Goal: Task Accomplishment & Management: Manage account settings

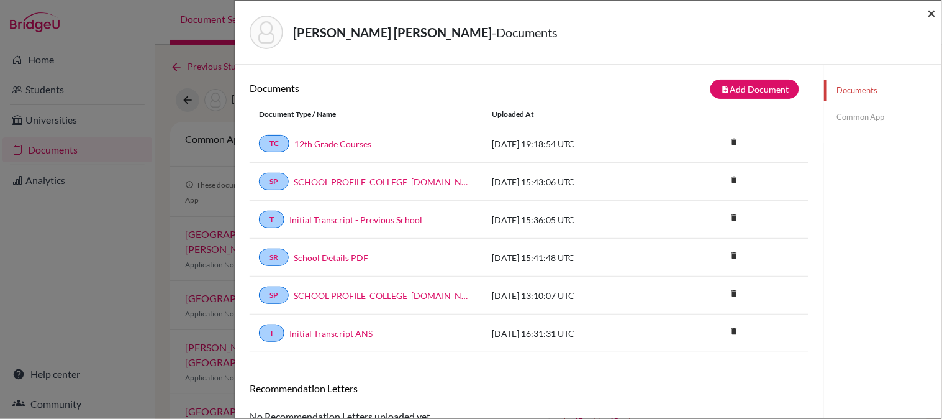
click at [932, 16] on span "×" at bounding box center [932, 13] width 9 height 18
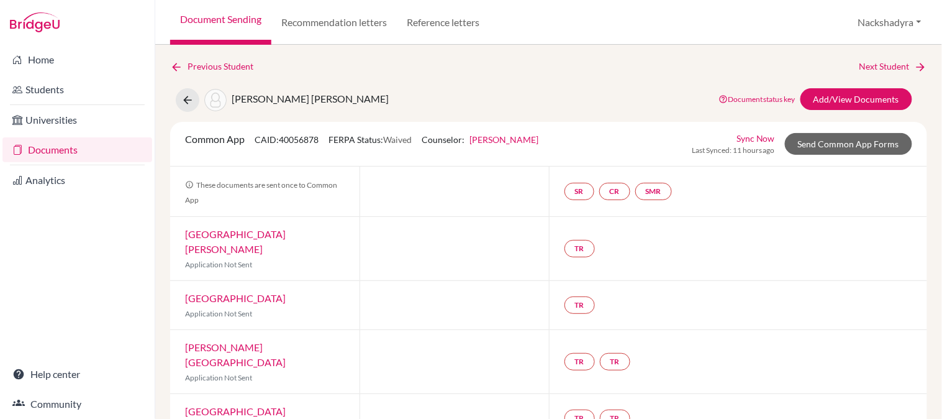
click at [233, 15] on link "Document Sending" at bounding box center [220, 22] width 101 height 45
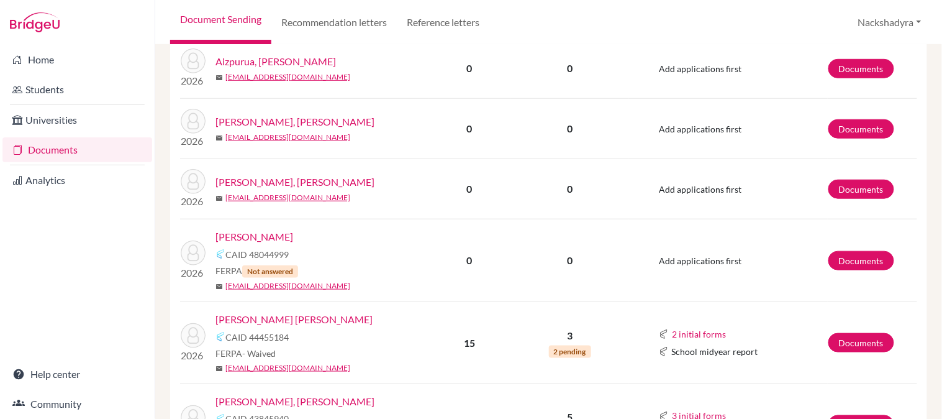
scroll to position [276, 0]
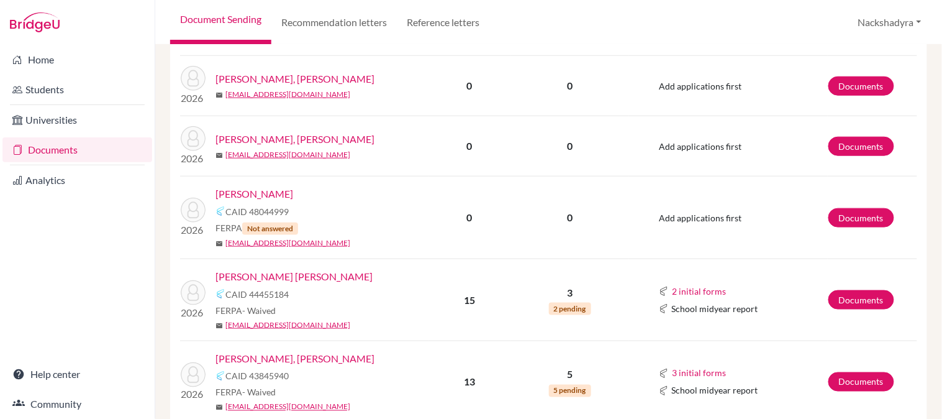
click at [247, 195] on link "Arana, Carlos" at bounding box center [254, 193] width 78 height 15
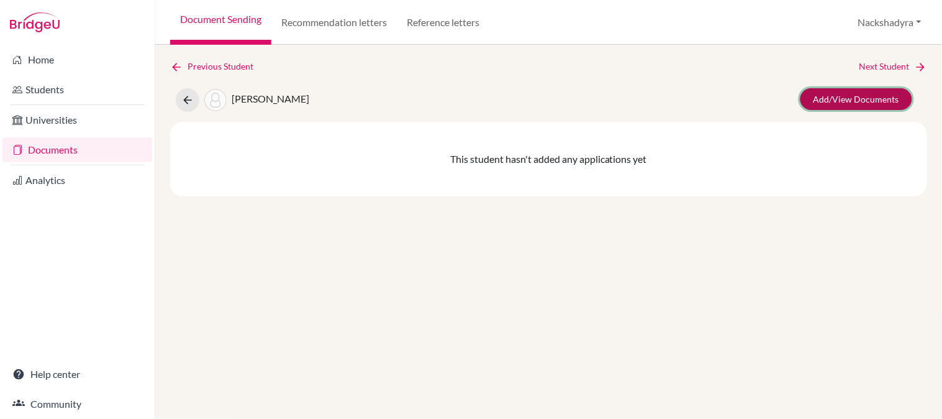
click at [846, 97] on link "Add/View Documents" at bounding box center [856, 99] width 112 height 22
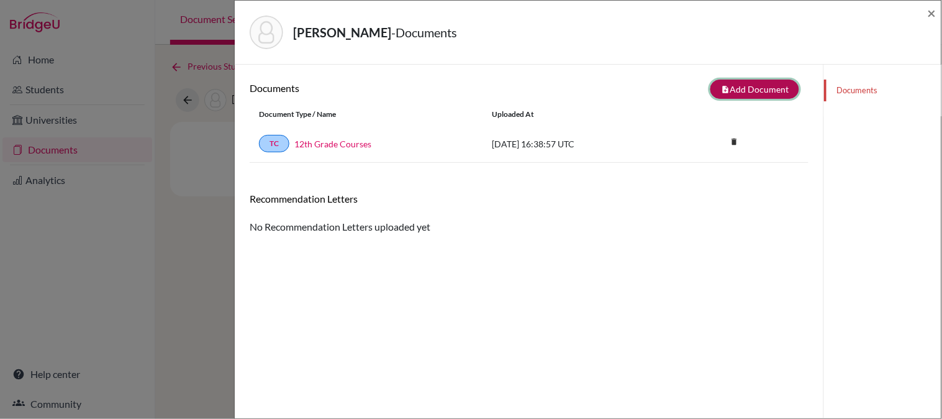
click at [721, 91] on icon "note_add" at bounding box center [725, 89] width 9 height 9
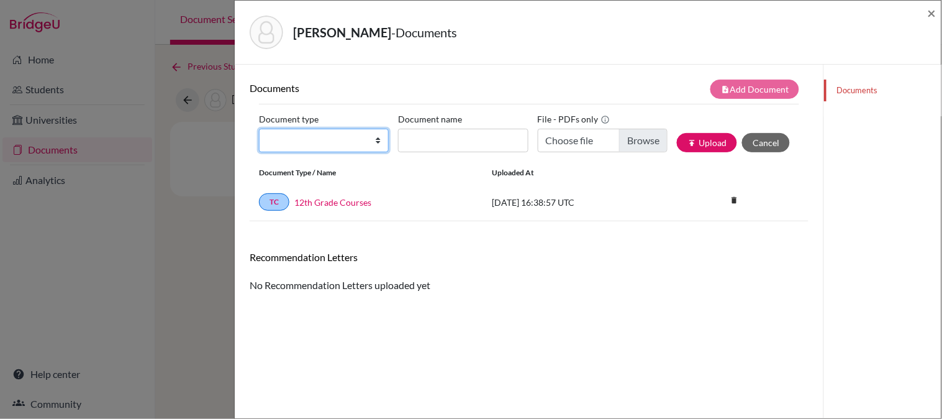
click at [319, 135] on select "Change explanation for Common App reports Counselor recommendation Internationa…" at bounding box center [324, 141] width 130 height 24
select select "2"
click at [259, 129] on select "Change explanation for Common App reports Counselor recommendation Internationa…" at bounding box center [324, 141] width 130 height 24
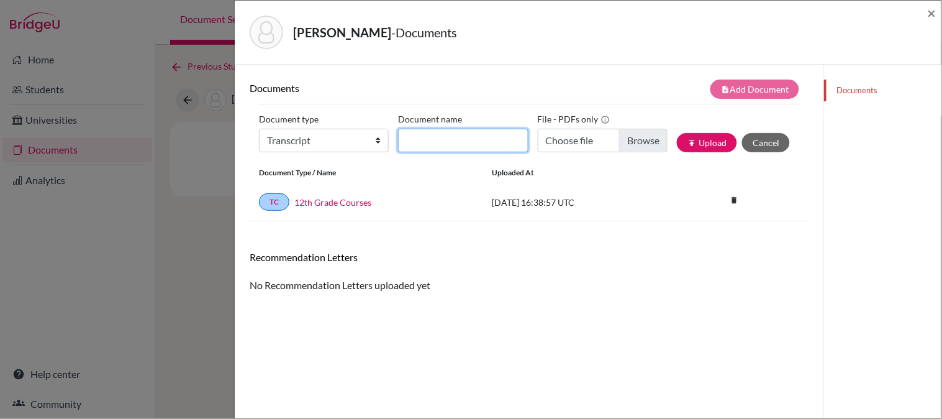
click at [443, 137] on input "Document name" at bounding box center [463, 141] width 130 height 24
click at [491, 147] on input "Initial Transcript" at bounding box center [463, 141] width 130 height 24
type input "Initial Transcript - Previous School"
click at [502, 144] on input "Initial Transcript - Previous School" at bounding box center [463, 141] width 130 height 24
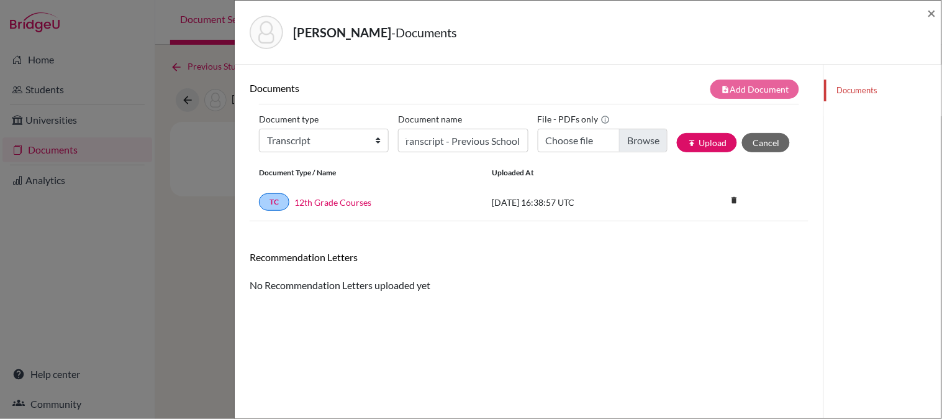
click at [517, 299] on div "Documents note_add Add Document Document type Change explanation for Common App…" at bounding box center [529, 273] width 559 height 389
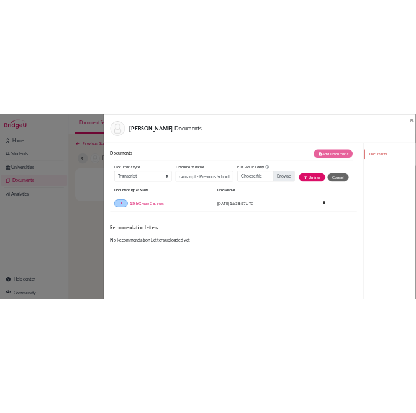
scroll to position [0, 0]
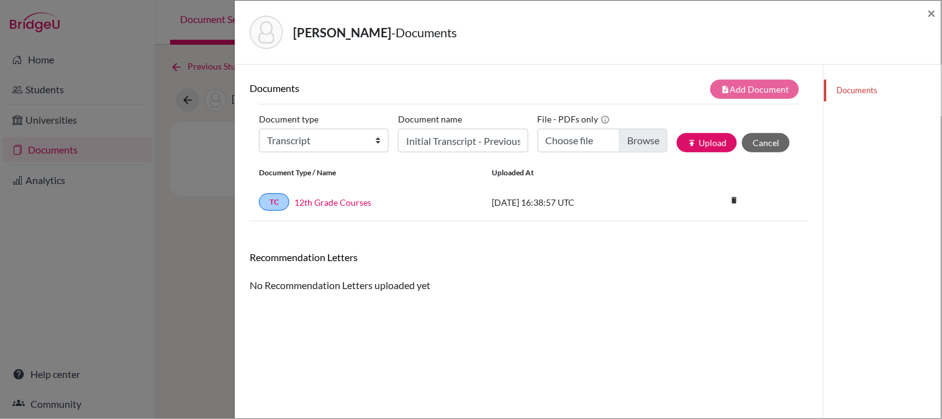
drag, startPoint x: 576, startPoint y: 300, endPoint x: 576, endPoint y: 289, distance: 11.2
click at [576, 300] on div "Documents note_add Add Document Document type Change explanation for Common App…" at bounding box center [529, 273] width 559 height 389
type input "C:\fakepath\9th - 11th official transcripts Carlos Arana.pdf"
click at [705, 152] on div "Document type Change explanation for Common App reports Counselor recommendatio…" at bounding box center [529, 135] width 540 height 53
click at [706, 145] on button "publish Upload" at bounding box center [707, 142] width 60 height 19
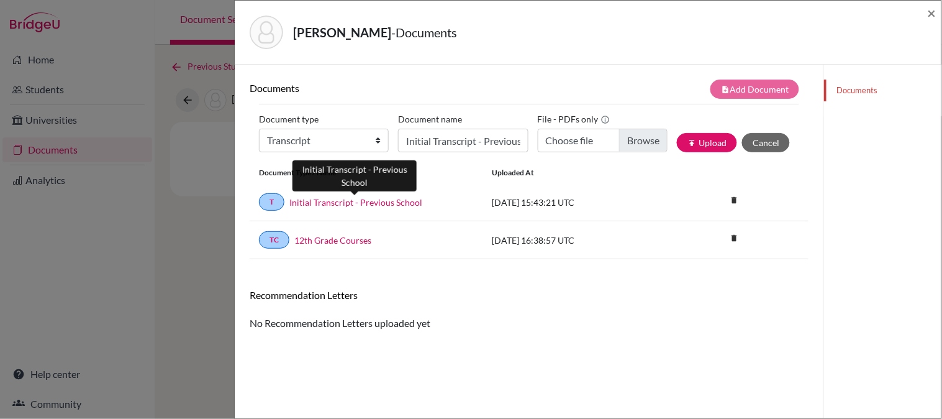
click at [371, 199] on link "Initial Transcript - Previous School" at bounding box center [355, 202] width 133 height 13
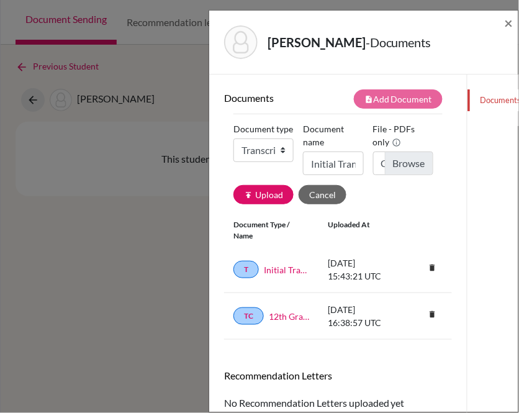
drag, startPoint x: 127, startPoint y: 202, endPoint x: 174, endPoint y: 170, distance: 57.5
click at [127, 202] on div "Arana, Carlos - Documents × Documents note_add Add Document Document type Chang…" at bounding box center [259, 206] width 519 height 413
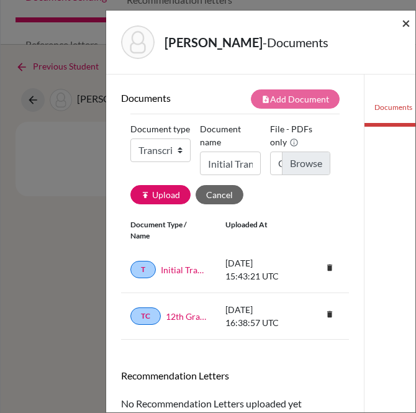
click at [404, 25] on span "×" at bounding box center [406, 23] width 9 height 18
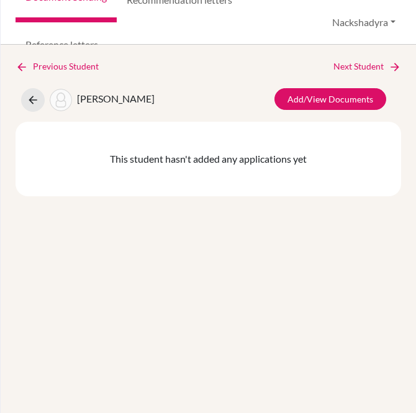
click at [97, 2] on link "Document Sending" at bounding box center [66, 0] width 101 height 45
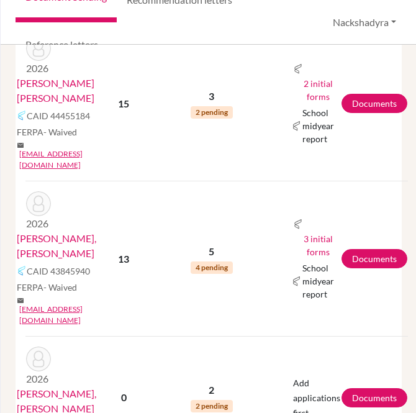
scroll to position [828, 0]
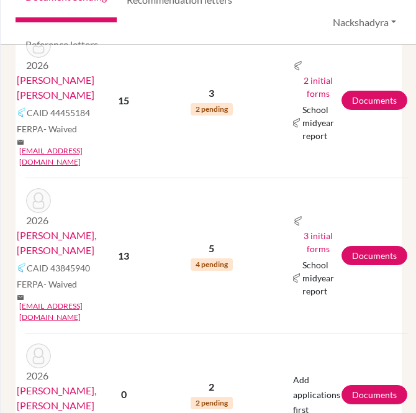
click at [71, 383] on link "[PERSON_NAME], [PERSON_NAME]" at bounding box center [56, 398] width 79 height 30
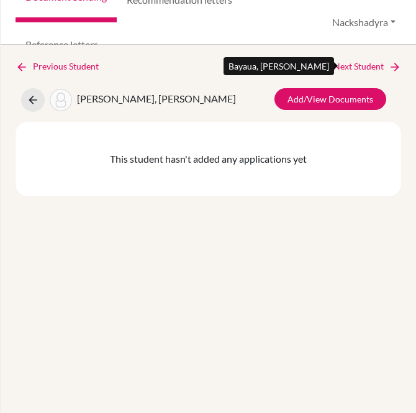
click at [374, 66] on link "Next Student" at bounding box center [367, 67] width 68 height 14
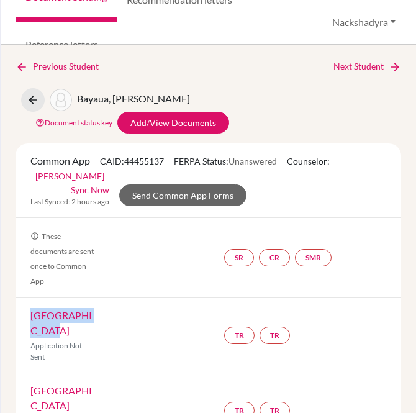
drag, startPoint x: 84, startPoint y: 332, endPoint x: 29, endPoint y: 311, distance: 58.9
click at [29, 311] on div "Duke University Application Not Sent" at bounding box center [64, 335] width 96 height 75
copy link "[GEOGRAPHIC_DATA]"
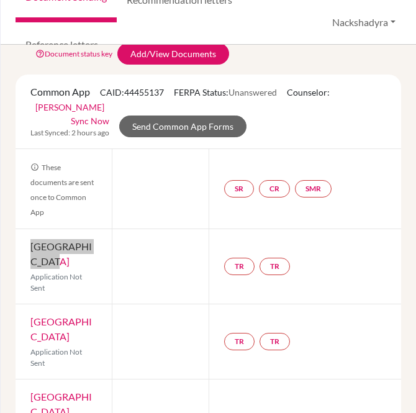
drag, startPoint x: 63, startPoint y: 335, endPoint x: 29, endPoint y: 325, distance: 35.7
click at [29, 325] on div "[GEOGRAPHIC_DATA] Application Not Sent" at bounding box center [64, 341] width 96 height 75
copy link "[GEOGRAPHIC_DATA]"
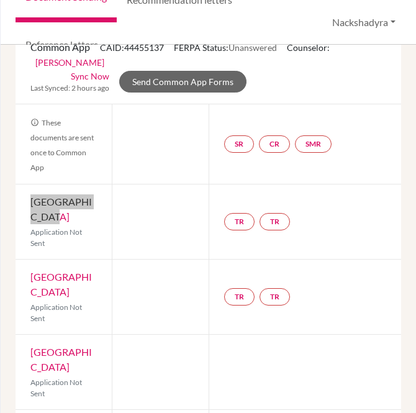
scroll to position [138, 0]
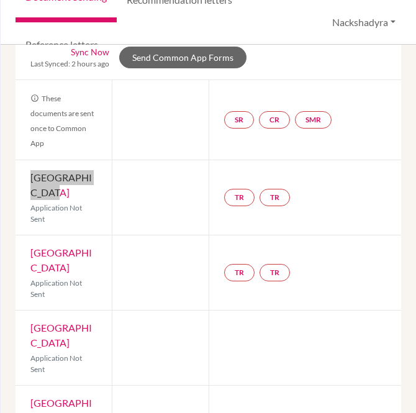
drag, startPoint x: 66, startPoint y: 342, endPoint x: 30, endPoint y: 325, distance: 39.5
click at [30, 325] on div "[GEOGRAPHIC_DATA] Application Not Sent" at bounding box center [64, 347] width 96 height 75
copy link "[GEOGRAPHIC_DATA]"
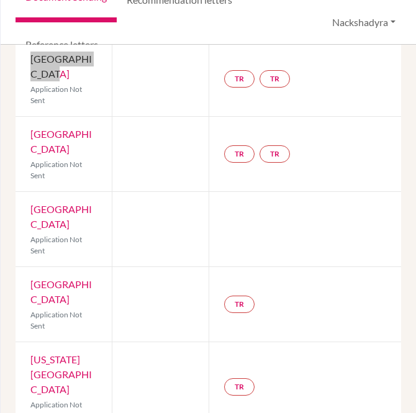
scroll to position [276, 0]
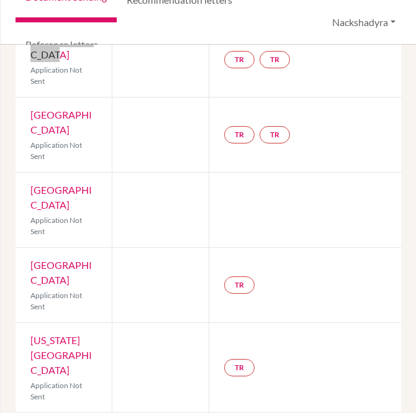
drag, startPoint x: 78, startPoint y: 283, endPoint x: 48, endPoint y: 258, distance: 39.7
click at [28, 267] on div "[GEOGRAPHIC_DATA] Application Not Sent" at bounding box center [64, 285] width 96 height 75
copy link "[GEOGRAPHIC_DATA]"
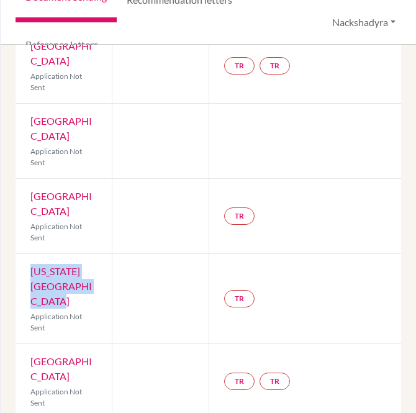
drag, startPoint x: 79, startPoint y: 299, endPoint x: 25, endPoint y: 270, distance: 60.9
click at [25, 270] on div "[US_STATE] Christian University Application Not Sent" at bounding box center [64, 298] width 96 height 89
copy link "[US_STATE][GEOGRAPHIC_DATA]"
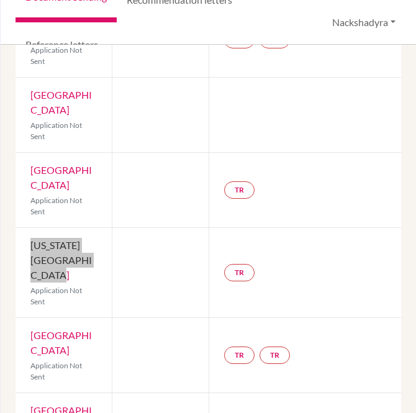
scroll to position [414, 0]
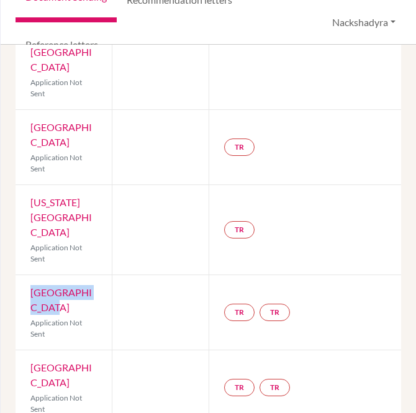
drag, startPoint x: 78, startPoint y: 309, endPoint x: 17, endPoint y: 299, distance: 62.4
click at [17, 299] on div "Yale University Application Not Sent" at bounding box center [64, 312] width 96 height 75
copy link "[GEOGRAPHIC_DATA]"
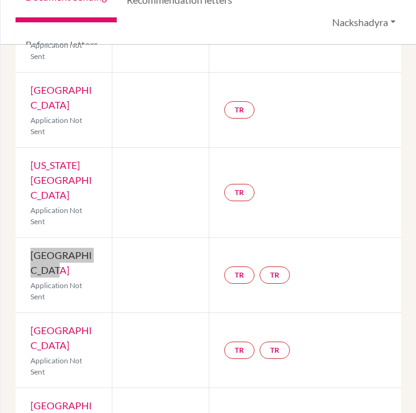
scroll to position [551, 0]
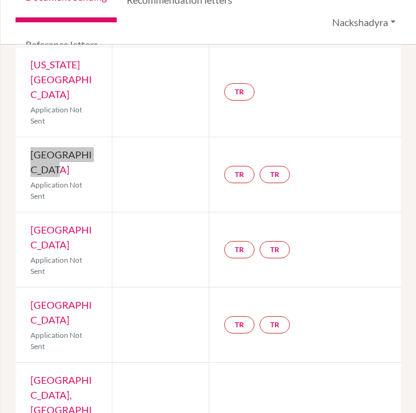
drag, startPoint x: 81, startPoint y: 243, endPoint x: 12, endPoint y: 220, distance: 71.9
click at [12, 220] on div "Previous Student Next Student Bayaua, [PERSON_NAME] Document status key TR Requ…" at bounding box center [208, 229] width 415 height 368
copy link "[GEOGRAPHIC_DATA]"
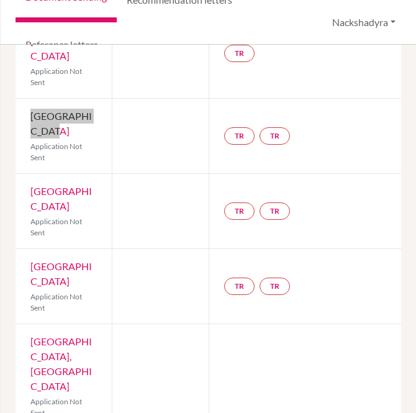
scroll to position [621, 0]
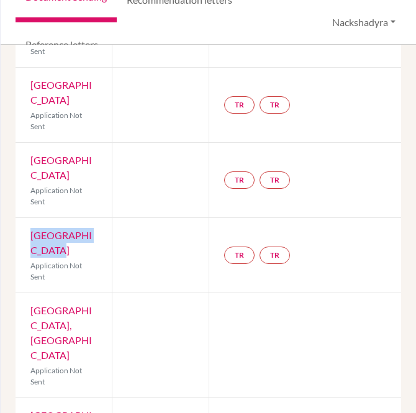
drag, startPoint x: 83, startPoint y: 249, endPoint x: 17, endPoint y: 238, distance: 66.8
click at [17, 238] on div "Brown University Application Not Sent" at bounding box center [64, 255] width 96 height 75
copy link "[GEOGRAPHIC_DATA]"
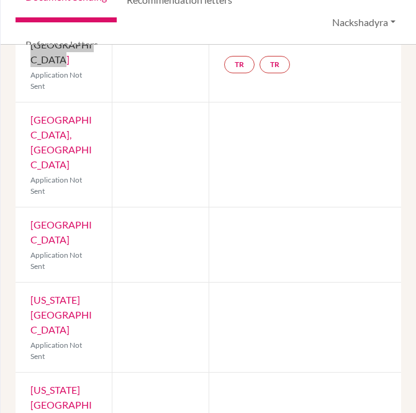
scroll to position [828, 0]
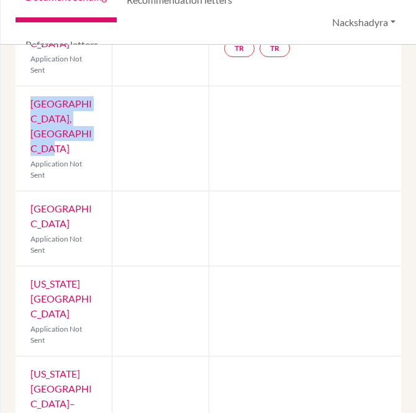
drag, startPoint x: 83, startPoint y: 150, endPoint x: 24, endPoint y: 109, distance: 72.7
click at [24, 109] on div "[GEOGRAPHIC_DATA], [GEOGRAPHIC_DATA] Application Not Sent" at bounding box center [64, 138] width 96 height 104
copy link "[GEOGRAPHIC_DATA], [GEOGRAPHIC_DATA]"
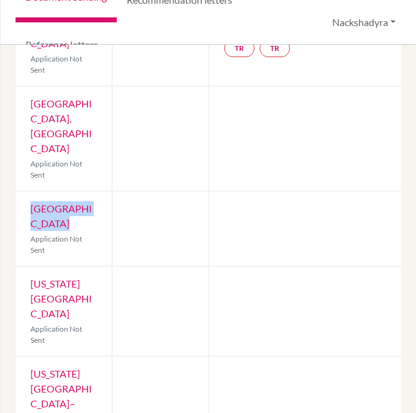
drag, startPoint x: 82, startPoint y: 224, endPoint x: 28, endPoint y: 206, distance: 56.8
click at [28, 206] on div "Tulane University Application Not Sent" at bounding box center [64, 228] width 96 height 75
copy link "[GEOGRAPHIC_DATA]"
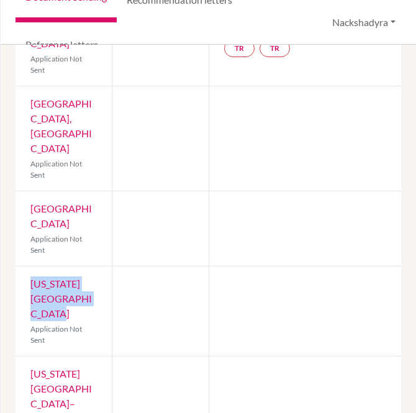
drag, startPoint x: 83, startPoint y: 314, endPoint x: 28, endPoint y: 278, distance: 65.4
click at [28, 278] on div "[US_STATE][GEOGRAPHIC_DATA] Application Not Sent" at bounding box center [64, 310] width 96 height 89
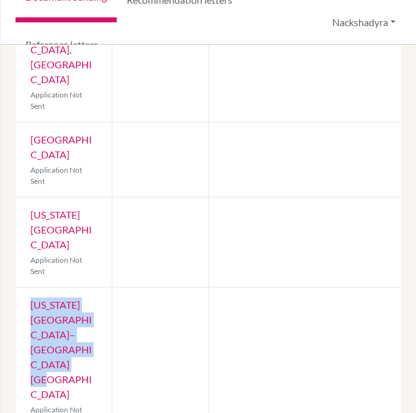
drag, startPoint x: 91, startPoint y: 368, endPoint x: 25, endPoint y: 305, distance: 90.9
click at [25, 305] on div "[US_STATE][GEOGRAPHIC_DATA]–[GEOGRAPHIC_DATA] [GEOGRAPHIC_DATA] Application Not…" at bounding box center [64, 362] width 96 height 149
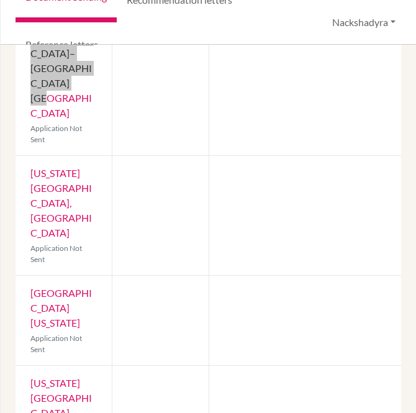
scroll to position [1170, 0]
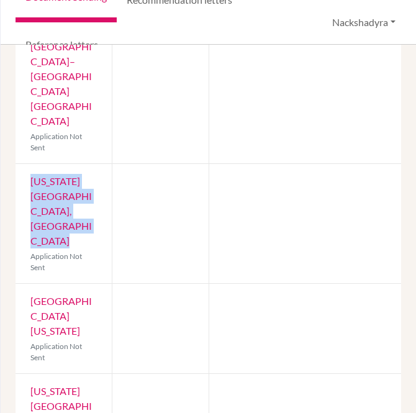
drag, startPoint x: 59, startPoint y: 206, endPoint x: 27, endPoint y: 157, distance: 58.2
click at [27, 164] on div "[US_STATE][GEOGRAPHIC_DATA], [GEOGRAPHIC_DATA] Application Not Sent" at bounding box center [64, 223] width 96 height 119
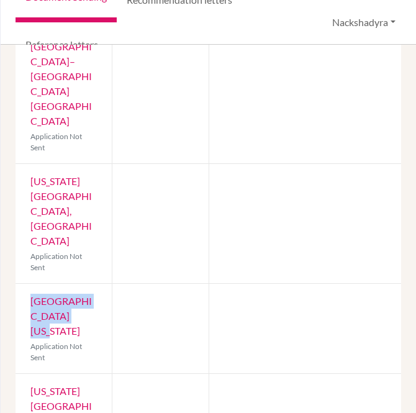
drag, startPoint x: 70, startPoint y: 286, endPoint x: 30, endPoint y: 271, distance: 42.4
click at [30, 284] on div "[GEOGRAPHIC_DATA][US_STATE] Application Not Sent" at bounding box center [64, 328] width 96 height 89
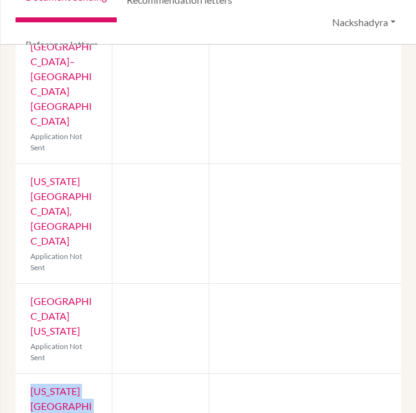
drag, startPoint x: 85, startPoint y: 365, endPoint x: 29, endPoint y: 344, distance: 60.3
click at [29, 374] on div "[US_STATE] Tech University Application Not Sent" at bounding box center [64, 418] width 96 height 89
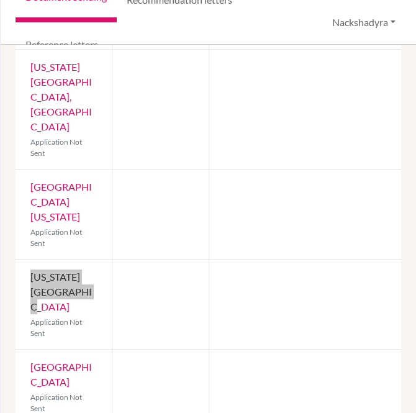
scroll to position [1308, 0]
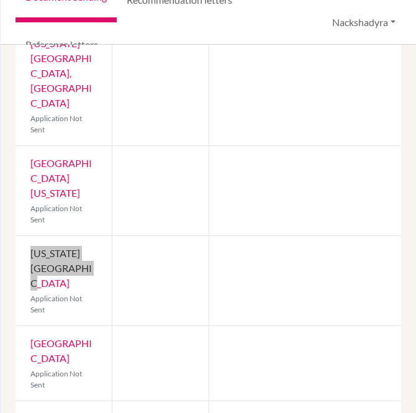
drag, startPoint x: 83, startPoint y: 317, endPoint x: 11, endPoint y: 283, distance: 79.2
click at [11, 283] on div "Previous Student Next Student Bayaua, [PERSON_NAME] Document status key TR Requ…" at bounding box center [208, 229] width 415 height 368
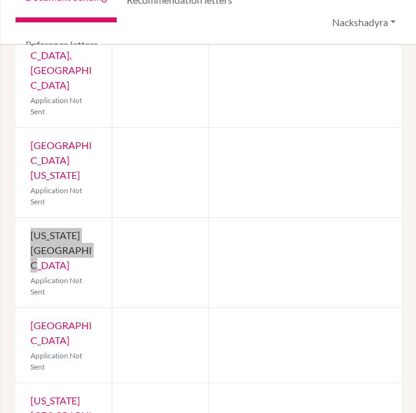
scroll to position [1377, 0]
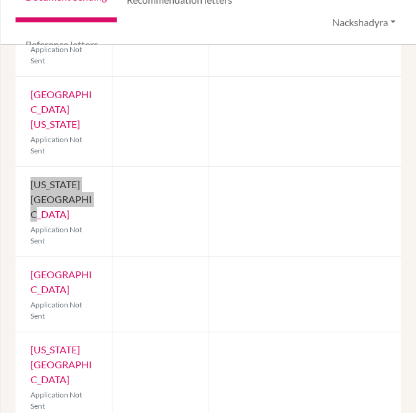
drag, startPoint x: 90, startPoint y: 338, endPoint x: 12, endPoint y: 298, distance: 87.5
click at [12, 298] on div "Previous Student Next Student Bayaua, [PERSON_NAME] Document status key TR Requ…" at bounding box center [208, 229] width 415 height 368
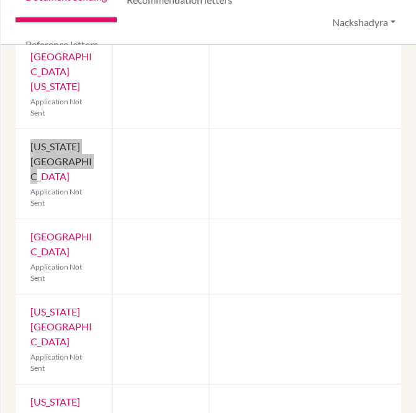
scroll to position [1446, 0]
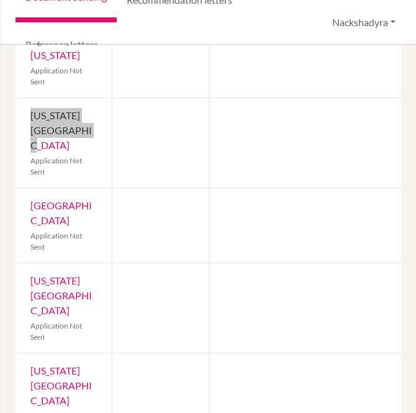
drag, startPoint x: 83, startPoint y: 356, endPoint x: 22, endPoint y: 314, distance: 74.1
click at [22, 353] on div "[US_STATE][GEOGRAPHIC_DATA] Application Not Sent" at bounding box center [64, 397] width 96 height 89
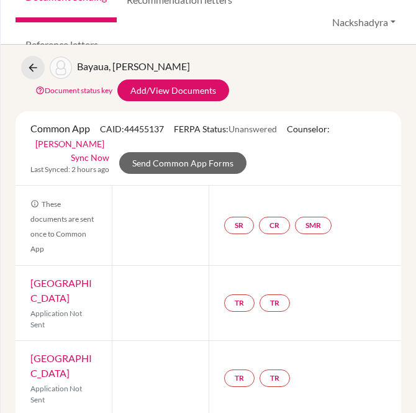
scroll to position [0, 0]
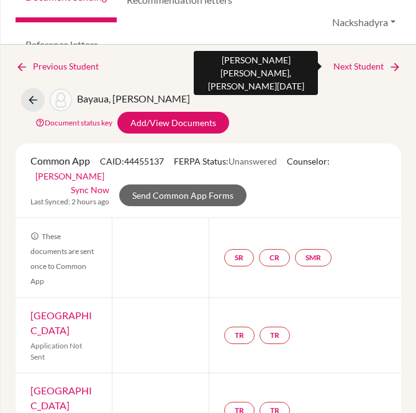
click at [352, 65] on link "Next Student" at bounding box center [367, 67] width 68 height 14
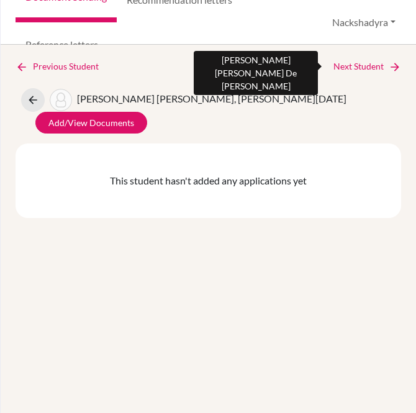
click at [349, 66] on link "Next Student" at bounding box center [367, 67] width 68 height 14
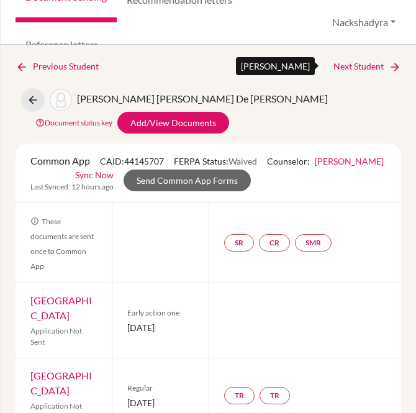
click at [370, 63] on link "Next Student" at bounding box center [367, 67] width 68 height 14
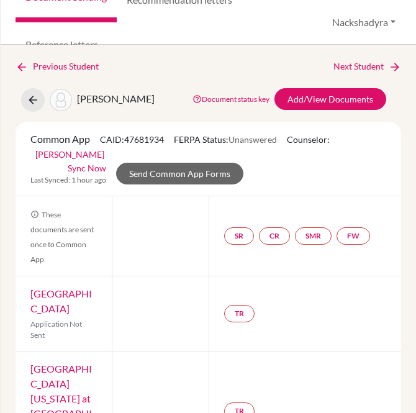
drag, startPoint x: 82, startPoint y: 305, endPoint x: 20, endPoint y: 301, distance: 62.2
click at [20, 301] on div "Northeastern University Application Not Sent" at bounding box center [64, 313] width 96 height 75
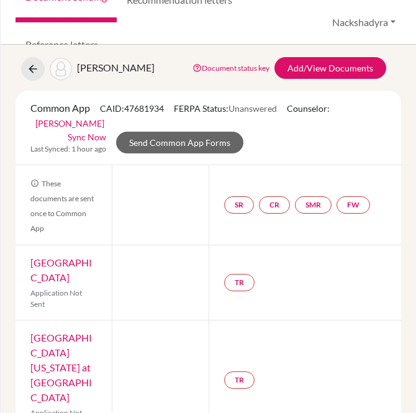
scroll to position [57, 0]
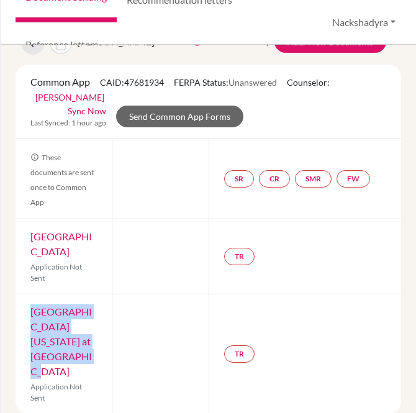
drag, startPoint x: 79, startPoint y: 356, endPoint x: 19, endPoint y: 315, distance: 72.7
click at [19, 315] on div "[GEOGRAPHIC_DATA][US_STATE] at [GEOGRAPHIC_DATA] Application Not Sent" at bounding box center [64, 353] width 96 height 119
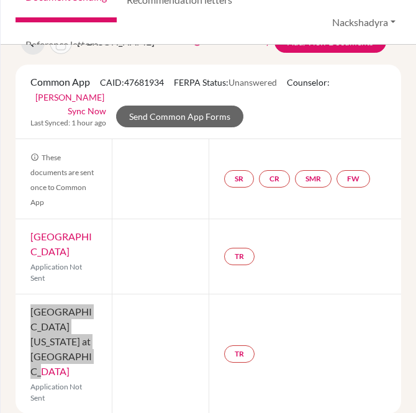
scroll to position [0, 0]
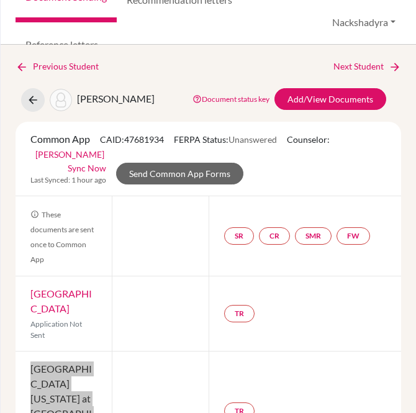
click at [340, 70] on link "Next Student" at bounding box center [367, 67] width 68 height 14
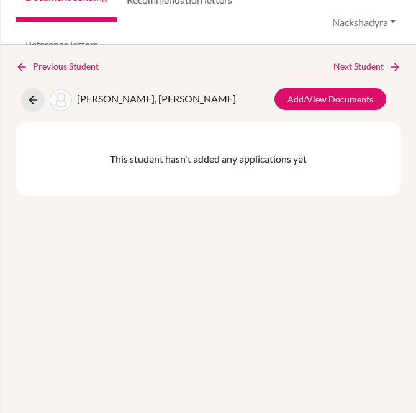
click at [343, 68] on link "Next Student" at bounding box center [367, 67] width 68 height 14
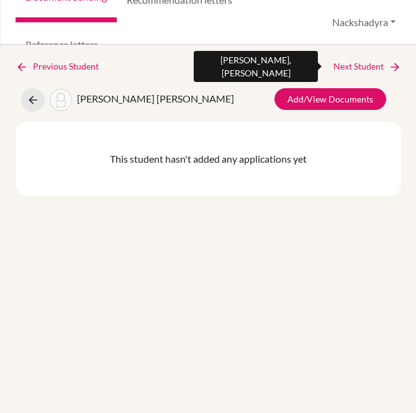
click at [363, 66] on link "Next Student" at bounding box center [367, 67] width 68 height 14
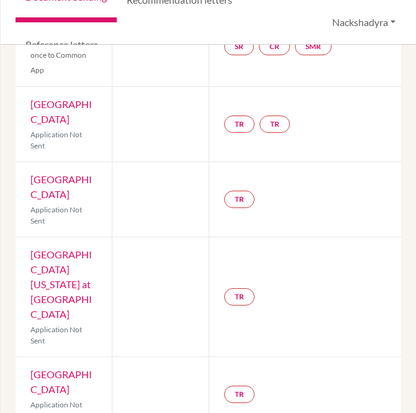
scroll to position [207, 0]
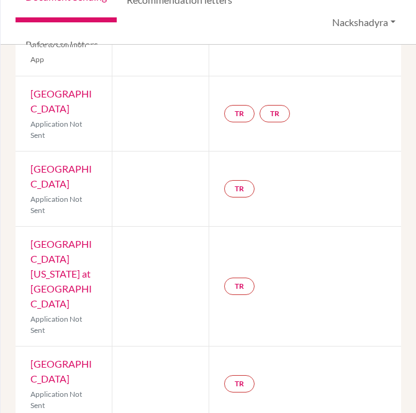
drag, startPoint x: 86, startPoint y: 114, endPoint x: 30, endPoint y: 93, distance: 59.5
click at [30, 93] on div "Vanderbilt University Application Not Sent" at bounding box center [64, 113] width 96 height 75
drag, startPoint x: 84, startPoint y: 182, endPoint x: 29, endPoint y: 172, distance: 56.2
click at [29, 172] on div "[GEOGRAPHIC_DATA] Application Not Sent" at bounding box center [64, 189] width 96 height 75
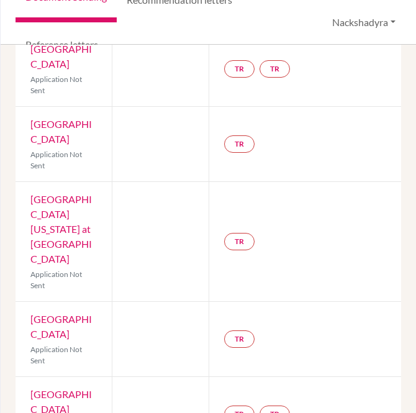
scroll to position [276, 0]
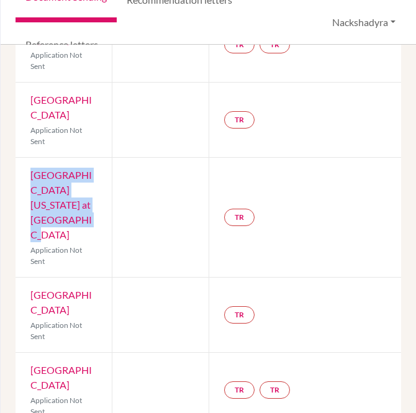
drag, startPoint x: 66, startPoint y: 211, endPoint x: 25, endPoint y: 174, distance: 55.4
click at [25, 174] on div "[GEOGRAPHIC_DATA][US_STATE] at [GEOGRAPHIC_DATA] Application Not Sent" at bounding box center [64, 217] width 96 height 119
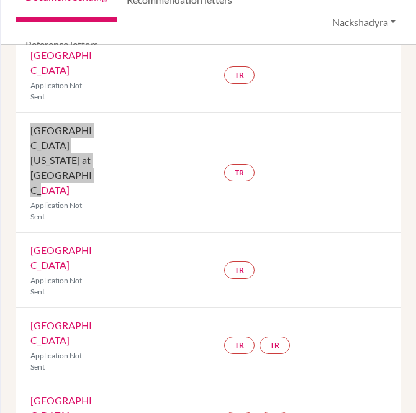
scroll to position [345, 0]
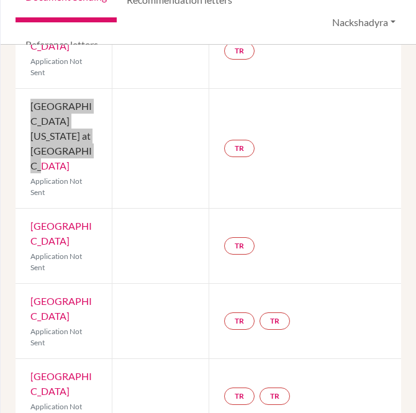
drag, startPoint x: 85, startPoint y: 237, endPoint x: 32, endPoint y: 202, distance: 63.6
click at [32, 209] on div "[GEOGRAPHIC_DATA] Application Not Sent" at bounding box center [64, 246] width 96 height 75
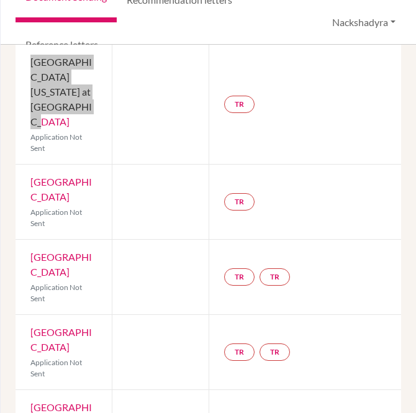
scroll to position [414, 0]
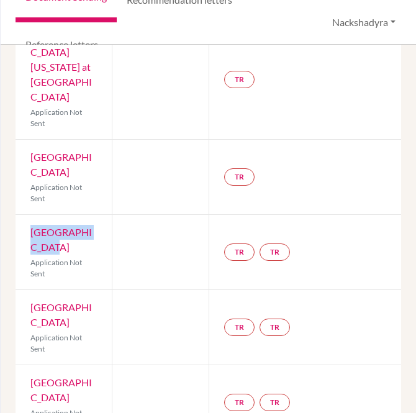
drag, startPoint x: 82, startPoint y: 245, endPoint x: 29, endPoint y: 232, distance: 54.4
click at [29, 232] on div "Duke University Application Not Sent" at bounding box center [64, 252] width 96 height 75
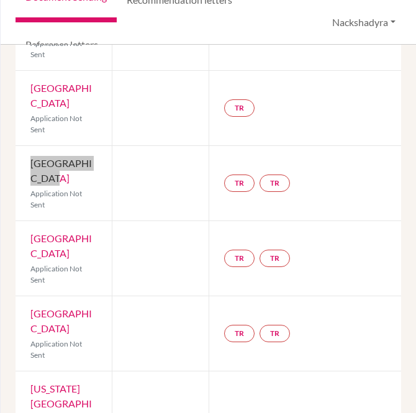
drag, startPoint x: 83, startPoint y: 255, endPoint x: 22, endPoint y: 243, distance: 61.9
click at [22, 243] on div "[GEOGRAPHIC_DATA] Application Not Sent" at bounding box center [64, 258] width 96 height 75
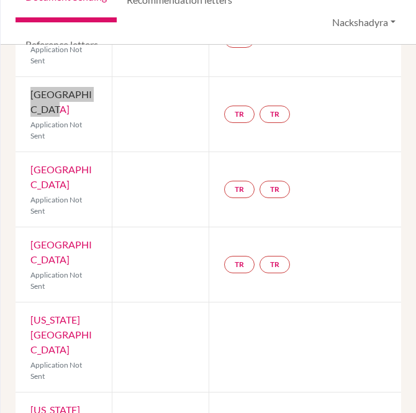
drag, startPoint x: 78, startPoint y: 256, endPoint x: 27, endPoint y: 246, distance: 52.5
click at [27, 246] on div "[GEOGRAPHIC_DATA] Application Not Sent" at bounding box center [64, 264] width 96 height 75
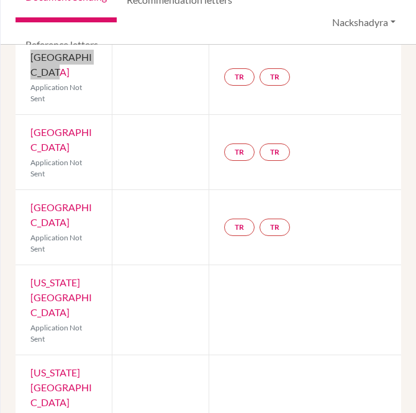
scroll to position [620, 0]
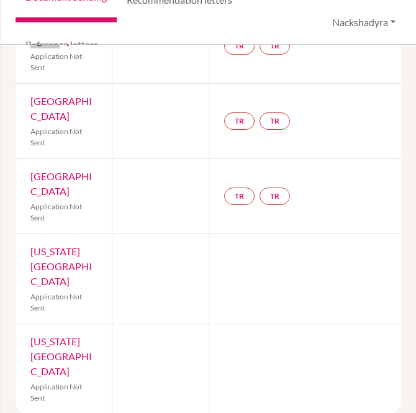
drag, startPoint x: 84, startPoint y: 280, endPoint x: 29, endPoint y: 251, distance: 62.8
click at [29, 251] on div "[US_STATE][GEOGRAPHIC_DATA] Application Not Sent" at bounding box center [64, 278] width 96 height 89
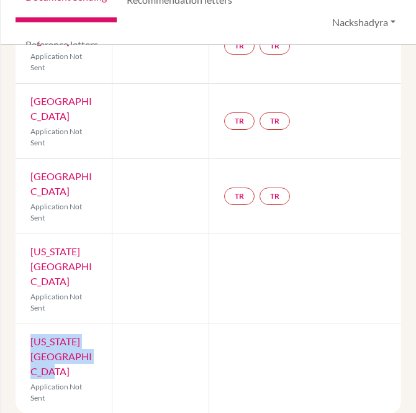
drag, startPoint x: 89, startPoint y: 356, endPoint x: 30, endPoint y: 343, distance: 60.6
click at [30, 343] on div "[US_STATE][GEOGRAPHIC_DATA] Application Not Sent" at bounding box center [64, 368] width 96 height 89
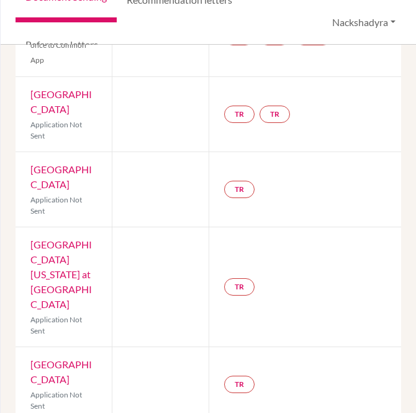
scroll to position [0, 0]
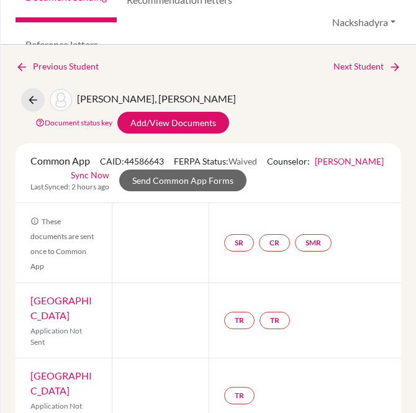
click at [336, 65] on link "Next Student" at bounding box center [367, 67] width 68 height 14
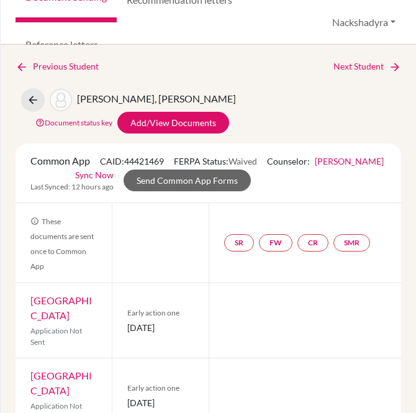
drag, startPoint x: 89, startPoint y: 327, endPoint x: 30, endPoint y: 304, distance: 63.7
click at [30, 304] on div "[GEOGRAPHIC_DATA] [GEOGRAPHIC_DATA] Application Not Sent" at bounding box center [64, 320] width 96 height 75
drag, startPoint x: 147, startPoint y: 340, endPoint x: 126, endPoint y: 328, distance: 24.5
click at [127, 328] on span "[DATE]" at bounding box center [160, 327] width 66 height 13
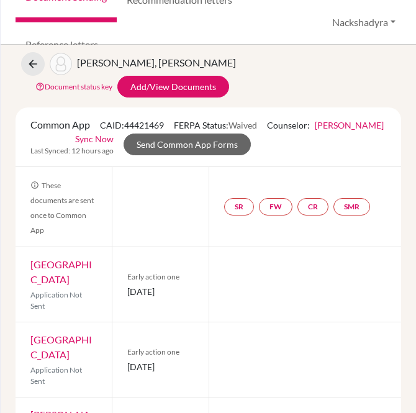
scroll to position [69, 0]
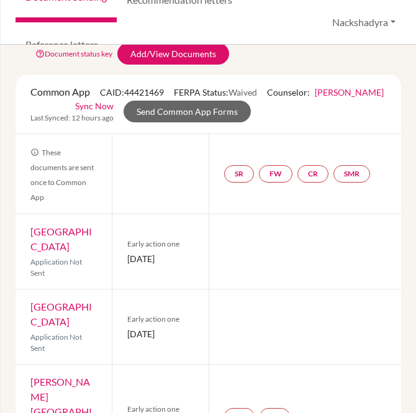
drag, startPoint x: 50, startPoint y: 327, endPoint x: 29, endPoint y: 318, distance: 23.1
click at [29, 318] on div "[GEOGRAPHIC_DATA] Application Not Sent" at bounding box center [64, 326] width 96 height 75
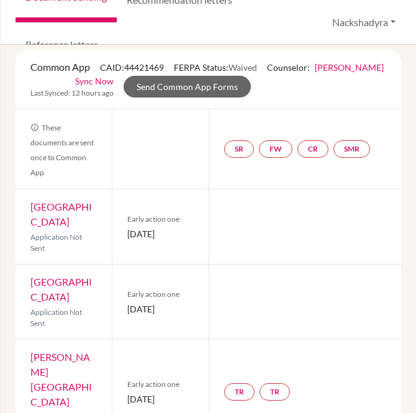
scroll to position [138, 0]
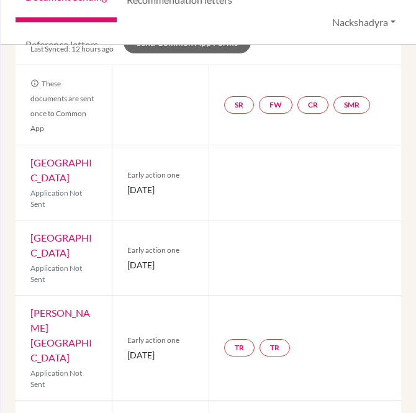
drag, startPoint x: 145, startPoint y: 283, endPoint x: 124, endPoint y: 272, distance: 23.6
click at [124, 272] on div "Early action one [DATE]" at bounding box center [160, 257] width 96 height 75
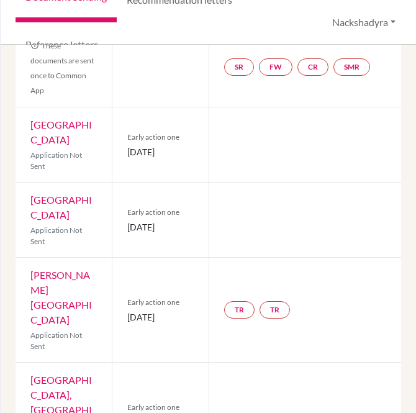
scroll to position [207, 0]
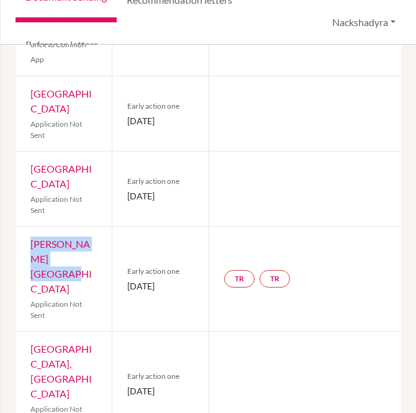
drag, startPoint x: 84, startPoint y: 271, endPoint x: 19, endPoint y: 258, distance: 66.0
click at [19, 258] on div "[PERSON_NAME] University Application Not Sent" at bounding box center [64, 279] width 96 height 104
drag, startPoint x: 148, startPoint y: 292, endPoint x: 118, endPoint y: 278, distance: 33.1
click at [118, 278] on div "Early action one [DATE]" at bounding box center [160, 279] width 96 height 104
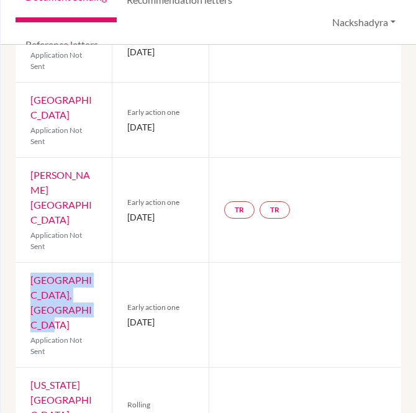
drag, startPoint x: 68, startPoint y: 309, endPoint x: 26, endPoint y: 263, distance: 62.0
click at [26, 263] on div "[GEOGRAPHIC_DATA], [GEOGRAPHIC_DATA] Application Not Sent" at bounding box center [64, 315] width 96 height 104
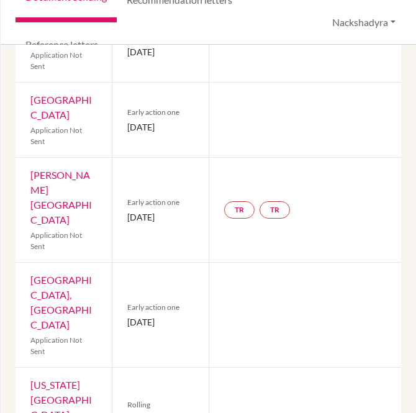
drag, startPoint x: 160, startPoint y: 317, endPoint x: 211, endPoint y: 304, distance: 52.4
click at [160, 315] on span "[DATE]" at bounding box center [160, 321] width 66 height 13
drag, startPoint x: 160, startPoint y: 308, endPoint x: 123, endPoint y: 299, distance: 38.4
click at [123, 299] on div "Early action one [DATE]" at bounding box center [160, 315] width 96 height 104
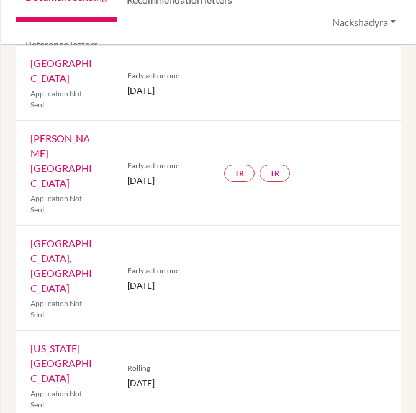
scroll to position [345, 0]
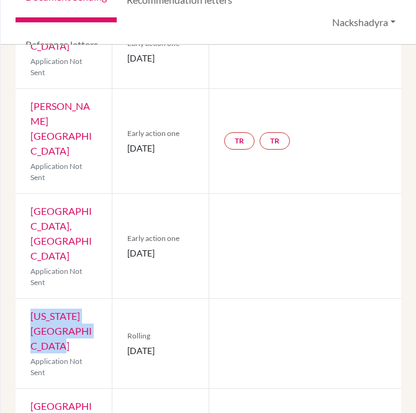
drag, startPoint x: 76, startPoint y: 332, endPoint x: 27, endPoint y: 300, distance: 58.7
click at [27, 300] on div "[US_STATE][GEOGRAPHIC_DATA] Application Not Sent" at bounding box center [64, 343] width 96 height 89
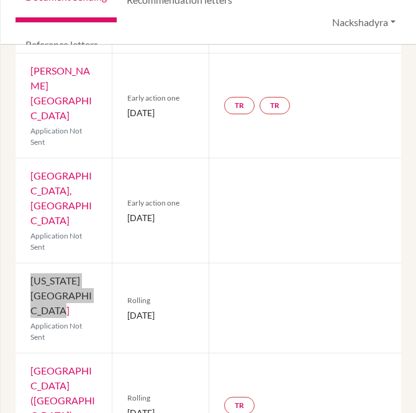
scroll to position [414, 0]
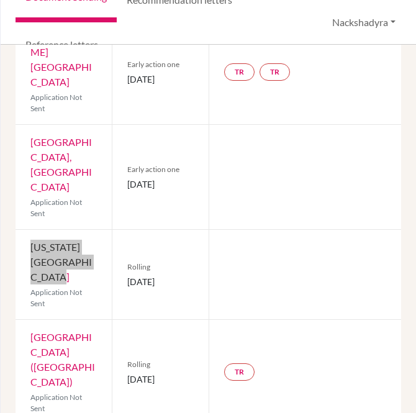
drag, startPoint x: 190, startPoint y: 263, endPoint x: 123, endPoint y: 267, distance: 67.2
click at [123, 267] on div "Rolling [DATE]" at bounding box center [160, 274] width 96 height 89
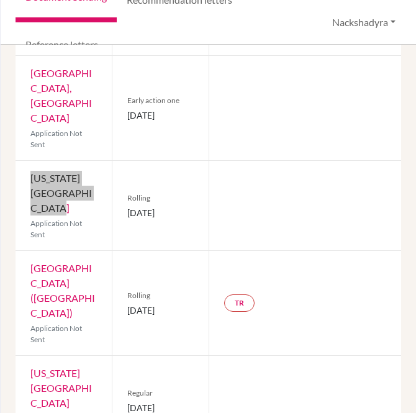
scroll to position [551, 0]
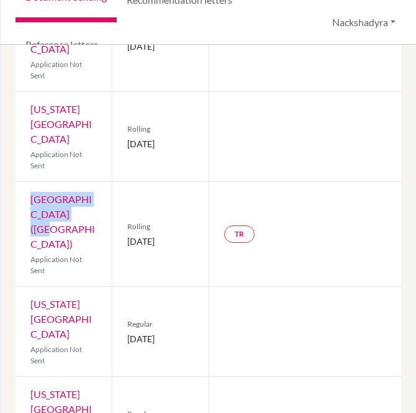
drag, startPoint x: 83, startPoint y: 197, endPoint x: 8, endPoint y: 184, distance: 75.6
click at [8, 184] on div "Previous Student Next Student [PERSON_NAME], [PERSON_NAME] Document status key …" at bounding box center [208, 229] width 415 height 368
drag, startPoint x: 174, startPoint y: 209, endPoint x: 122, endPoint y: 215, distance: 52.5
click at [122, 215] on div "Rolling [DATE]" at bounding box center [160, 234] width 96 height 104
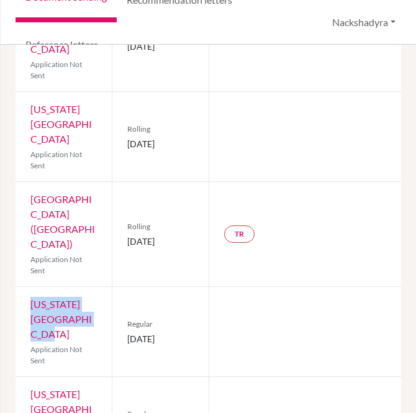
drag, startPoint x: 93, startPoint y: 271, endPoint x: 10, endPoint y: 251, distance: 85.4
click at [10, 251] on div "Previous Student Next Student [PERSON_NAME], [PERSON_NAME] Document status key …" at bounding box center [208, 229] width 415 height 368
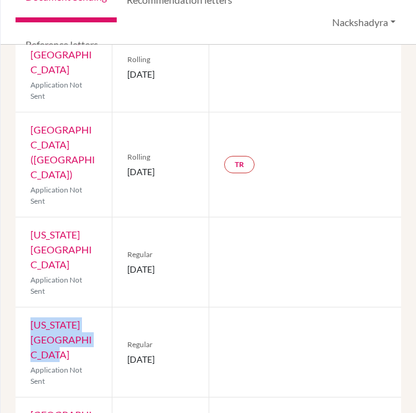
drag, startPoint x: 79, startPoint y: 293, endPoint x: 25, endPoint y: 265, distance: 60.8
click at [25, 307] on div "[US_STATE][GEOGRAPHIC_DATA] Application Not Sent" at bounding box center [64, 351] width 96 height 89
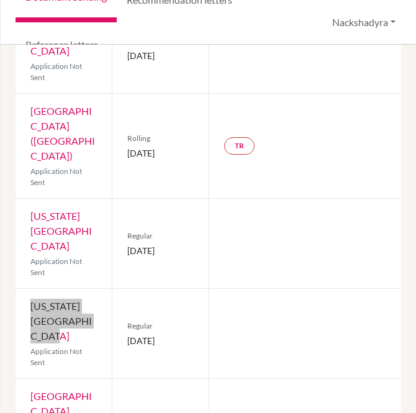
scroll to position [650, 0]
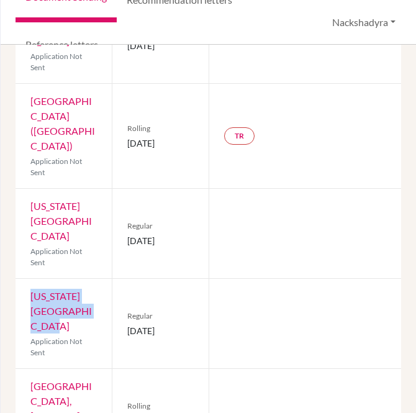
drag, startPoint x: 184, startPoint y: 275, endPoint x: 120, endPoint y: 267, distance: 64.5
click at [120, 279] on div "Regular [DATE]" at bounding box center [160, 323] width 96 height 89
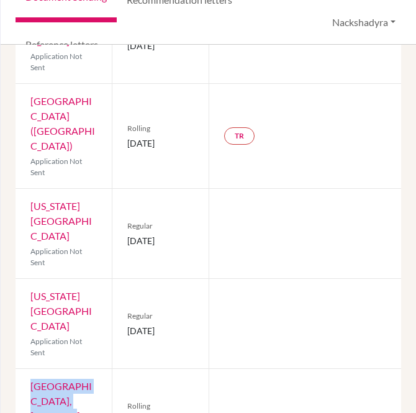
drag, startPoint x: 59, startPoint y: 357, endPoint x: 28, endPoint y: 327, distance: 43.5
click at [28, 369] on div "[GEOGRAPHIC_DATA], [US_STATE] Application Not Sent" at bounding box center [64, 413] width 96 height 89
drag, startPoint x: 125, startPoint y: 360, endPoint x: 171, endPoint y: 366, distance: 47.0
click at [171, 412] on span "[DATE]" at bounding box center [160, 420] width 66 height 13
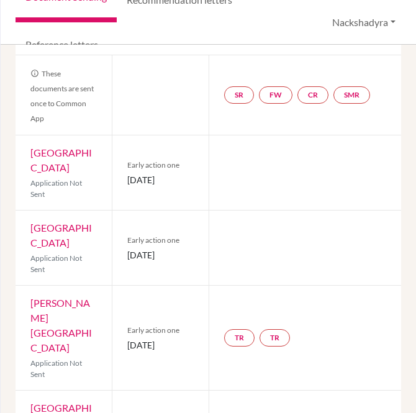
scroll to position [0, 0]
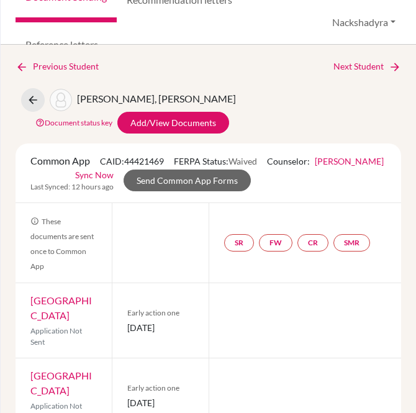
click at [356, 57] on div "Previous Student Next Student [PERSON_NAME], [PERSON_NAME] Document status key …" at bounding box center [208, 229] width 415 height 368
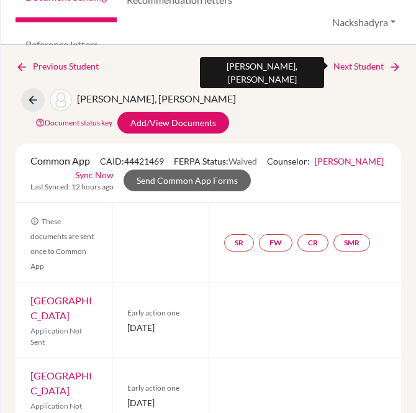
click at [353, 63] on link "Next Student" at bounding box center [367, 67] width 68 height 14
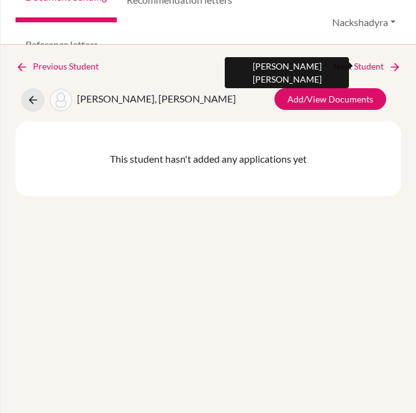
click at [355, 65] on link "Next Student" at bounding box center [367, 67] width 68 height 14
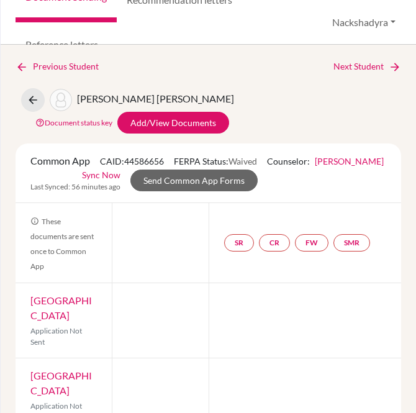
drag, startPoint x: 68, startPoint y: 312, endPoint x: 29, endPoint y: 302, distance: 41.0
click at [29, 302] on div "[GEOGRAPHIC_DATA] Application Not Sent" at bounding box center [64, 320] width 96 height 75
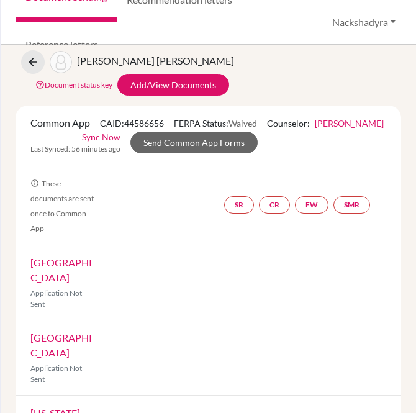
scroll to position [69, 0]
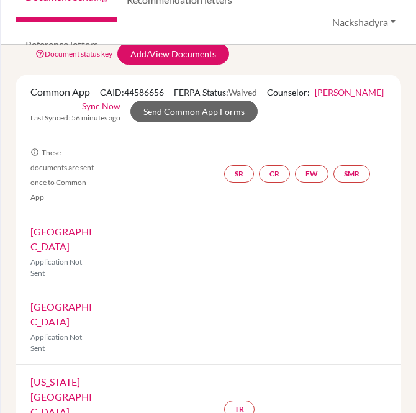
drag, startPoint x: 47, startPoint y: 325, endPoint x: 16, endPoint y: 303, distance: 37.4
click at [16, 303] on div "[GEOGRAPHIC_DATA] Application Not Sent" at bounding box center [64, 326] width 96 height 75
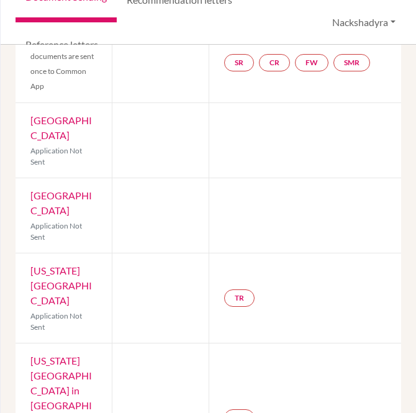
scroll to position [207, 0]
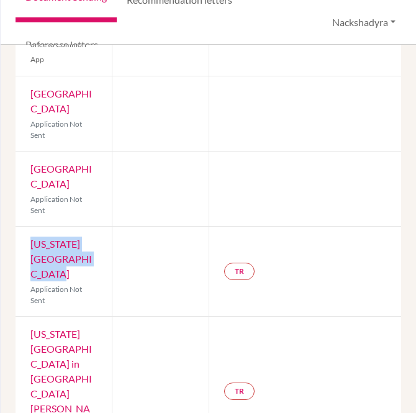
drag, startPoint x: 63, startPoint y: 289, endPoint x: 29, endPoint y: 263, distance: 43.8
click at [29, 263] on div "[US_STATE] Christian University Application Not Sent" at bounding box center [64, 271] width 96 height 89
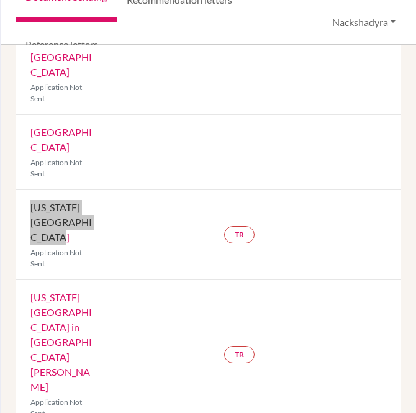
scroll to position [276, 0]
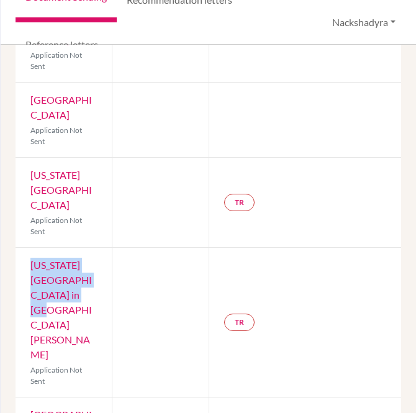
drag, startPoint x: 73, startPoint y: 310, endPoint x: 29, endPoint y: 283, distance: 52.4
click at [25, 283] on div "[US_STATE][GEOGRAPHIC_DATA] in [GEOGRAPHIC_DATA] Application Not Sent" at bounding box center [64, 322] width 96 height 149
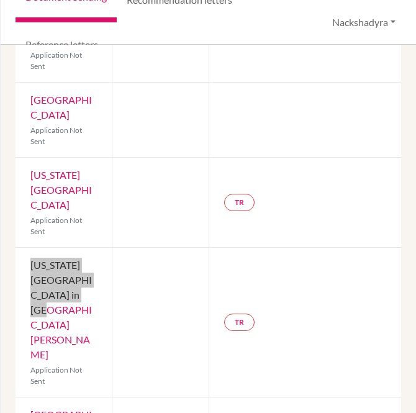
scroll to position [345, 0]
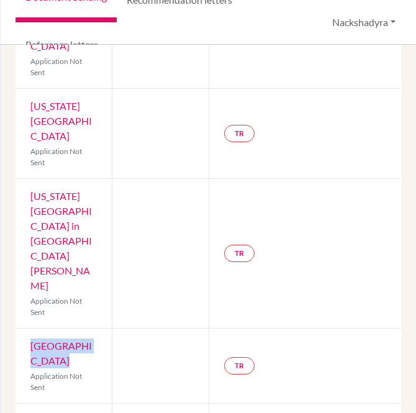
drag, startPoint x: 75, startPoint y: 317, endPoint x: 1, endPoint y: 289, distance: 78.2
click at [1, 289] on div "Previous Student Next Student [PERSON_NAME] [PERSON_NAME] Document status key T…" at bounding box center [208, 229] width 415 height 368
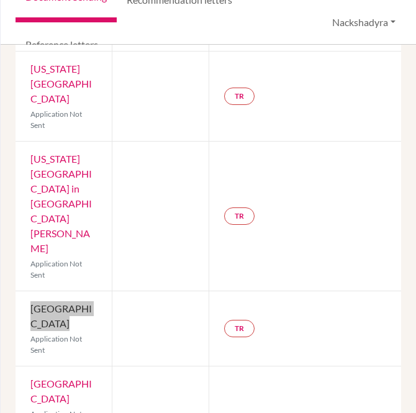
scroll to position [414, 0]
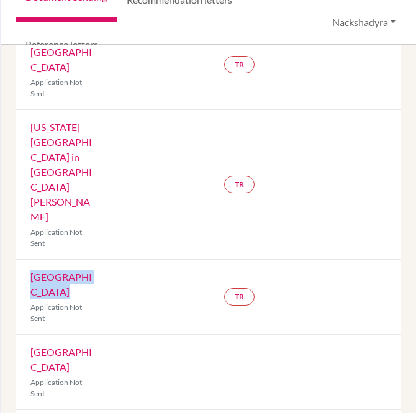
drag, startPoint x: 91, startPoint y: 334, endPoint x: 32, endPoint y: 304, distance: 66.7
click at [32, 335] on div "[GEOGRAPHIC_DATA] [GEOGRAPHIC_DATA] Application Not Sent" at bounding box center [64, 372] width 96 height 75
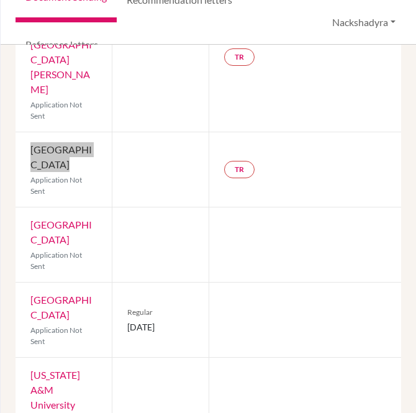
scroll to position [551, 0]
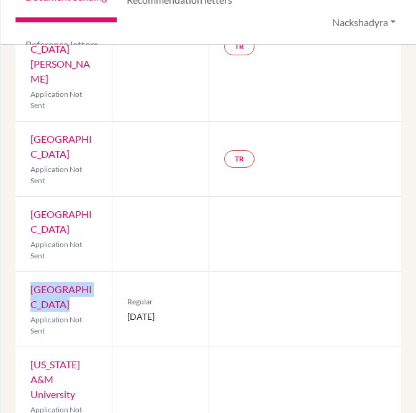
drag, startPoint x: 88, startPoint y: 271, endPoint x: 27, endPoint y: 248, distance: 64.2
click at [27, 272] on div "Baylor University Application Not Sent" at bounding box center [64, 309] width 96 height 75
click at [134, 310] on span "[DATE]" at bounding box center [160, 316] width 66 height 13
click at [150, 302] on div "Regular [DATE]" at bounding box center [160, 309] width 96 height 75
drag, startPoint x: 135, startPoint y: 286, endPoint x: 122, endPoint y: 279, distance: 14.2
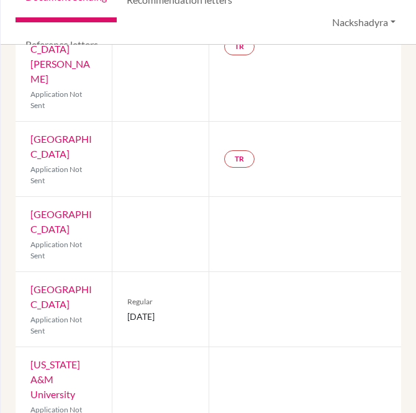
click at [122, 279] on div "Regular [DATE]" at bounding box center [160, 309] width 96 height 75
drag, startPoint x: 89, startPoint y: 353, endPoint x: 29, endPoint y: 333, distance: 63.4
click at [29, 347] on div "[US_STATE] A&M University Application Not Sent" at bounding box center [64, 391] width 96 height 89
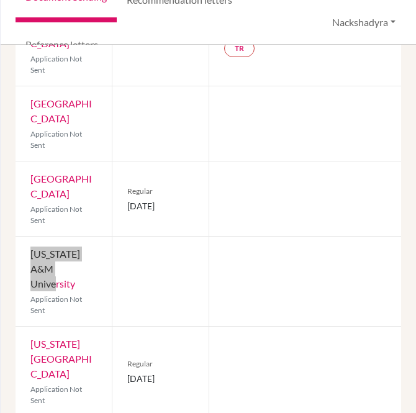
scroll to position [690, 0]
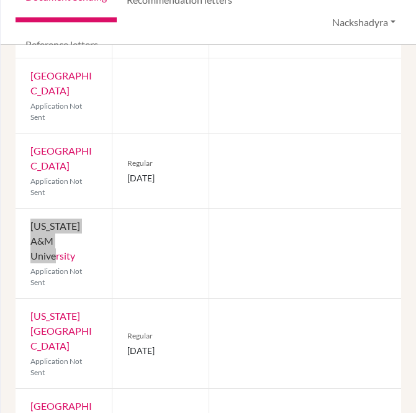
drag, startPoint x: 83, startPoint y: 300, endPoint x: 23, endPoint y: 270, distance: 67.5
click at [23, 299] on div "[US_STATE][GEOGRAPHIC_DATA] Application Not Sent" at bounding box center [64, 343] width 96 height 89
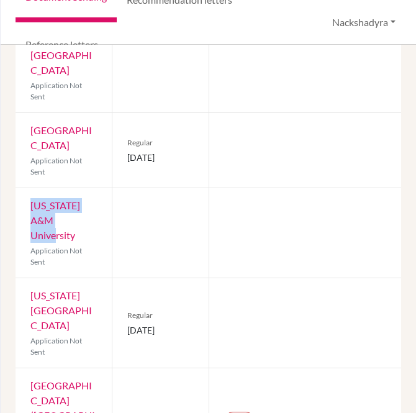
drag, startPoint x: 186, startPoint y: 281, endPoint x: 126, endPoint y: 289, distance: 60.8
click at [127, 324] on span "[DATE]" at bounding box center [160, 330] width 66 height 13
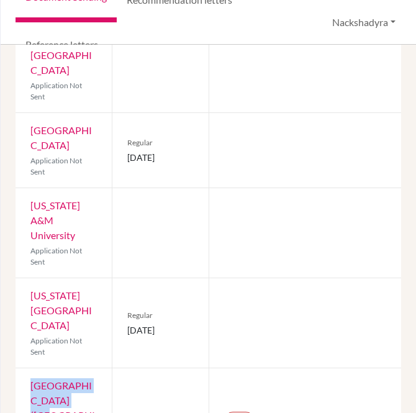
drag, startPoint x: 78, startPoint y: 354, endPoint x: 29, endPoint y: 338, distance: 51.6
click at [29, 368] on div "IE University ([GEOGRAPHIC_DATA]) Application Not Sent" at bounding box center [64, 420] width 96 height 104
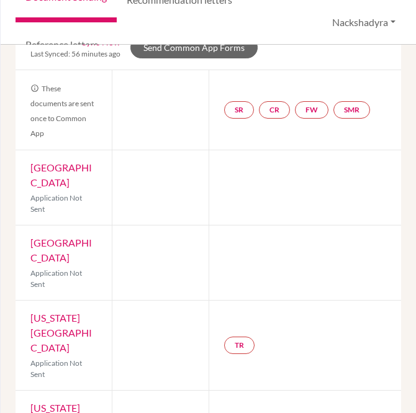
scroll to position [0, 0]
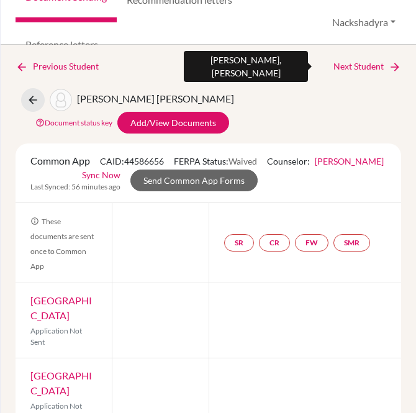
click at [351, 69] on link "Next Student" at bounding box center [367, 67] width 68 height 14
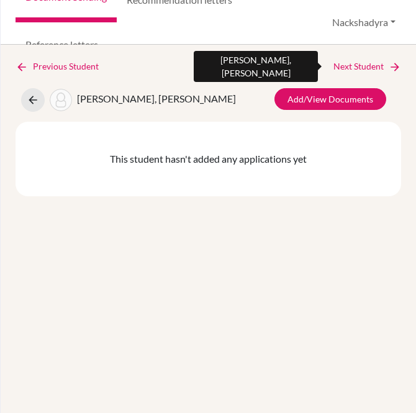
click at [349, 64] on link "Next Student" at bounding box center [367, 67] width 68 height 14
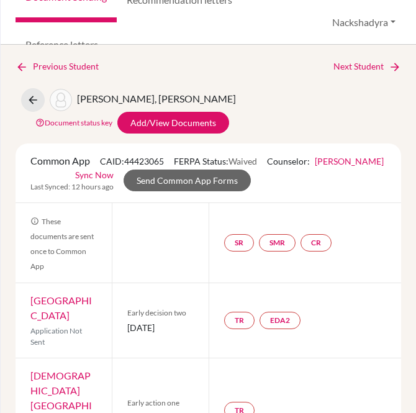
drag, startPoint x: 79, startPoint y: 314, endPoint x: 25, endPoint y: 299, distance: 56.6
click at [25, 299] on div "American University Application Not Sent" at bounding box center [64, 320] width 96 height 75
drag, startPoint x: 154, startPoint y: 332, endPoint x: 128, endPoint y: 319, distance: 29.2
click at [128, 321] on span "[DATE]" at bounding box center [160, 327] width 66 height 13
click at [127, 321] on span "[DATE]" at bounding box center [160, 327] width 66 height 13
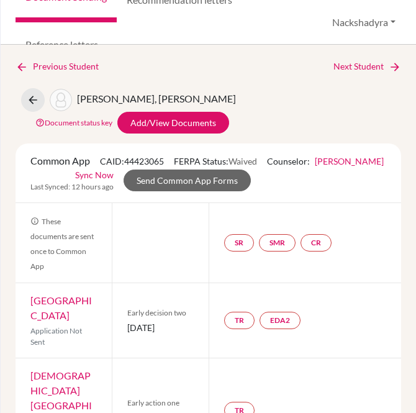
click at [154, 333] on span "[DATE]" at bounding box center [160, 327] width 66 height 13
drag, startPoint x: 154, startPoint y: 333, endPoint x: 121, endPoint y: 319, distance: 35.6
click at [121, 319] on div "Early decision two [DATE]" at bounding box center [160, 320] width 96 height 75
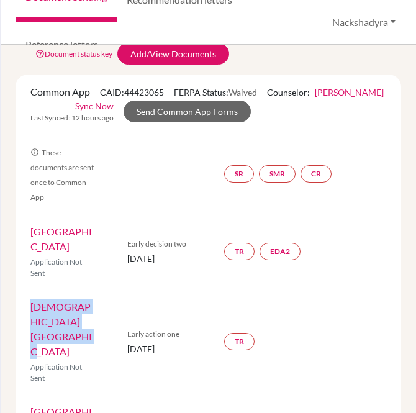
drag, startPoint x: 53, startPoint y: 331, endPoint x: 27, endPoint y: 310, distance: 33.7
click at [27, 310] on div "[DEMOGRAPHIC_DATA] [GEOGRAPHIC_DATA] Application Not Sent" at bounding box center [64, 341] width 96 height 104
click at [71, 334] on div "[DEMOGRAPHIC_DATA] [GEOGRAPHIC_DATA] Application Not Sent" at bounding box center [64, 341] width 96 height 104
drag, startPoint x: 78, startPoint y: 337, endPoint x: 27, endPoint y: 312, distance: 56.9
click at [27, 312] on div "[DEMOGRAPHIC_DATA] [GEOGRAPHIC_DATA] Application Not Sent" at bounding box center [64, 341] width 96 height 104
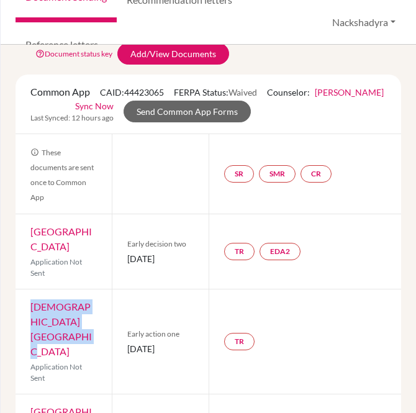
drag, startPoint x: 150, startPoint y: 346, endPoint x: 122, endPoint y: 338, distance: 28.9
click at [122, 338] on div "Early action one [DATE]" at bounding box center [160, 341] width 96 height 104
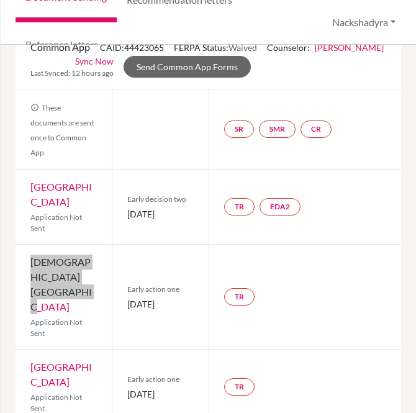
scroll to position [138, 0]
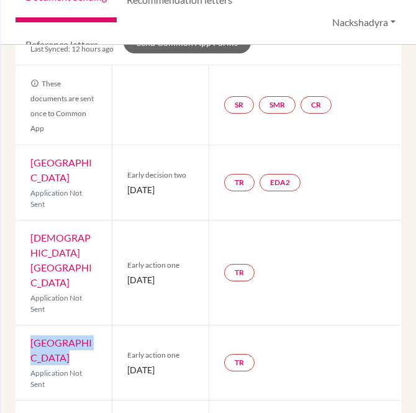
drag, startPoint x: 89, startPoint y: 343, endPoint x: 22, endPoint y: 325, distance: 70.0
click at [22, 325] on div "Drexel University Application Not Sent" at bounding box center [64, 362] width 96 height 75
drag, startPoint x: 158, startPoint y: 362, endPoint x: 125, endPoint y: 348, distance: 35.1
click at [127, 363] on span "[DATE]" at bounding box center [160, 369] width 66 height 13
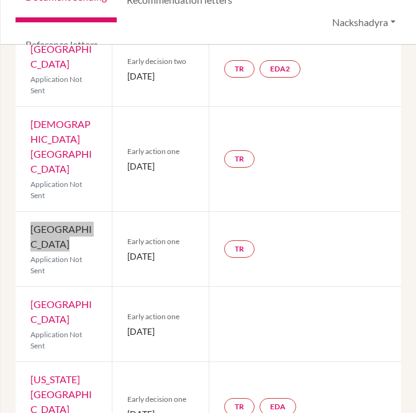
scroll to position [276, 0]
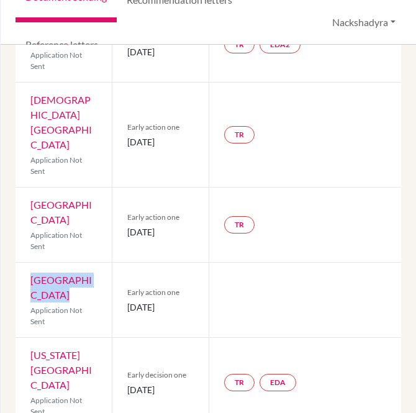
drag, startPoint x: 83, startPoint y: 284, endPoint x: 30, endPoint y: 263, distance: 56.8
click at [30, 263] on div "Marist University Application Not Sent" at bounding box center [64, 300] width 96 height 75
click at [155, 301] on span "[DATE]" at bounding box center [160, 307] width 66 height 13
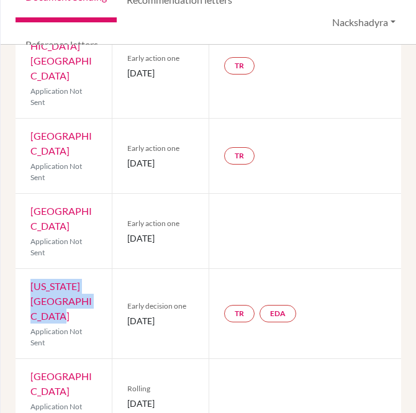
drag, startPoint x: 82, startPoint y: 302, endPoint x: 28, endPoint y: 271, distance: 62.3
click at [28, 271] on div "[US_STATE] Christian University Application Not Sent" at bounding box center [64, 313] width 96 height 89
drag, startPoint x: 149, startPoint y: 310, endPoint x: 114, endPoint y: 300, distance: 36.9
click at [114, 300] on div "Early decision one [DATE]" at bounding box center [160, 313] width 96 height 89
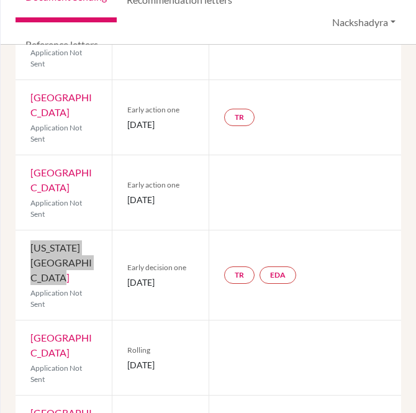
scroll to position [414, 0]
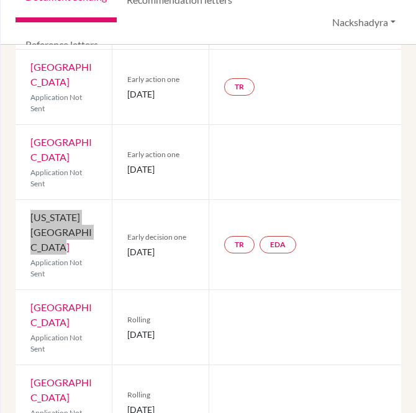
drag, startPoint x: 76, startPoint y: 307, endPoint x: 11, endPoint y: 296, distance: 66.8
click at [11, 296] on div "Previous Student Next Student [PERSON_NAME], [PERSON_NAME] Document status key …" at bounding box center [208, 229] width 415 height 368
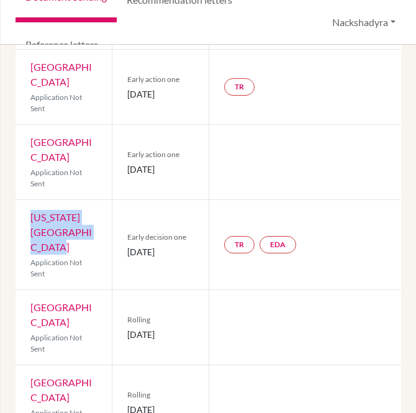
drag, startPoint x: 178, startPoint y: 318, endPoint x: 123, endPoint y: 320, distance: 55.3
click at [123, 320] on div "Rolling [DATE]" at bounding box center [160, 327] width 96 height 75
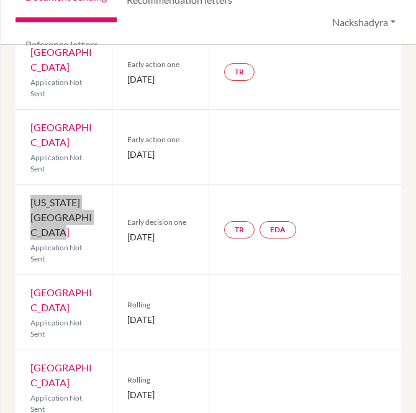
scroll to position [440, 0]
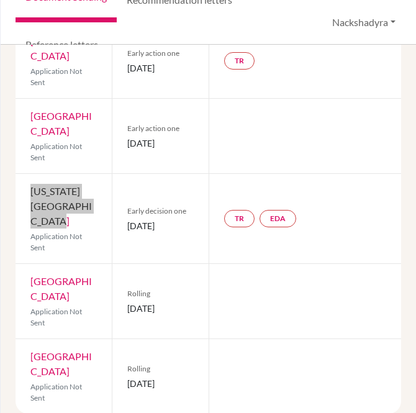
drag, startPoint x: 72, startPoint y: 355, endPoint x: 32, endPoint y: 344, distance: 41.7
click at [32, 344] on div "[GEOGRAPHIC_DATA] Application Not Sent" at bounding box center [64, 376] width 96 height 75
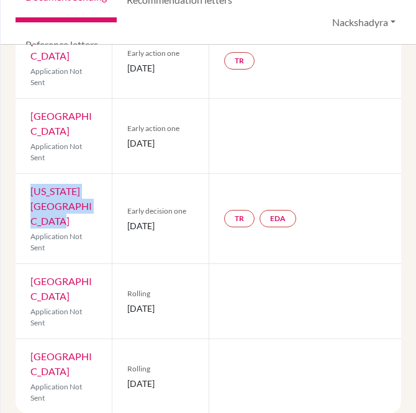
drag, startPoint x: 180, startPoint y: 367, endPoint x: 125, endPoint y: 374, distance: 55.2
click at [125, 374] on div "Rolling [DATE]" at bounding box center [160, 376] width 96 height 75
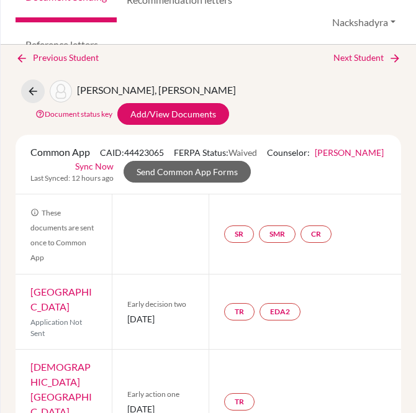
scroll to position [0, 0]
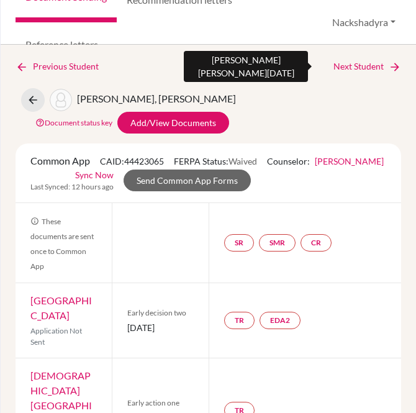
click at [358, 70] on link "Next Student" at bounding box center [367, 67] width 68 height 14
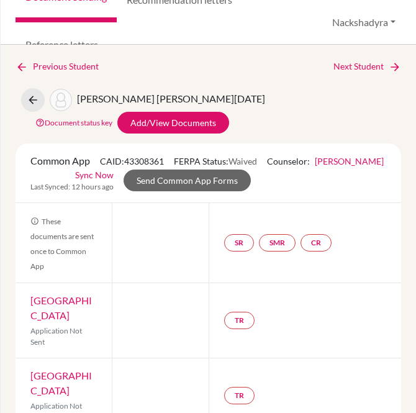
drag, startPoint x: 73, startPoint y: 314, endPoint x: 25, endPoint y: 301, distance: 49.0
click at [25, 301] on div "American University Application Not Sent" at bounding box center [64, 320] width 96 height 75
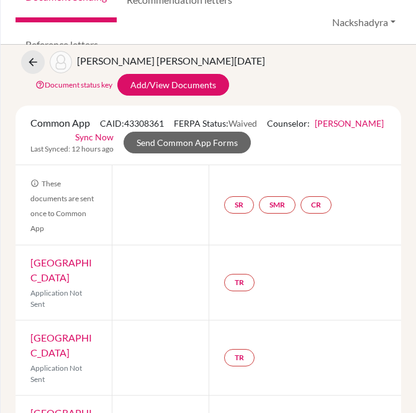
scroll to position [69, 0]
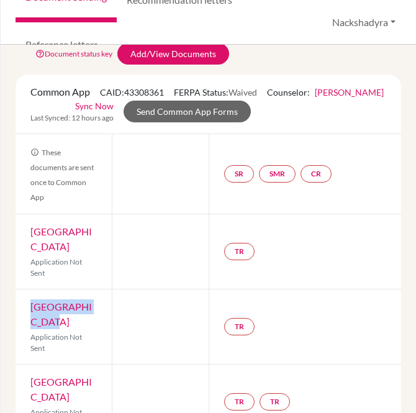
drag, startPoint x: 72, startPoint y: 322, endPoint x: 29, endPoint y: 309, distance: 45.2
click at [29, 309] on div "Bowdoin College Application Not Sent" at bounding box center [64, 326] width 96 height 75
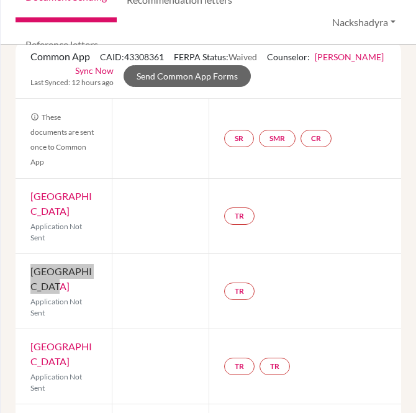
scroll to position [138, 0]
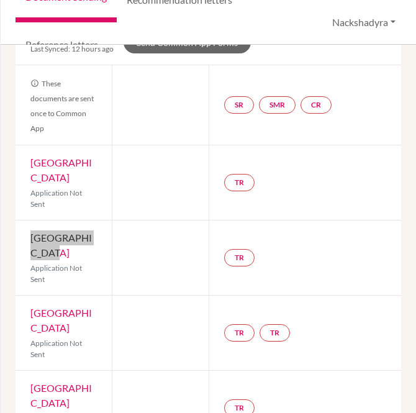
drag, startPoint x: 84, startPoint y: 330, endPoint x: 27, endPoint y: 320, distance: 58.6
click at [27, 320] on div "Cornell University Application Not Sent" at bounding box center [64, 333] width 96 height 75
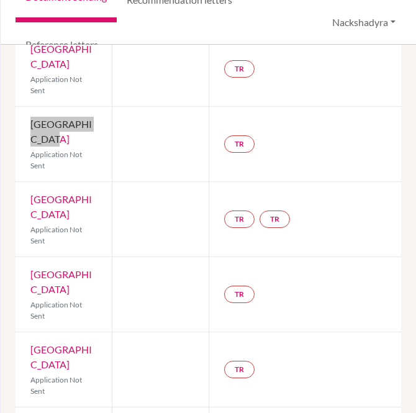
scroll to position [276, 0]
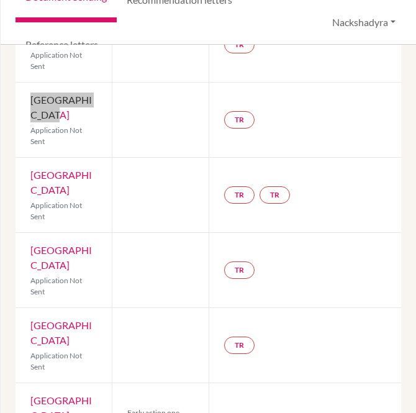
drag, startPoint x: 75, startPoint y: 265, endPoint x: 27, endPoint y: 251, distance: 49.6
click at [27, 251] on div "Gettysburg College Application Not Sent" at bounding box center [64, 270] width 96 height 75
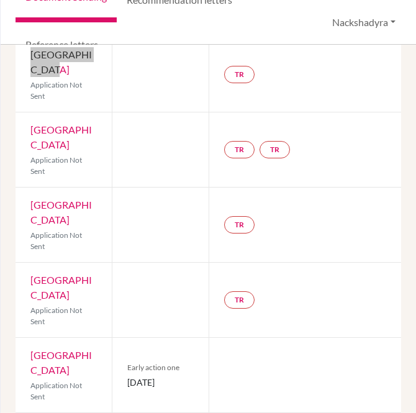
scroll to position [345, 0]
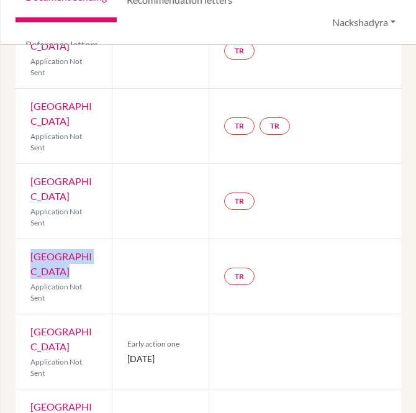
drag, startPoint x: 53, startPoint y: 269, endPoint x: 28, endPoint y: 256, distance: 27.8
click at [28, 256] on div "Lehigh University Application Not Sent" at bounding box center [64, 276] width 96 height 75
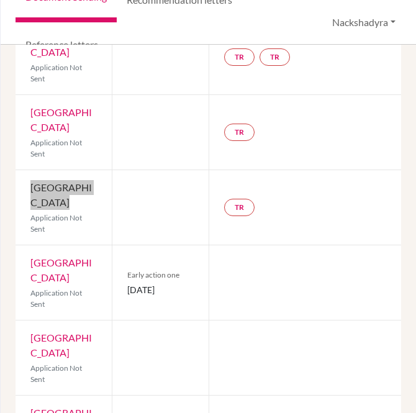
drag, startPoint x: 66, startPoint y: 281, endPoint x: 27, endPoint y: 261, distance: 43.9
click at [27, 261] on div "[GEOGRAPHIC_DATA] Application Not Sent" at bounding box center [64, 282] width 96 height 75
drag, startPoint x: 135, startPoint y: 288, endPoint x: 119, endPoint y: 281, distance: 17.5
click at [119, 281] on div "Early action one [DATE]" at bounding box center [160, 282] width 96 height 75
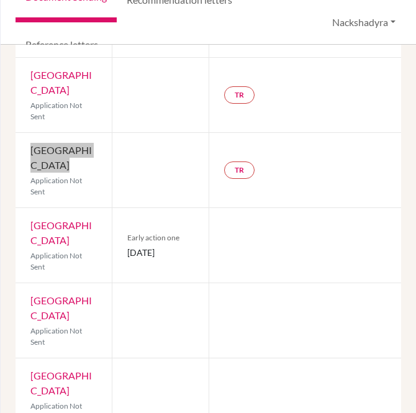
scroll to position [483, 0]
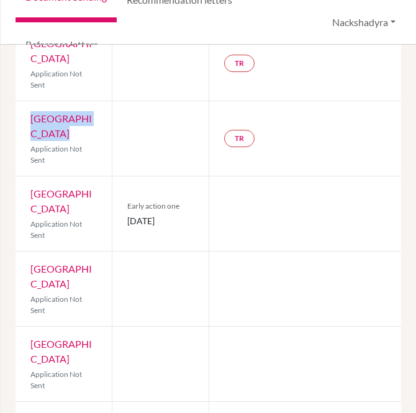
drag, startPoint x: 78, startPoint y: 284, endPoint x: 27, endPoint y: 274, distance: 51.4
click at [27, 274] on div "[GEOGRAPHIC_DATA] Application Not Sent" at bounding box center [64, 288] width 96 height 75
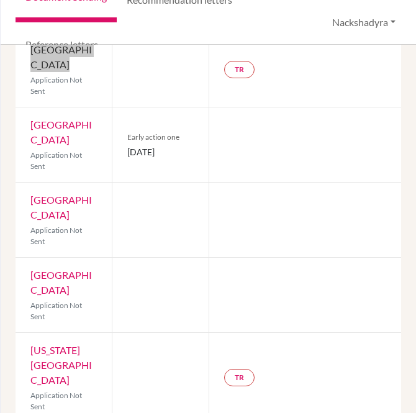
drag, startPoint x: 82, startPoint y: 307, endPoint x: 27, endPoint y: 274, distance: 63.5
click at [27, 274] on div "[GEOGRAPHIC_DATA] Application Not Sent" at bounding box center [64, 295] width 96 height 75
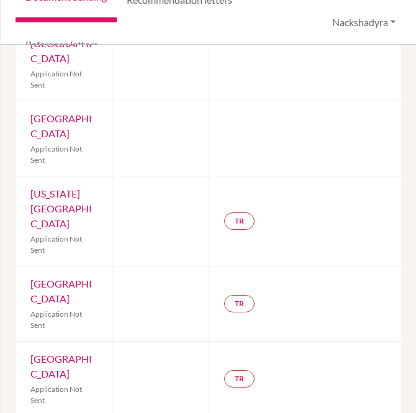
scroll to position [733, 0]
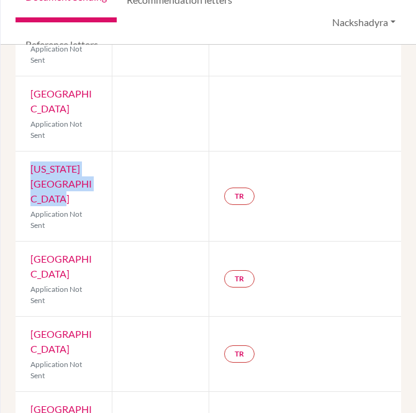
drag, startPoint x: 75, startPoint y: 212, endPoint x: 29, endPoint y: 184, distance: 53.3
click at [29, 184] on div "[US_STATE] Christian University Application Not Sent" at bounding box center [64, 196] width 96 height 89
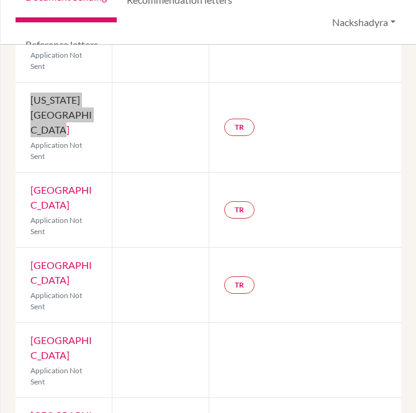
scroll to position [871, 0]
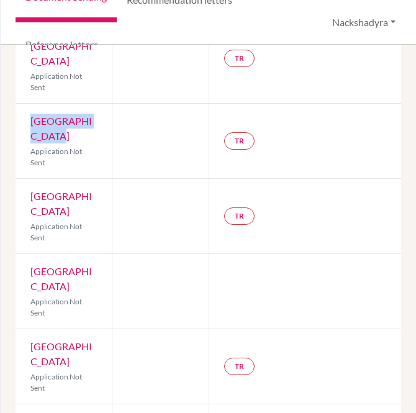
drag, startPoint x: 86, startPoint y: 150, endPoint x: 30, endPoint y: 138, distance: 57.3
click at [30, 138] on div "Tufts University Application Not Sent" at bounding box center [64, 141] width 96 height 75
drag, startPoint x: 83, startPoint y: 227, endPoint x: 28, endPoint y: 204, distance: 59.9
click at [28, 204] on div "[GEOGRAPHIC_DATA] Application Not Sent" at bounding box center [64, 216] width 96 height 75
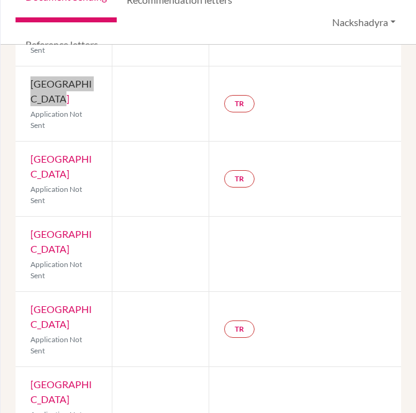
scroll to position [940, 0]
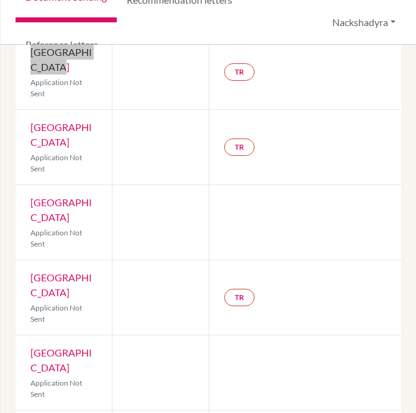
drag, startPoint x: 84, startPoint y: 233, endPoint x: 27, endPoint y: 216, distance: 59.7
click at [27, 216] on div "St. Edward's University Application Not Sent" at bounding box center [64, 222] width 96 height 75
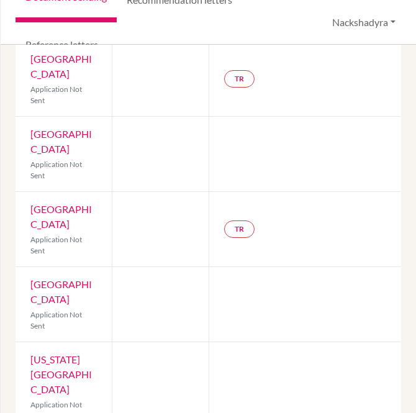
scroll to position [1008, 0]
drag, startPoint x: 93, startPoint y: 239, endPoint x: 22, endPoint y: 224, distance: 73.1
click at [22, 224] on div "[GEOGRAPHIC_DATA] Application Not Sent" at bounding box center [64, 228] width 96 height 75
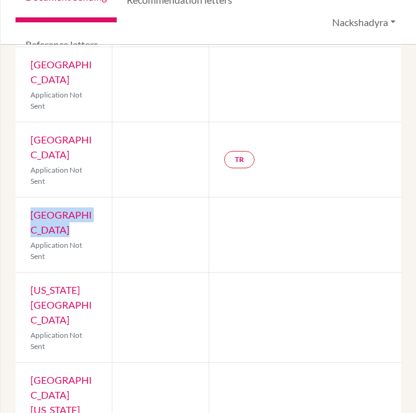
drag, startPoint x: 84, startPoint y: 241, endPoint x: 17, endPoint y: 234, distance: 67.4
click at [17, 234] on div "Tulane University Application Not Sent" at bounding box center [64, 234] width 96 height 75
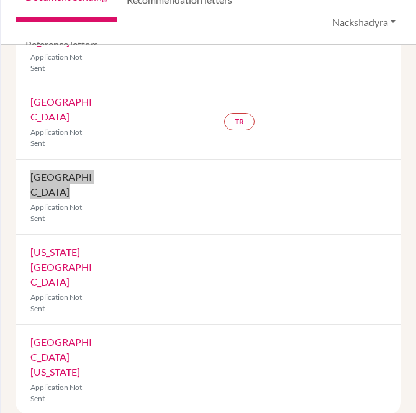
scroll to position [1146, 0]
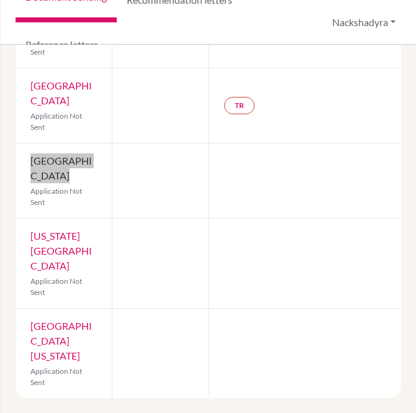
drag, startPoint x: 83, startPoint y: 268, endPoint x: 16, endPoint y: 241, distance: 72.4
click at [16, 241] on div "[US_STATE][GEOGRAPHIC_DATA] Application Not Sent" at bounding box center [64, 263] width 96 height 89
drag, startPoint x: 34, startPoint y: 340, endPoint x: 20, endPoint y: 325, distance: 20.2
click at [20, 325] on div "[GEOGRAPHIC_DATA][US_STATE] Application Not Sent" at bounding box center [64, 353] width 96 height 89
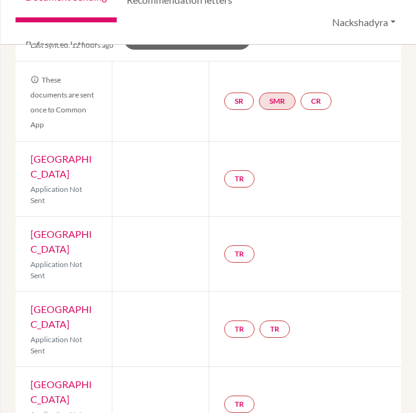
scroll to position [0, 0]
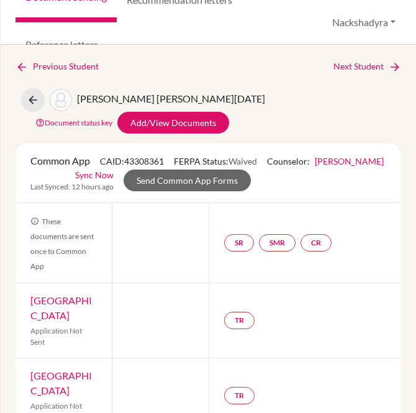
click at [357, 65] on link "Next Student" at bounding box center [367, 67] width 68 height 14
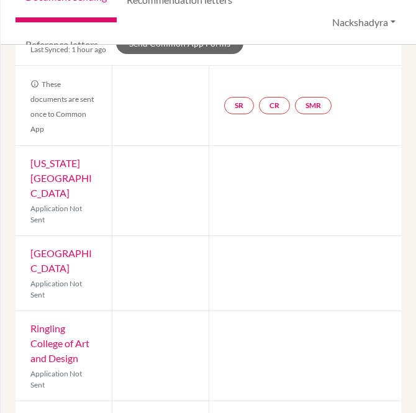
scroll to position [138, 0]
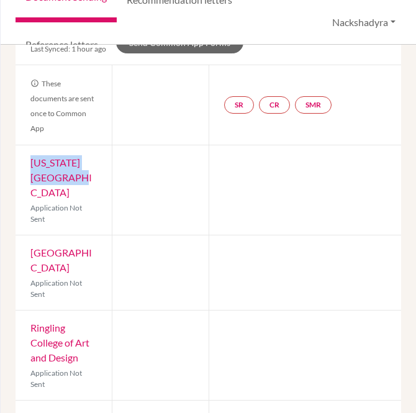
drag, startPoint x: 84, startPoint y: 181, endPoint x: 28, endPoint y: 160, distance: 60.0
click at [28, 160] on div "[US_STATE][GEOGRAPHIC_DATA] Application Not Sent" at bounding box center [64, 189] width 96 height 89
drag, startPoint x: 94, startPoint y: 266, endPoint x: 33, endPoint y: 237, distance: 67.8
click at [33, 237] on div "Rochester Institute of Technology Application Not Sent" at bounding box center [64, 272] width 96 height 75
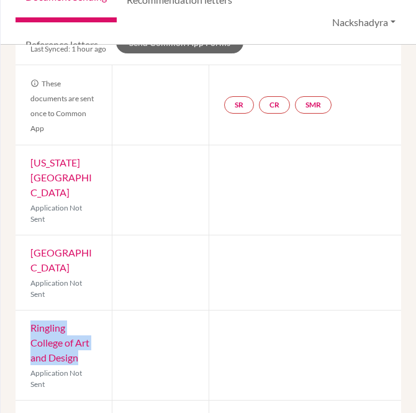
drag, startPoint x: 88, startPoint y: 358, endPoint x: 27, endPoint y: 330, distance: 66.4
click at [27, 330] on div "Ringling College of Art and Design Application Not Sent" at bounding box center [64, 354] width 96 height 89
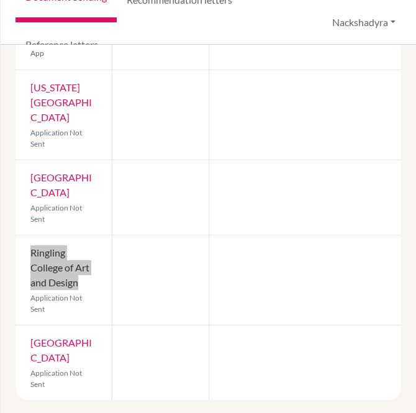
scroll to position [214, 0]
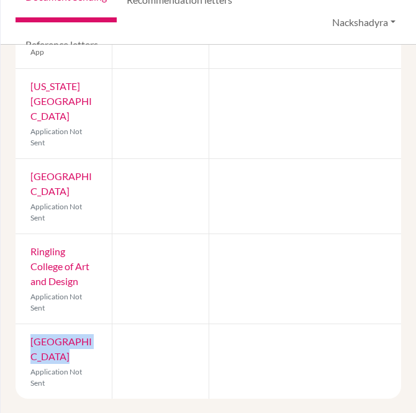
drag, startPoint x: 72, startPoint y: 358, endPoint x: 22, endPoint y: 338, distance: 53.5
click at [22, 338] on div "DePaul University Application Not Sent" at bounding box center [64, 361] width 96 height 75
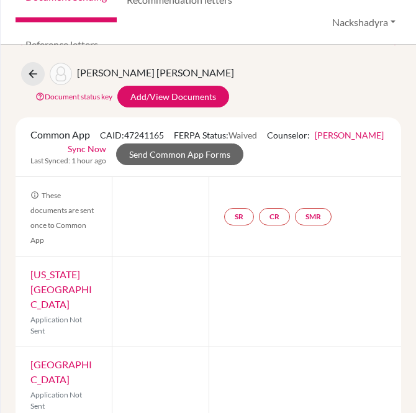
scroll to position [0, 0]
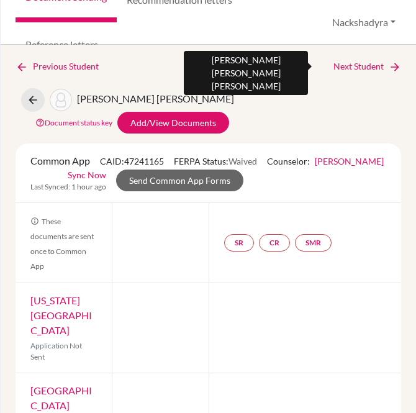
click at [359, 60] on link "Next Student" at bounding box center [367, 67] width 68 height 14
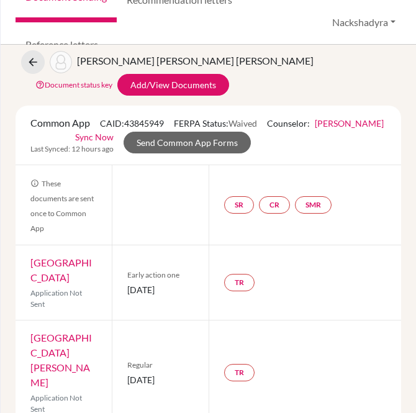
scroll to position [69, 0]
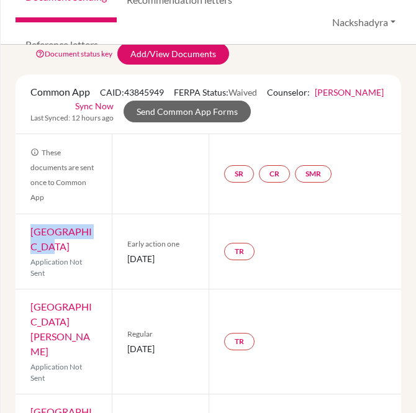
drag, startPoint x: 50, startPoint y: 245, endPoint x: 25, endPoint y: 237, distance: 25.5
click at [25, 237] on div "Babson College Application Not Sent" at bounding box center [64, 251] width 96 height 75
drag, startPoint x: 148, startPoint y: 265, endPoint x: 125, endPoint y: 257, distance: 23.8
click at [127, 257] on span "[DATE]" at bounding box center [160, 258] width 66 height 13
click at [133, 252] on span "[DATE]" at bounding box center [160, 258] width 66 height 13
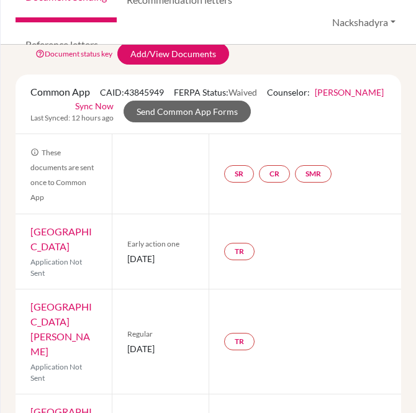
drag, startPoint x: 149, startPoint y: 260, endPoint x: 122, endPoint y: 251, distance: 28.5
click at [122, 251] on div "Early action one [DATE]" at bounding box center [160, 251] width 96 height 75
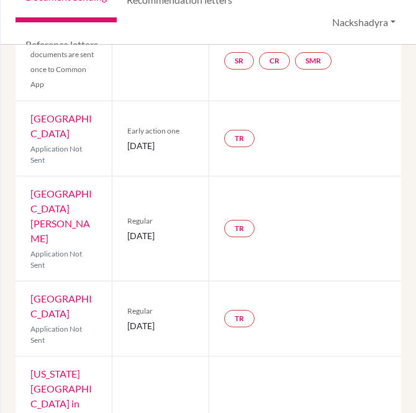
scroll to position [207, 0]
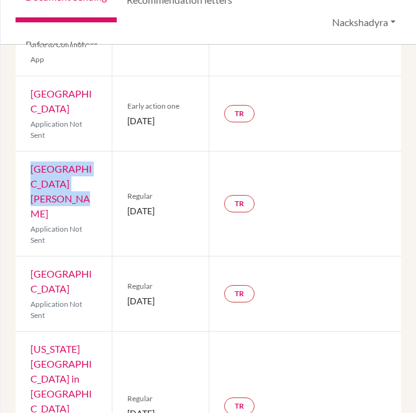
drag, startPoint x: 77, startPoint y: 196, endPoint x: 27, endPoint y: 170, distance: 56.1
click at [27, 170] on div "Franklin & [PERSON_NAME] College Application Not Sent" at bounding box center [64, 204] width 96 height 104
drag, startPoint x: 157, startPoint y: 208, endPoint x: 125, endPoint y: 202, distance: 32.3
click at [127, 204] on span "[DATE]" at bounding box center [160, 210] width 66 height 13
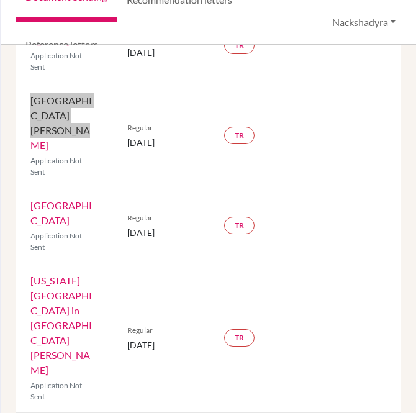
scroll to position [276, 0]
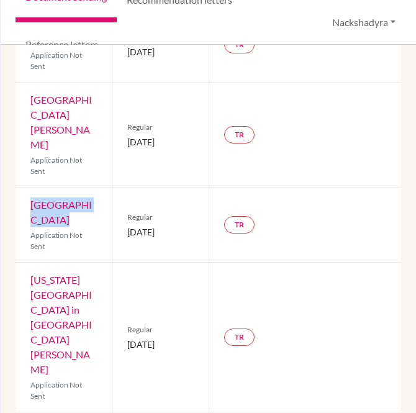
drag, startPoint x: 91, startPoint y: 202, endPoint x: 30, endPoint y: 190, distance: 62.1
click at [30, 190] on div "Lehigh University Application Not Sent" at bounding box center [64, 225] width 96 height 75
drag, startPoint x: 153, startPoint y: 225, endPoint x: 122, endPoint y: 214, distance: 32.8
click at [122, 214] on div "Regular [DATE]" at bounding box center [160, 225] width 96 height 75
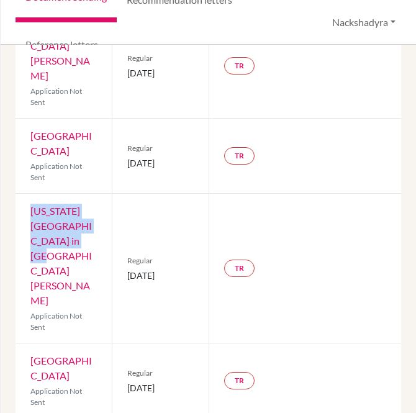
drag, startPoint x: 77, startPoint y: 230, endPoint x: 25, endPoint y: 195, distance: 62.2
click at [25, 195] on div "[US_STATE][GEOGRAPHIC_DATA] in [GEOGRAPHIC_DATA] Application Not Sent" at bounding box center [64, 268] width 96 height 149
drag, startPoint x: 159, startPoint y: 236, endPoint x: 117, endPoint y: 221, distance: 44.8
click at [117, 221] on div "Regular [DATE]" at bounding box center [160, 268] width 96 height 149
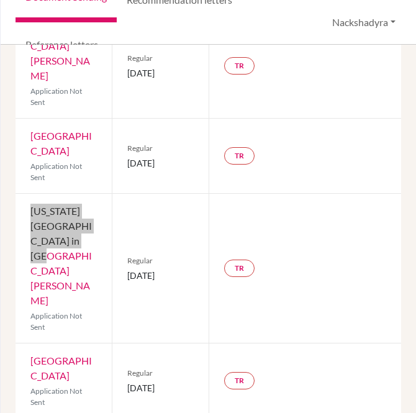
scroll to position [414, 0]
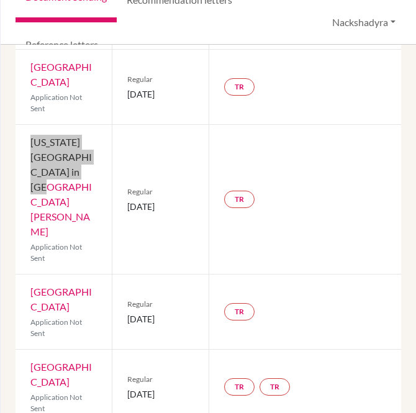
drag, startPoint x: 95, startPoint y: 230, endPoint x: 28, endPoint y: 216, distance: 68.4
click at [28, 274] on div "[GEOGRAPHIC_DATA] Application Not Sent" at bounding box center [64, 311] width 96 height 75
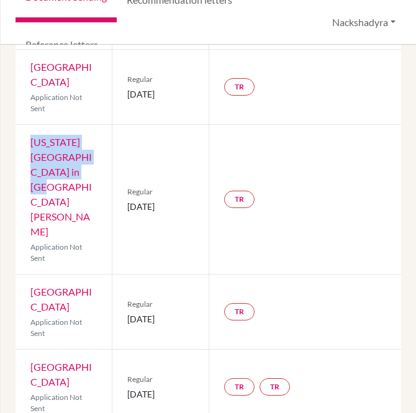
drag, startPoint x: 165, startPoint y: 247, endPoint x: 125, endPoint y: 237, distance: 41.0
click at [127, 312] on span "[DATE]" at bounding box center [160, 318] width 66 height 13
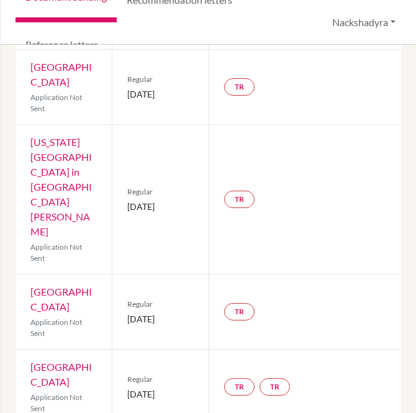
click at [175, 299] on span "Regular" at bounding box center [160, 304] width 66 height 11
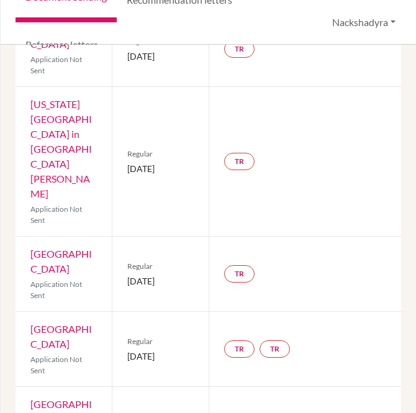
scroll to position [483, 0]
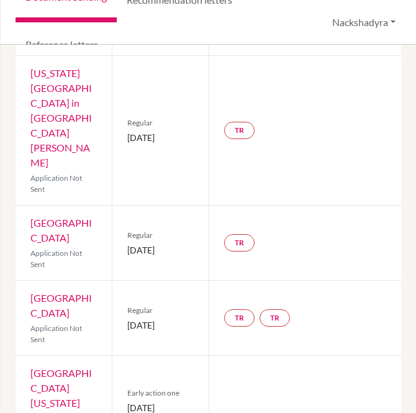
drag, startPoint x: 84, startPoint y: 235, endPoint x: 19, endPoint y: 221, distance: 66.6
click at [19, 281] on div "Columbia University Application Not Sent" at bounding box center [64, 318] width 96 height 75
drag, startPoint x: 151, startPoint y: 258, endPoint x: 119, endPoint y: 247, distance: 34.2
click at [119, 281] on div "Regular [DATE]" at bounding box center [160, 318] width 96 height 75
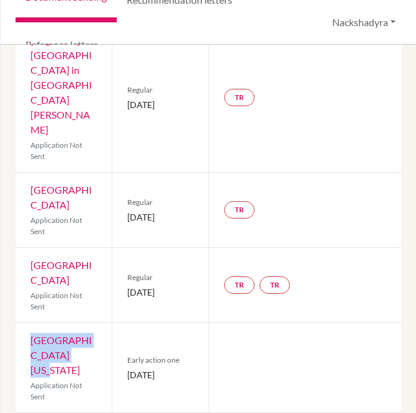
drag, startPoint x: 73, startPoint y: 280, endPoint x: 24, endPoint y: 265, distance: 51.9
click at [24, 323] on div "[GEOGRAPHIC_DATA][US_STATE] Application Not Sent" at bounding box center [64, 367] width 96 height 89
drag, startPoint x: 156, startPoint y: 298, endPoint x: 119, endPoint y: 289, distance: 38.9
click at [119, 323] on div "Early action one [DATE]" at bounding box center [160, 367] width 96 height 89
drag, startPoint x: 222, startPoint y: 276, endPoint x: 207, endPoint y: 283, distance: 16.7
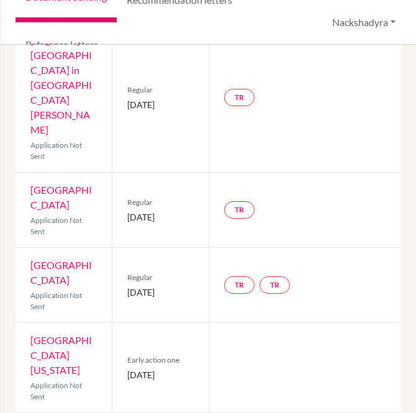
click at [222, 323] on div at bounding box center [305, 367] width 193 height 89
drag, startPoint x: 69, startPoint y: 356, endPoint x: 26, endPoint y: 339, distance: 46.0
drag, startPoint x: 149, startPoint y: 377, endPoint x: 122, endPoint y: 365, distance: 29.8
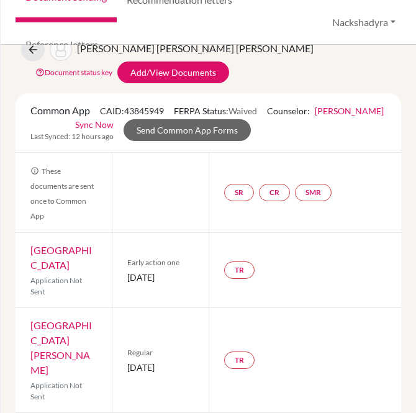
scroll to position [0, 0]
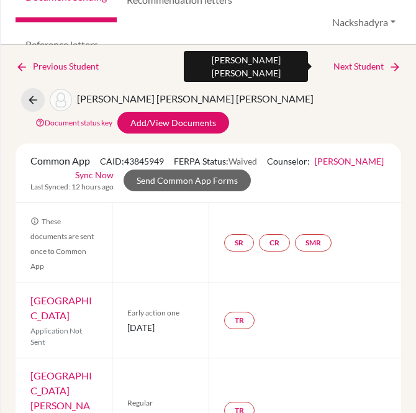
click at [373, 69] on link "Next Student" at bounding box center [367, 67] width 68 height 14
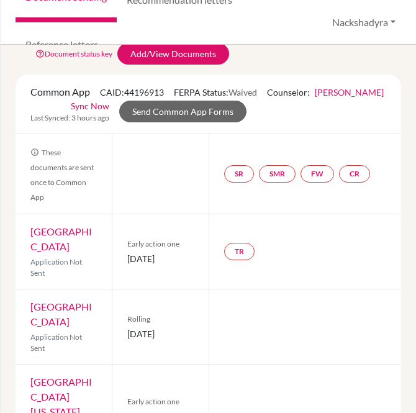
scroll to position [138, 0]
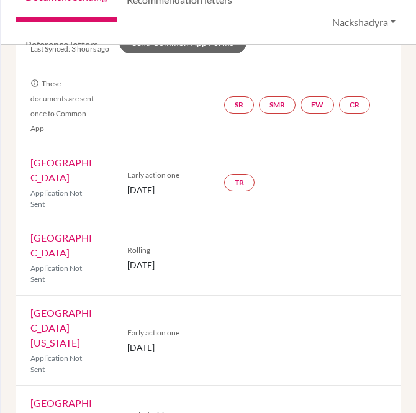
drag, startPoint x: 83, startPoint y: 179, endPoint x: 23, endPoint y: 166, distance: 61.6
click at [23, 166] on div "American University Application Not Sent" at bounding box center [64, 182] width 96 height 75
drag, startPoint x: 158, startPoint y: 199, endPoint x: 125, endPoint y: 187, distance: 34.4
click at [127, 187] on span "[DATE]" at bounding box center [160, 189] width 66 height 13
drag, startPoint x: 86, startPoint y: 246, endPoint x: 27, endPoint y: 238, distance: 58.9
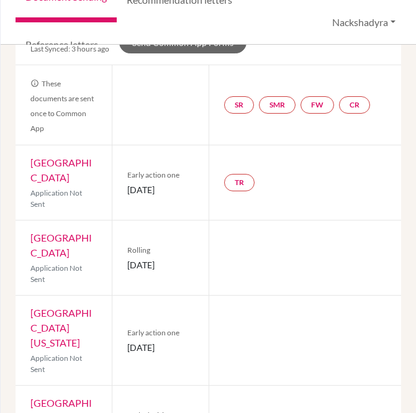
click at [27, 238] on div "St. Edward's University Application Not Sent" at bounding box center [64, 257] width 96 height 75
drag, startPoint x: 147, startPoint y: 266, endPoint x: 119, endPoint y: 261, distance: 28.3
click at [119, 261] on div "Rolling [DATE]" at bounding box center [160, 257] width 96 height 75
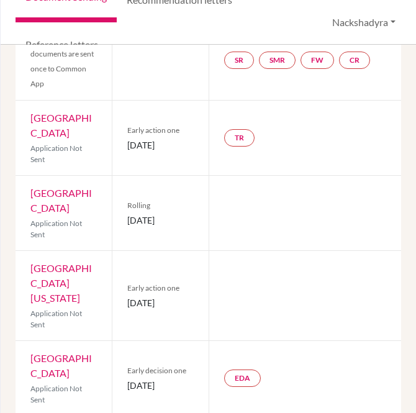
scroll to position [207, 0]
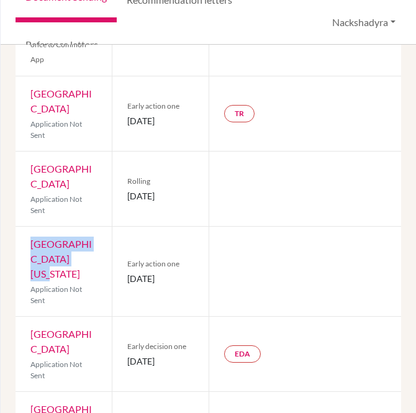
drag, startPoint x: 75, startPoint y: 258, endPoint x: 27, endPoint y: 242, distance: 50.9
click at [27, 242] on div "[GEOGRAPHIC_DATA][US_STATE] Application Not Sent" at bounding box center [64, 271] width 96 height 89
drag, startPoint x: 151, startPoint y: 278, endPoint x: 124, endPoint y: 269, distance: 28.1
click at [124, 269] on div "Early action one [DATE]" at bounding box center [160, 271] width 96 height 89
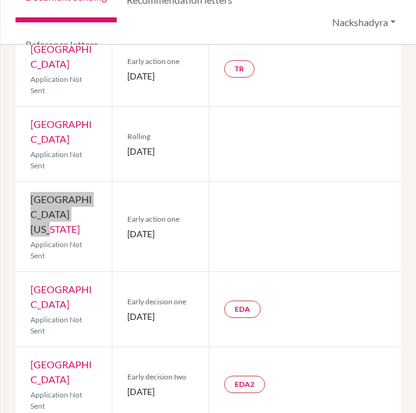
scroll to position [276, 0]
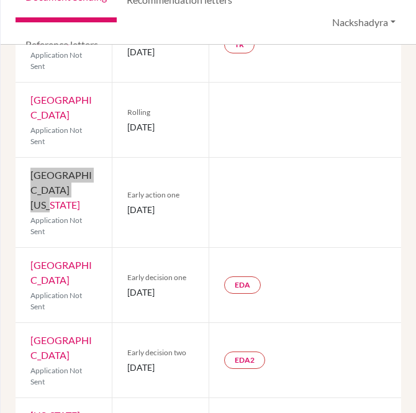
drag, startPoint x: 60, startPoint y: 265, endPoint x: 24, endPoint y: 253, distance: 37.9
click at [24, 253] on div "[GEOGRAPHIC_DATA] Application Not Sent" at bounding box center [64, 285] width 96 height 75
drag, startPoint x: 144, startPoint y: 281, endPoint x: 120, endPoint y: 271, distance: 25.6
click at [120, 271] on div "Early decision one [DATE]" at bounding box center [160, 285] width 96 height 75
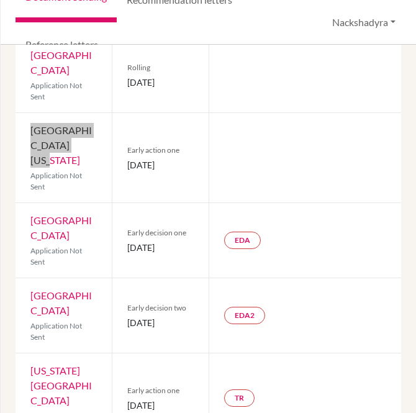
scroll to position [345, 0]
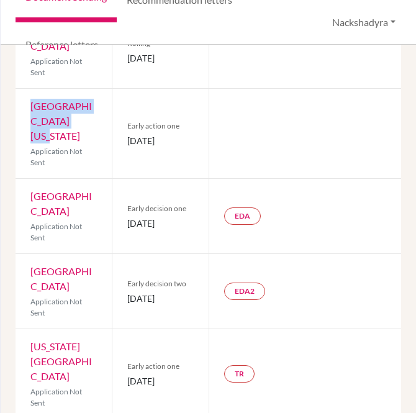
drag, startPoint x: 84, startPoint y: 286, endPoint x: 32, endPoint y: 251, distance: 63.0
click at [32, 254] on div "[GEOGRAPHIC_DATA] Application Not Sent" at bounding box center [64, 291] width 96 height 75
drag, startPoint x: 156, startPoint y: 292, endPoint x: 125, endPoint y: 280, distance: 32.9
click at [127, 292] on span "[DATE]" at bounding box center [160, 298] width 66 height 13
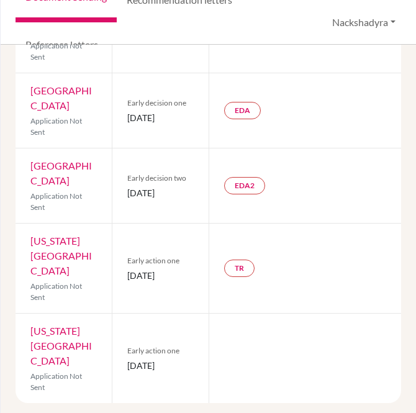
scroll to position [455, 0]
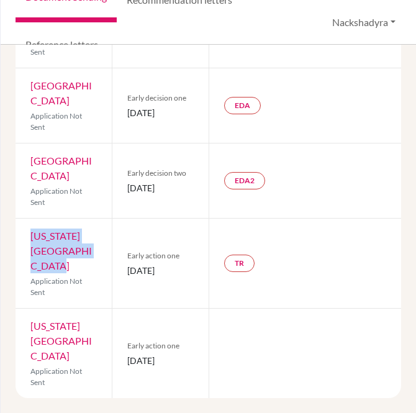
drag, startPoint x: 78, startPoint y: 266, endPoint x: 32, endPoint y: 237, distance: 54.4
click at [32, 237] on div "[US_STATE] Christian University Application Not Sent" at bounding box center [64, 263] width 96 height 89
drag, startPoint x: 148, startPoint y: 271, endPoint x: 123, endPoint y: 267, distance: 25.2
click at [123, 267] on div "Early action one [DATE]" at bounding box center [160, 263] width 96 height 89
drag, startPoint x: 87, startPoint y: 353, endPoint x: 31, endPoint y: 325, distance: 62.2
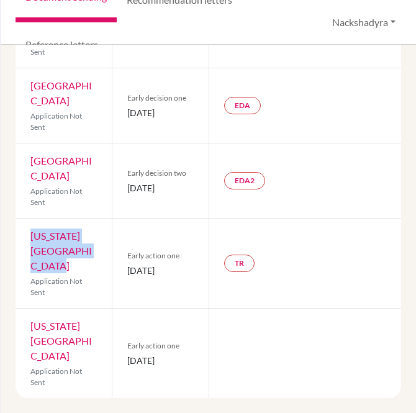
click at [31, 325] on div "[US_STATE][GEOGRAPHIC_DATA] Application Not Sent" at bounding box center [64, 353] width 96 height 89
drag, startPoint x: 150, startPoint y: 368, endPoint x: 123, endPoint y: 351, distance: 31.7
click at [123, 351] on div "Early action one [DATE]" at bounding box center [160, 353] width 96 height 89
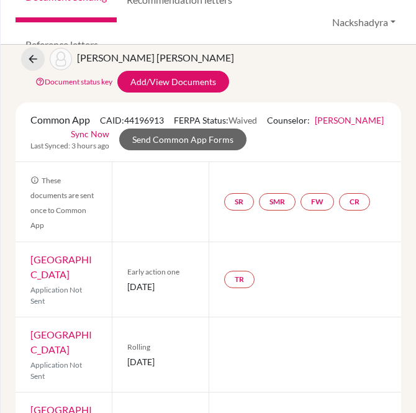
scroll to position [0, 0]
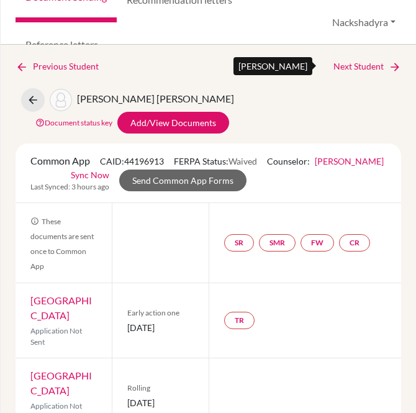
click at [360, 66] on link "Next Student" at bounding box center [367, 67] width 68 height 14
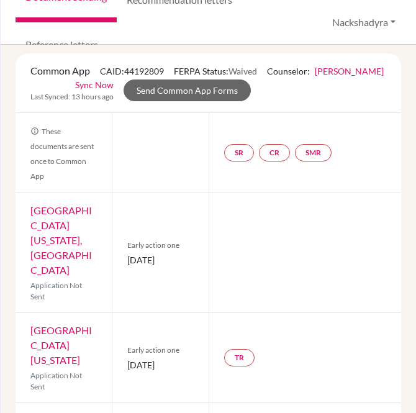
scroll to position [69, 0]
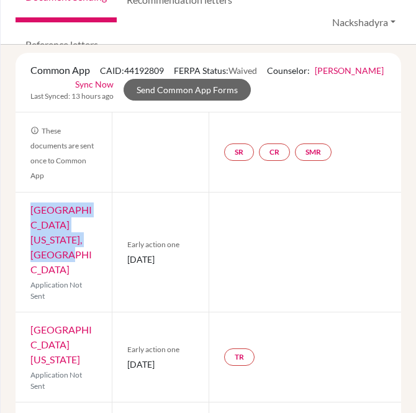
drag, startPoint x: 70, startPoint y: 235, endPoint x: 29, endPoint y: 209, distance: 48.2
click at [29, 209] on div "[GEOGRAPHIC_DATA][US_STATE], [GEOGRAPHIC_DATA] Application Not Sent" at bounding box center [64, 252] width 96 height 119
drag, startPoint x: 153, startPoint y: 247, endPoint x: 125, endPoint y: 240, distance: 28.0
click at [127, 253] on span "[DATE]" at bounding box center [160, 259] width 66 height 13
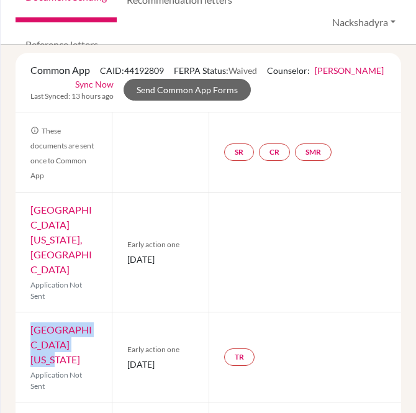
drag, startPoint x: 82, startPoint y: 312, endPoint x: 29, endPoint y: 298, distance: 54.5
click at [29, 312] on div "[GEOGRAPHIC_DATA][US_STATE] Application Not Sent" at bounding box center [64, 356] width 96 height 89
drag, startPoint x: 154, startPoint y: 329, endPoint x: 122, endPoint y: 320, distance: 33.4
click at [122, 320] on div "Early action one [DATE]" at bounding box center [160, 356] width 96 height 89
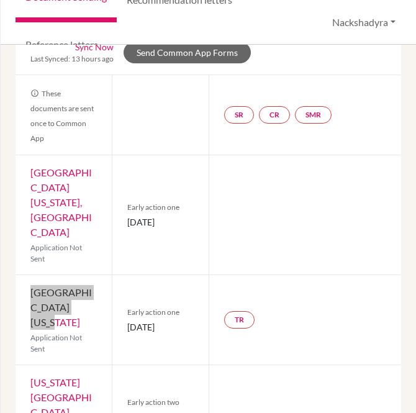
scroll to position [138, 0]
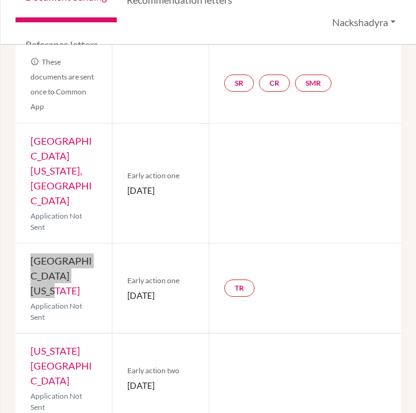
drag, startPoint x: 89, startPoint y: 336, endPoint x: 28, endPoint y: 308, distance: 67.0
click at [28, 333] on div "[US_STATE] Institute of Technology Application Not Sent" at bounding box center [64, 377] width 96 height 89
drag, startPoint x: 155, startPoint y: 348, endPoint x: 121, endPoint y: 335, distance: 36.3
click at [121, 335] on div "Early action two [DATE]" at bounding box center [160, 377] width 96 height 89
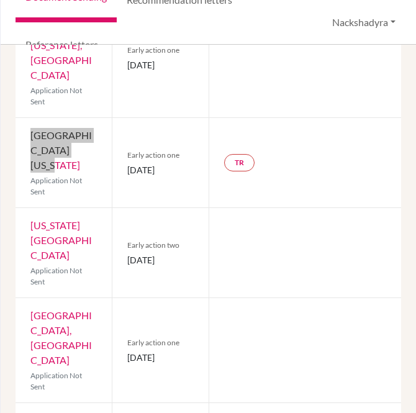
scroll to position [276, 0]
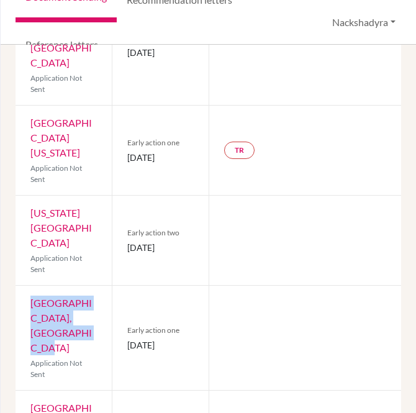
drag, startPoint x: 85, startPoint y: 304, endPoint x: 29, endPoint y: 257, distance: 73.1
click at [29, 286] on div "[GEOGRAPHIC_DATA], [GEOGRAPHIC_DATA] Application Not Sent" at bounding box center [64, 338] width 96 height 104
drag, startPoint x: 148, startPoint y: 304, endPoint x: 125, endPoint y: 292, distance: 25.6
click at [127, 338] on span "[DATE]" at bounding box center [160, 344] width 66 height 13
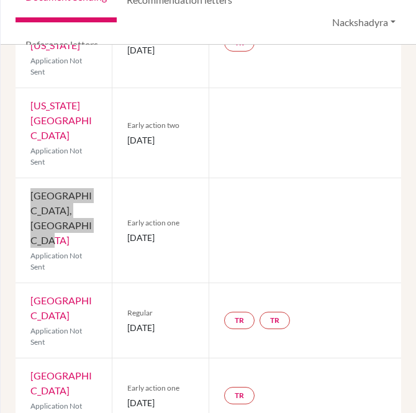
scroll to position [414, 0]
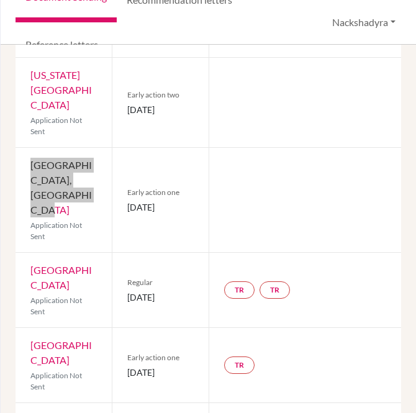
drag, startPoint x: 31, startPoint y: 229, endPoint x: 11, endPoint y: 224, distance: 20.9
click at [11, 224] on div "Previous Student Next Student [PERSON_NAME] Document status key TR Requirement.…" at bounding box center [208, 229] width 415 height 368
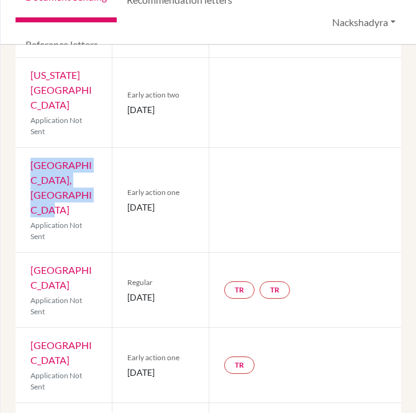
drag, startPoint x: 153, startPoint y: 256, endPoint x: 122, endPoint y: 250, distance: 31.7
click at [122, 253] on div "Regular [DATE]" at bounding box center [160, 290] width 96 height 75
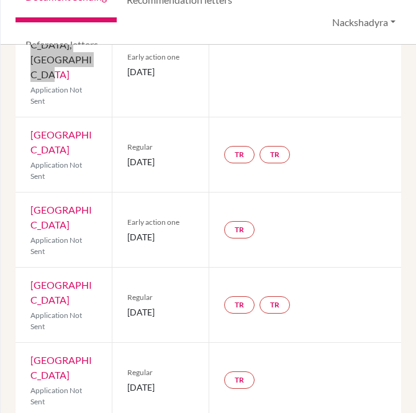
scroll to position [551, 0]
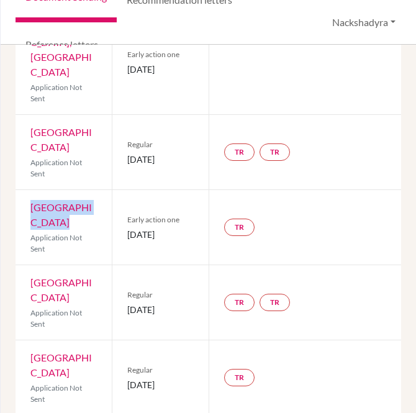
drag, startPoint x: 87, startPoint y: 178, endPoint x: 25, endPoint y: 161, distance: 64.2
click at [25, 190] on div "Drexel University Application Not Sent" at bounding box center [64, 227] width 96 height 75
drag, startPoint x: 158, startPoint y: 199, endPoint x: 125, endPoint y: 181, distance: 37.5
click at [127, 228] on span "[DATE]" at bounding box center [160, 234] width 66 height 13
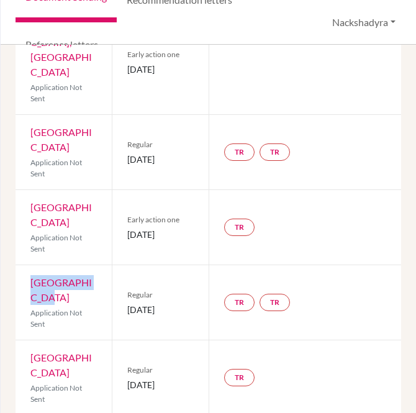
drag, startPoint x: 76, startPoint y: 253, endPoint x: 26, endPoint y: 242, distance: 50.9
click at [26, 265] on div "Boston College Application Not Sent" at bounding box center [64, 302] width 96 height 75
drag, startPoint x: 148, startPoint y: 271, endPoint x: 119, endPoint y: 263, distance: 29.9
click at [119, 265] on div "Regular [DATE]" at bounding box center [160, 302] width 96 height 75
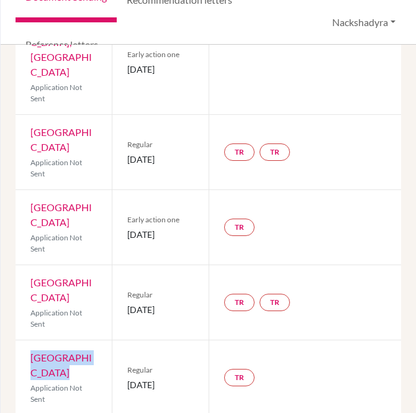
drag, startPoint x: 82, startPoint y: 327, endPoint x: 14, endPoint y: 311, distance: 70.2
click at [14, 311] on div "Previous Student Next Student [PERSON_NAME] Document status key TR Requirement.…" at bounding box center [208, 229] width 415 height 368
drag, startPoint x: 147, startPoint y: 350, endPoint x: 120, endPoint y: 332, distance: 32.7
click at [120, 340] on div "Regular [DATE]" at bounding box center [160, 377] width 96 height 75
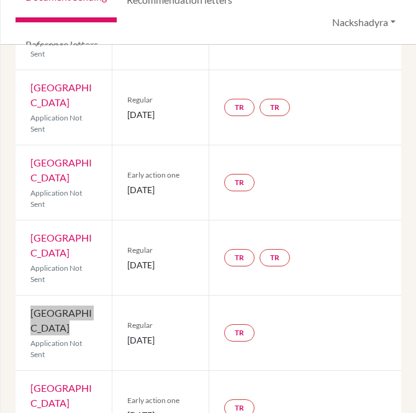
scroll to position [621, 0]
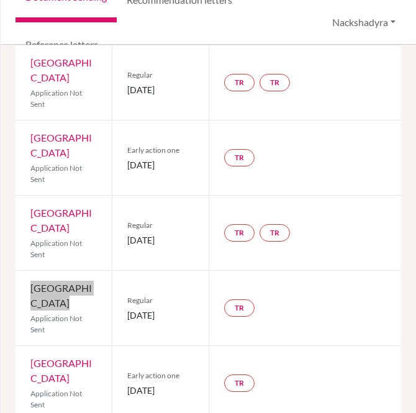
drag, startPoint x: 84, startPoint y: 337, endPoint x: 23, endPoint y: 314, distance: 65.4
click at [23, 346] on div "Northeastern University Application Not Sent" at bounding box center [64, 383] width 96 height 75
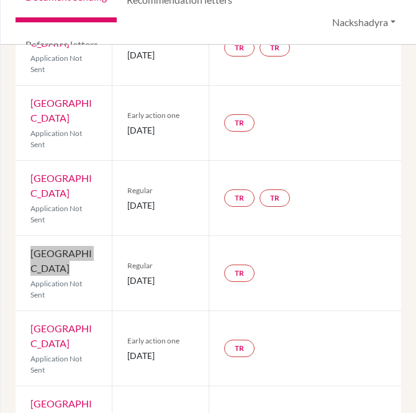
scroll to position [690, 0]
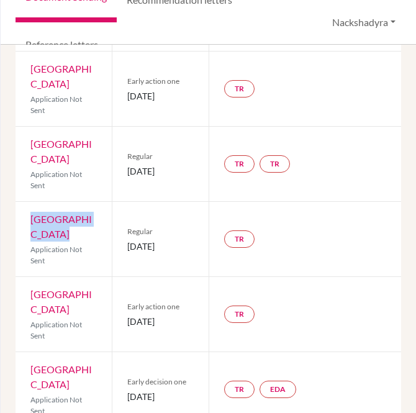
drag, startPoint x: 163, startPoint y: 280, endPoint x: 125, endPoint y: 271, distance: 39.5
click at [127, 315] on span "[DATE]" at bounding box center [160, 321] width 66 height 13
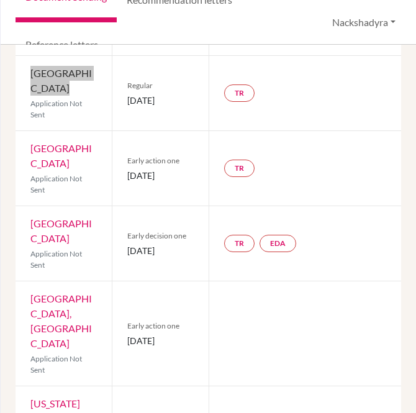
scroll to position [821, 0]
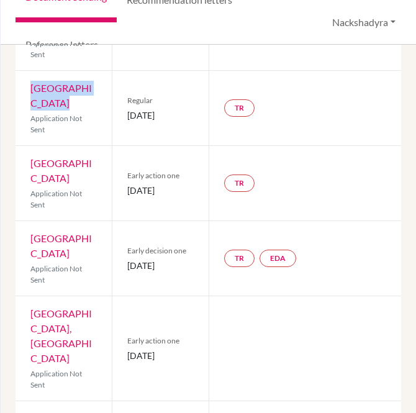
drag, startPoint x: 88, startPoint y: 209, endPoint x: 32, endPoint y: 194, distance: 58.6
click at [32, 221] on div "[GEOGRAPHIC_DATA] Application Not Sent" at bounding box center [64, 258] width 96 height 75
drag, startPoint x: 155, startPoint y: 225, endPoint x: 121, endPoint y: 213, distance: 36.3
click at [121, 221] on div "Early decision one [DATE]" at bounding box center [160, 258] width 96 height 75
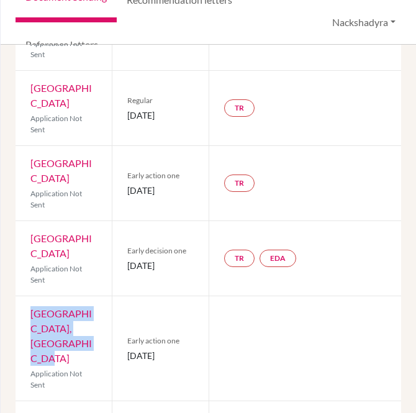
drag, startPoint x: 73, startPoint y: 314, endPoint x: 29, endPoint y: 275, distance: 58.5
click at [29, 296] on div "[GEOGRAPHIC_DATA], [GEOGRAPHIC_DATA] Application Not Sent" at bounding box center [64, 348] width 96 height 104
drag, startPoint x: 151, startPoint y: 317, endPoint x: 124, endPoint y: 300, distance: 31.9
click at [124, 300] on div "Early action one [DATE]" at bounding box center [160, 348] width 96 height 104
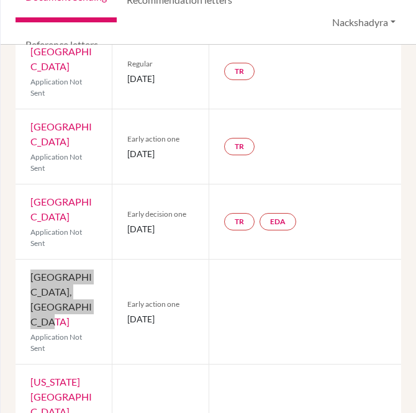
scroll to position [890, 0]
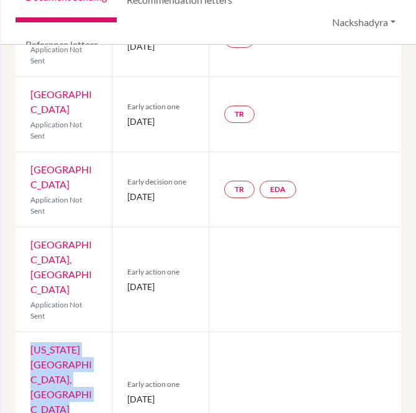
drag, startPoint x: 58, startPoint y: 367, endPoint x: 20, endPoint y: 307, distance: 70.8
click at [20, 332] on div "[US_STATE][GEOGRAPHIC_DATA], [GEOGRAPHIC_DATA] Application Not Sent" at bounding box center [64, 391] width 96 height 119
drag, startPoint x: 147, startPoint y: 361, endPoint x: 120, endPoint y: 348, distance: 29.2
click at [120, 348] on div "Early action one [DATE]" at bounding box center [160, 391] width 96 height 119
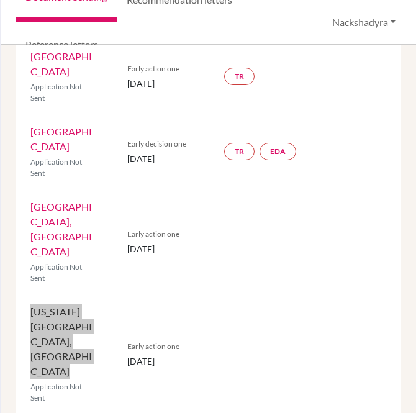
scroll to position [959, 0]
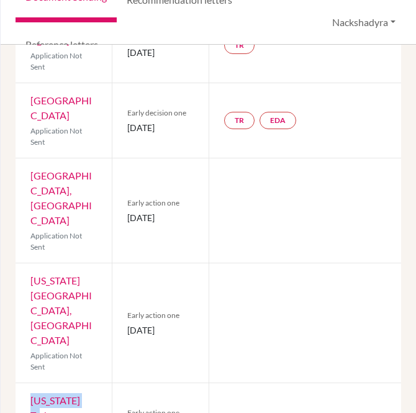
drag, startPoint x: 99, startPoint y: 356, endPoint x: 16, endPoint y: 354, distance: 83.2
click at [16, 383] on div "[US_STATE] Tech Application Not Sent" at bounding box center [64, 420] width 96 height 75
drag, startPoint x: 147, startPoint y: 378, endPoint x: 125, endPoint y: 373, distance: 22.9
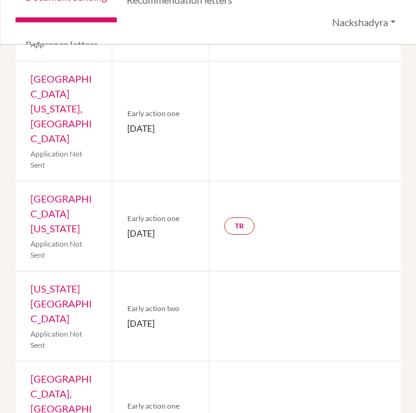
scroll to position [0, 0]
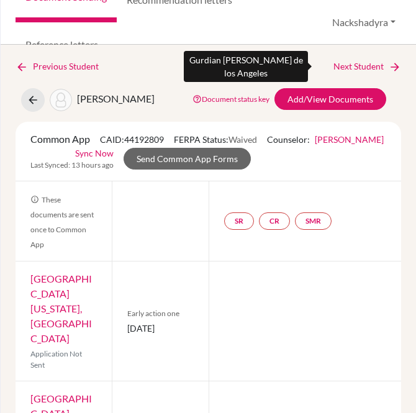
click at [367, 63] on link "Next Student" at bounding box center [367, 67] width 68 height 14
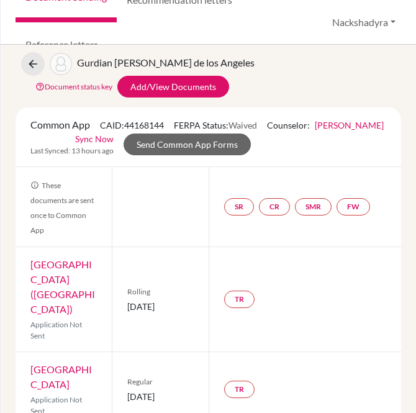
scroll to position [69, 0]
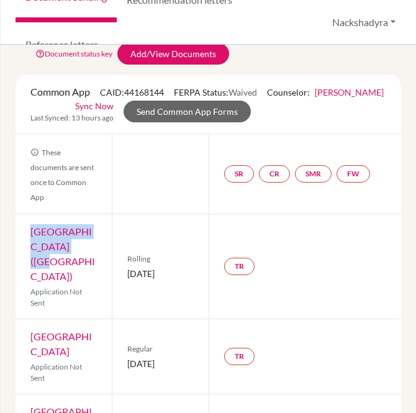
drag, startPoint x: 75, startPoint y: 248, endPoint x: 28, endPoint y: 234, distance: 49.3
click at [28, 234] on div "IE University ([GEOGRAPHIC_DATA]) Application Not Sent" at bounding box center [64, 266] width 96 height 104
click at [76, 249] on div "IE University ([GEOGRAPHIC_DATA]) Application Not Sent" at bounding box center [64, 266] width 96 height 104
drag, startPoint x: 78, startPoint y: 248, endPoint x: 27, endPoint y: 232, distance: 53.6
click at [27, 232] on div "IE University ([GEOGRAPHIC_DATA]) Application Not Sent" at bounding box center [64, 266] width 96 height 104
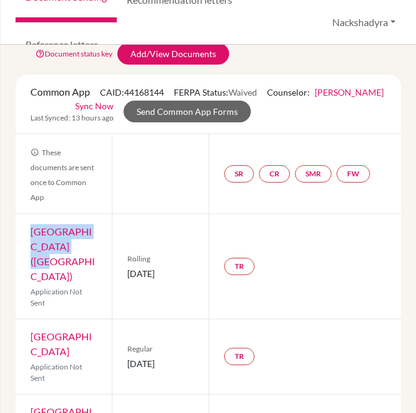
drag, startPoint x: 48, startPoint y: 319, endPoint x: 29, endPoint y: 309, distance: 21.4
click at [29, 319] on div "[GEOGRAPHIC_DATA] Application Not Sent" at bounding box center [64, 356] width 96 height 75
drag, startPoint x: 183, startPoint y: 256, endPoint x: 124, endPoint y: 258, distance: 59.0
click at [124, 258] on div "Rolling [DATE]" at bounding box center [160, 266] width 96 height 104
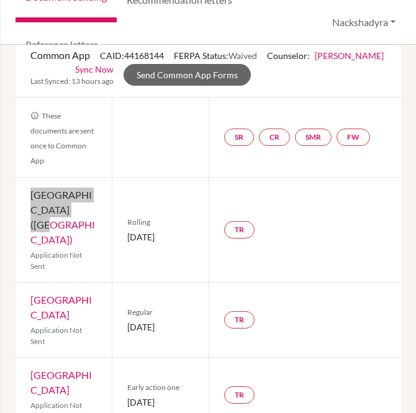
scroll to position [138, 0]
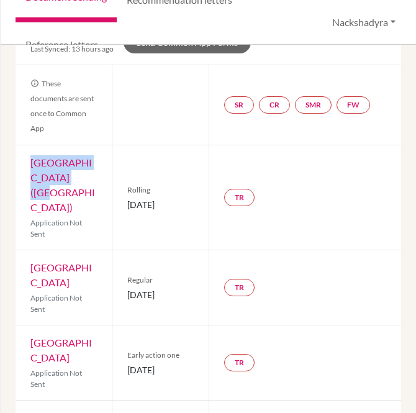
drag, startPoint x: 85, startPoint y: 251, endPoint x: 32, endPoint y: 239, distance: 54.1
click at [32, 250] on div "[GEOGRAPHIC_DATA] Application Not Sent" at bounding box center [64, 287] width 96 height 75
drag, startPoint x: 152, startPoint y: 271, endPoint x: 124, endPoint y: 261, distance: 29.1
click at [124, 261] on div "Regular [DATE]" at bounding box center [160, 287] width 96 height 75
drag, startPoint x: 83, startPoint y: 328, endPoint x: 29, endPoint y: 315, distance: 56.0
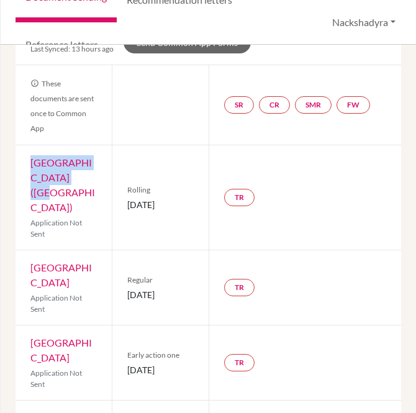
click at [29, 325] on div "[GEOGRAPHIC_DATA] Application Not Sent" at bounding box center [64, 362] width 96 height 75
drag, startPoint x: 148, startPoint y: 346, endPoint x: 124, endPoint y: 338, distance: 24.7
click at [124, 338] on div "Early action one [DATE]" at bounding box center [160, 362] width 96 height 75
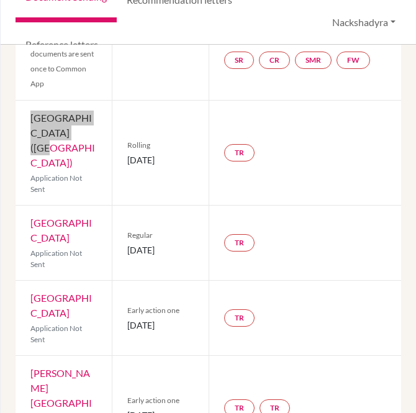
scroll to position [207, 0]
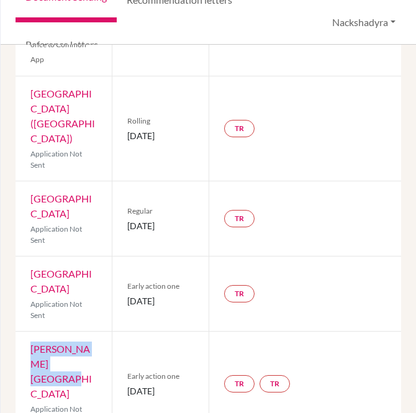
drag, startPoint x: 82, startPoint y: 335, endPoint x: 28, endPoint y: 325, distance: 54.9
click at [28, 332] on div "[PERSON_NAME] University Application Not Sent" at bounding box center [64, 384] width 96 height 104
drag, startPoint x: 150, startPoint y: 350, endPoint x: 127, endPoint y: 342, distance: 24.4
click at [127, 384] on span "[DATE]" at bounding box center [160, 390] width 66 height 13
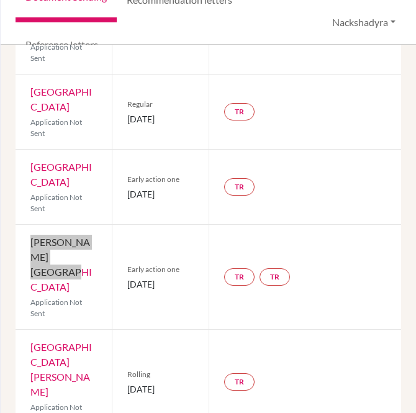
scroll to position [345, 0]
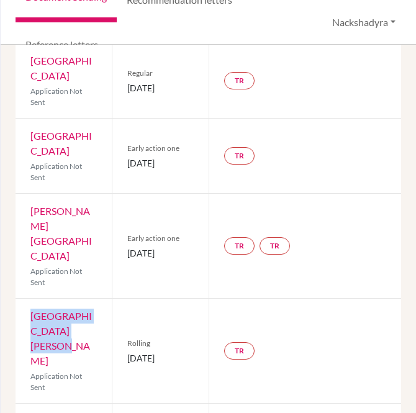
drag, startPoint x: 86, startPoint y: 268, endPoint x: 13, endPoint y: 250, distance: 75.0
click at [13, 250] on div "Previous Student Next Student Gurdian [PERSON_NAME] de [GEOGRAPHIC_DATA] Docume…" at bounding box center [208, 229] width 415 height 368
drag, startPoint x: 181, startPoint y: 283, endPoint x: 123, endPoint y: 289, distance: 58.8
click at [123, 299] on div "Rolling [DATE]" at bounding box center [160, 351] width 96 height 104
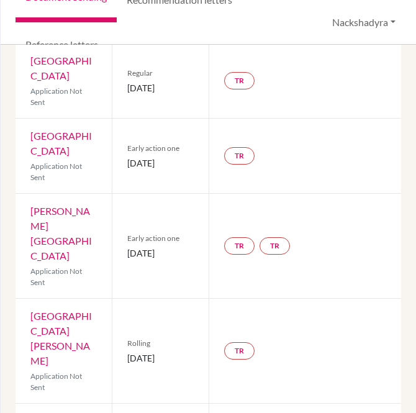
drag, startPoint x: 83, startPoint y: 348, endPoint x: 30, endPoint y: 330, distance: 55.8
drag, startPoint x: 147, startPoint y: 363, endPoint x: 127, endPoint y: 354, distance: 22.3
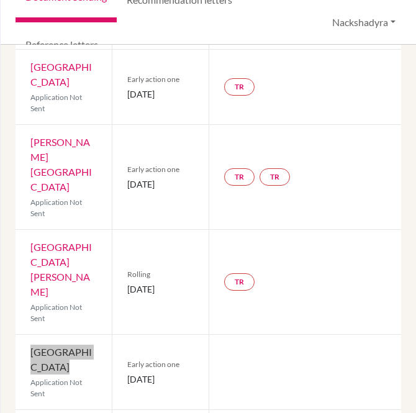
scroll to position [483, 0]
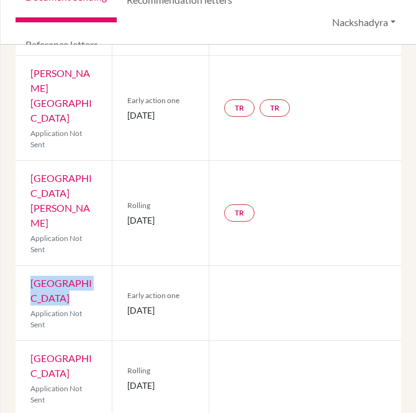
drag, startPoint x: 83, startPoint y: 309, endPoint x: 31, endPoint y: 265, distance: 68.7
click at [31, 341] on div "[GEOGRAPHIC_DATA] Campus Application Not Sent" at bounding box center [64, 378] width 96 height 75
click at [77, 341] on div "[GEOGRAPHIC_DATA] Campus Application Not Sent" at bounding box center [64, 378] width 96 height 75
drag, startPoint x: 73, startPoint y: 312, endPoint x: 27, endPoint y: 265, distance: 65.4
click at [27, 341] on div "[GEOGRAPHIC_DATA] Campus Application Not Sent" at bounding box center [64, 378] width 96 height 75
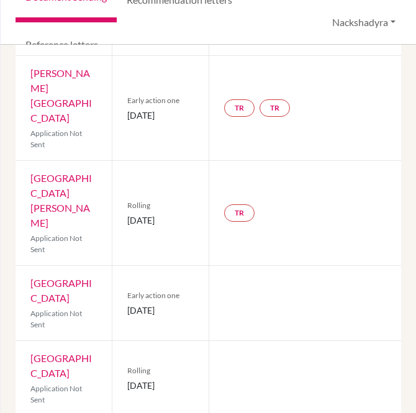
drag, startPoint x: 178, startPoint y: 307, endPoint x: 125, endPoint y: 307, distance: 52.2
click at [127, 379] on span "[DATE]" at bounding box center [160, 385] width 66 height 13
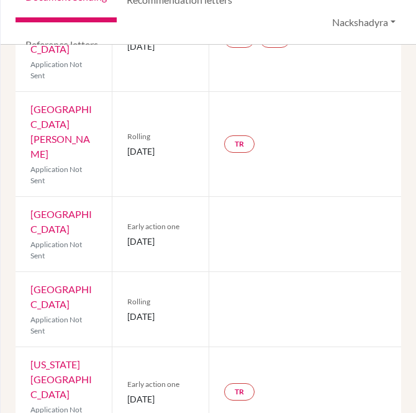
scroll to position [605, 0]
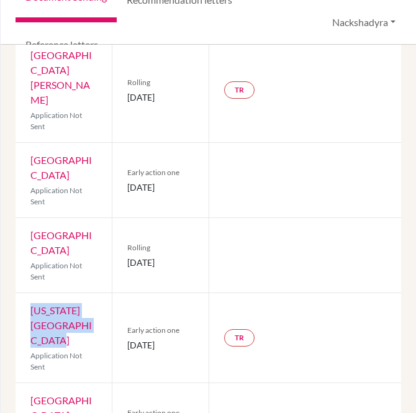
drag, startPoint x: 91, startPoint y: 278, endPoint x: 29, endPoint y: 247, distance: 69.4
click at [29, 293] on div "[US_STATE] Christian University Application Not Sent" at bounding box center [64, 337] width 96 height 89
drag, startPoint x: 158, startPoint y: 286, endPoint x: 125, endPoint y: 280, distance: 33.5
click at [127, 338] on span "[DATE]" at bounding box center [160, 344] width 66 height 13
drag, startPoint x: 51, startPoint y: 355, endPoint x: 23, endPoint y: 345, distance: 29.9
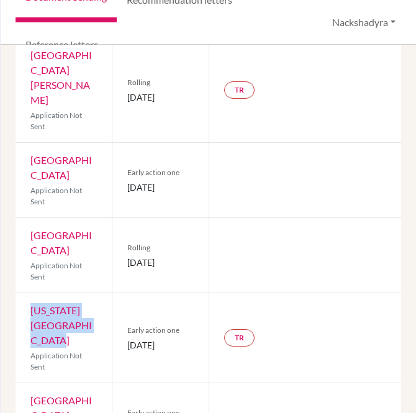
click at [23, 383] on div "[GEOGRAPHIC_DATA] Application Not Sent" at bounding box center [64, 420] width 96 height 75
drag, startPoint x: 144, startPoint y: 379, endPoint x: 125, endPoint y: 367, distance: 22.1
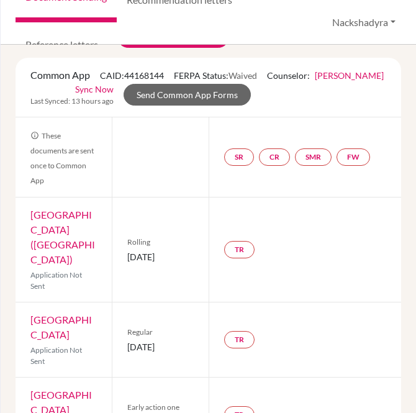
scroll to position [0, 0]
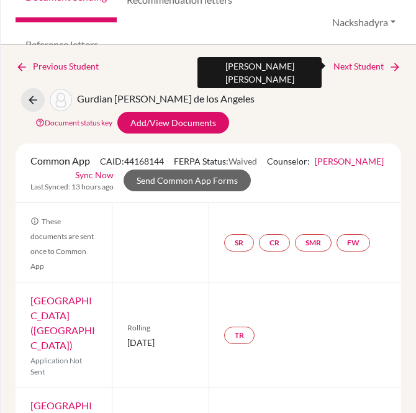
click at [373, 61] on link "Next Student" at bounding box center [367, 67] width 68 height 14
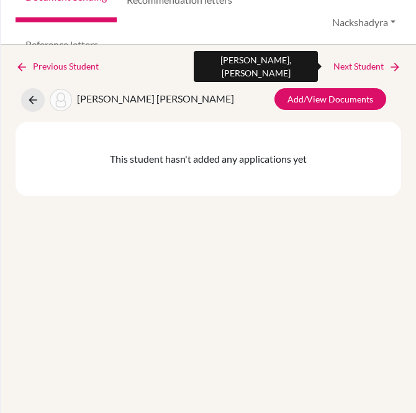
click at [375, 67] on link "Next Student" at bounding box center [367, 67] width 68 height 14
click at [376, 67] on link "Next Student" at bounding box center [367, 67] width 68 height 14
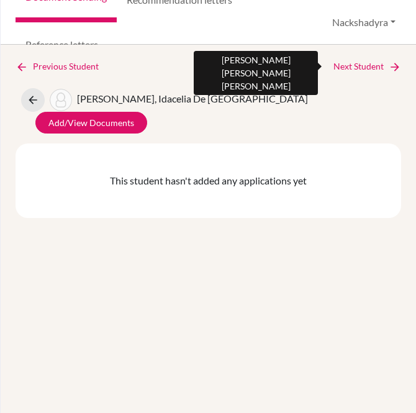
click at [376, 67] on link "Next Student" at bounding box center [367, 67] width 68 height 14
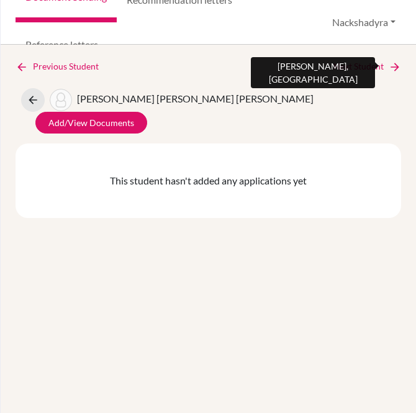
click at [376, 67] on link "Next Student" at bounding box center [367, 67] width 68 height 14
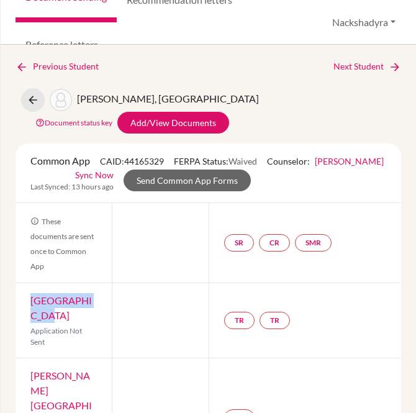
drag, startPoint x: 45, startPoint y: 291, endPoint x: 26, endPoint y: 281, distance: 21.1
click at [26, 283] on div "Boston College Application Not Sent" at bounding box center [64, 320] width 96 height 75
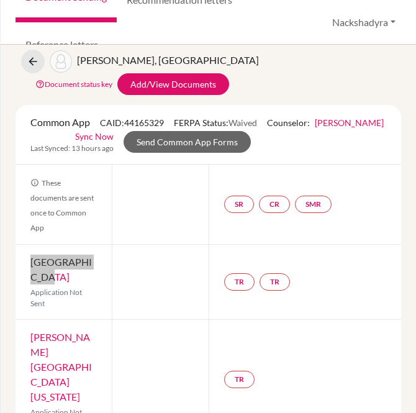
scroll to position [69, 0]
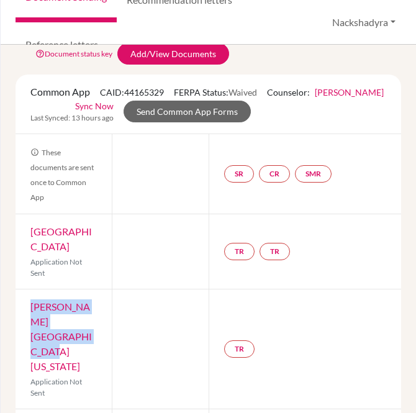
drag, startPoint x: 79, startPoint y: 314, endPoint x: 15, endPoint y: 282, distance: 72.2
click at [16, 289] on div "[PERSON_NAME][US_STATE][GEOGRAPHIC_DATA] Application Not Sent" at bounding box center [64, 348] width 96 height 119
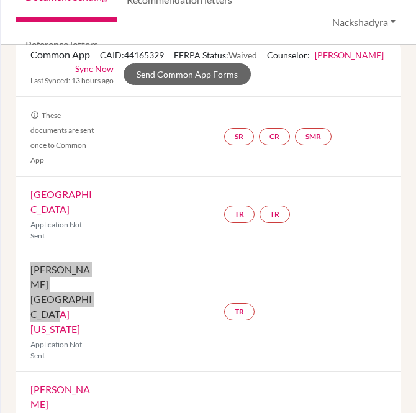
scroll to position [138, 0]
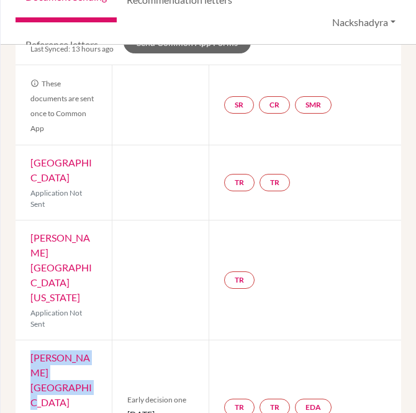
drag, startPoint x: 82, startPoint y: 323, endPoint x: 28, endPoint y: 307, distance: 56.2
click at [27, 340] on div "[PERSON_NAME][GEOGRAPHIC_DATA][PERSON_NAME] Application Not Sent" at bounding box center [64, 407] width 96 height 134
drag, startPoint x: 147, startPoint y: 342, endPoint x: 119, endPoint y: 323, distance: 34.1
click at [119, 340] on div "Early decision one [DATE]" at bounding box center [160, 407] width 96 height 134
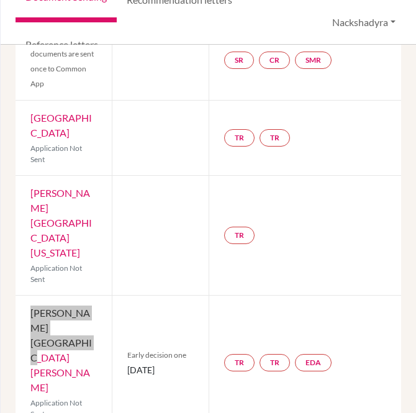
scroll to position [207, 0]
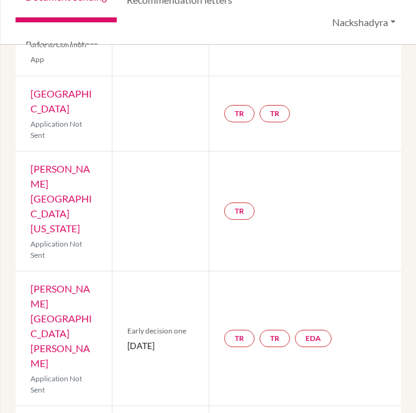
drag, startPoint x: 85, startPoint y: 340, endPoint x: 32, endPoint y: 314, distance: 58.6
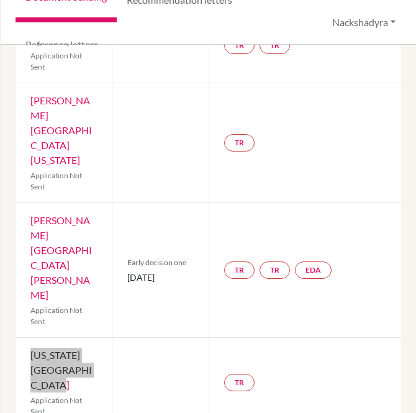
scroll to position [276, 0]
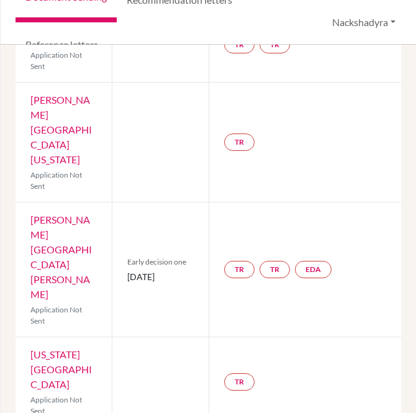
drag, startPoint x: 78, startPoint y: 349, endPoint x: 25, endPoint y: 332, distance: 54.8
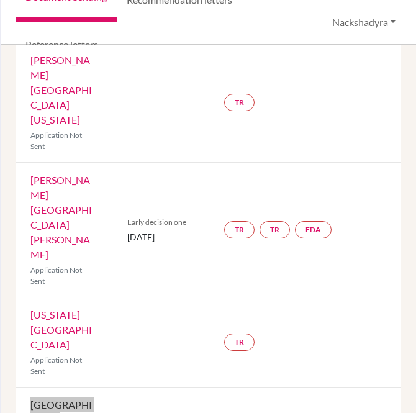
scroll to position [414, 0]
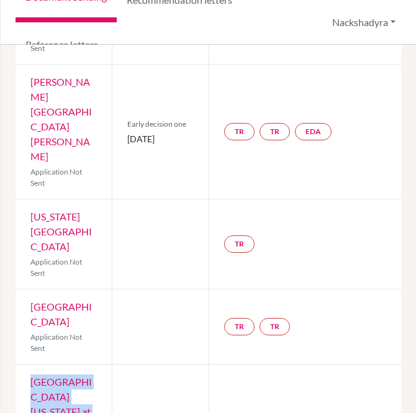
drag, startPoint x: 84, startPoint y: 314, endPoint x: 30, endPoint y: 274, distance: 67.9
drag, startPoint x: 157, startPoint y: 320, endPoint x: 124, endPoint y: 309, distance: 34.6
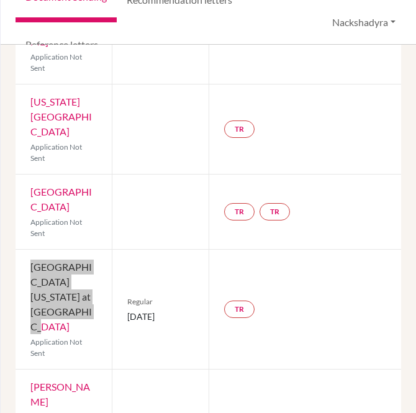
scroll to position [551, 0]
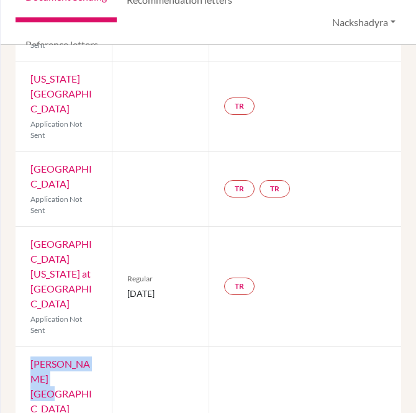
drag, startPoint x: 84, startPoint y: 255, endPoint x: 29, endPoint y: 237, distance: 58.3
click at [29, 347] on div "[PERSON_NAME] University Application Not Sent" at bounding box center [64, 399] width 96 height 104
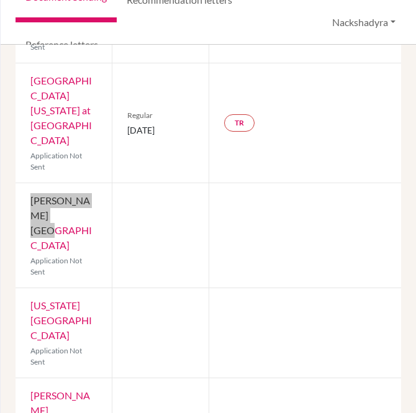
scroll to position [683, 0]
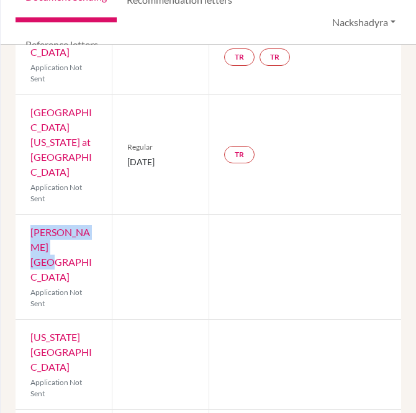
drag, startPoint x: 87, startPoint y: 211, endPoint x: 29, endPoint y: 182, distance: 64.7
click at [29, 320] on div "[US_STATE] Institute of Technology Application Not Sent" at bounding box center [64, 364] width 96 height 89
drag, startPoint x: 46, startPoint y: 286, endPoint x: 22, endPoint y: 267, distance: 30.6
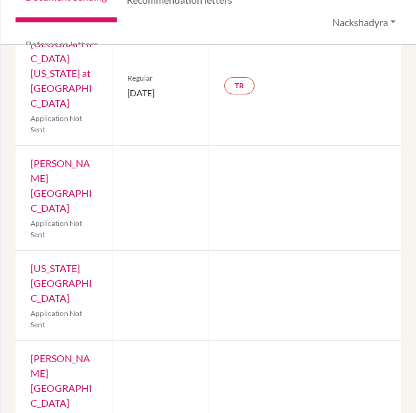
drag, startPoint x: 81, startPoint y: 309, endPoint x: 25, endPoint y: 287, distance: 59.4
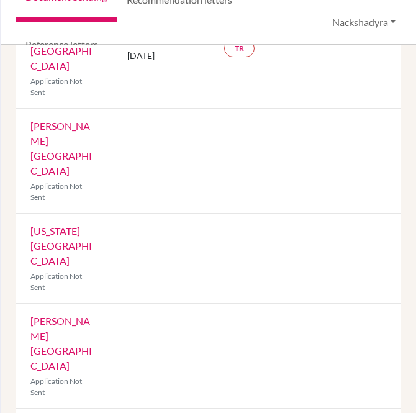
scroll to position [821, 0]
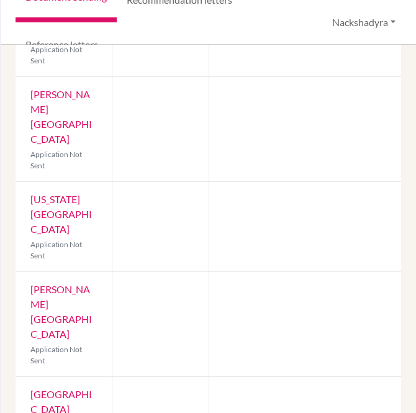
drag, startPoint x: 50, startPoint y: 323, endPoint x: 23, endPoint y: 304, distance: 33.1
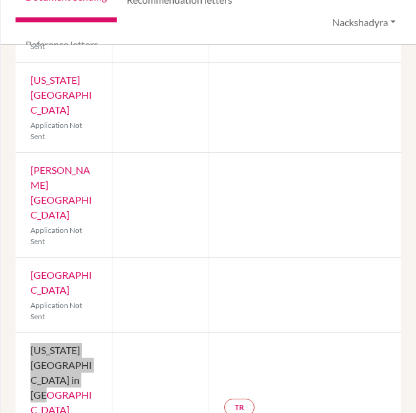
scroll to position [959, 0]
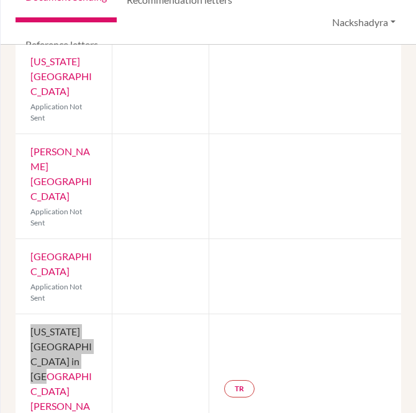
drag, startPoint x: 84, startPoint y: 268, endPoint x: 27, endPoint y: 256, distance: 57.9
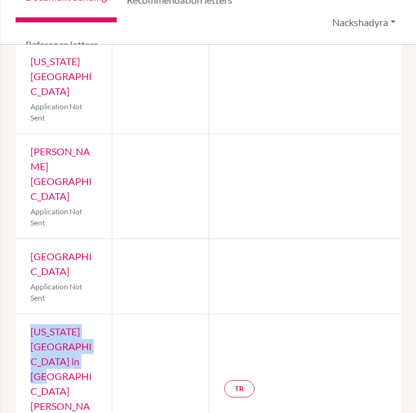
drag, startPoint x: 42, startPoint y: 345, endPoint x: 29, endPoint y: 333, distance: 17.6
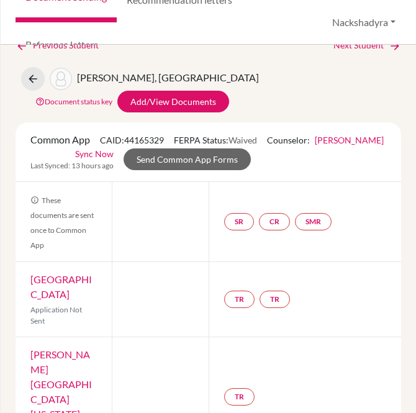
scroll to position [0, 0]
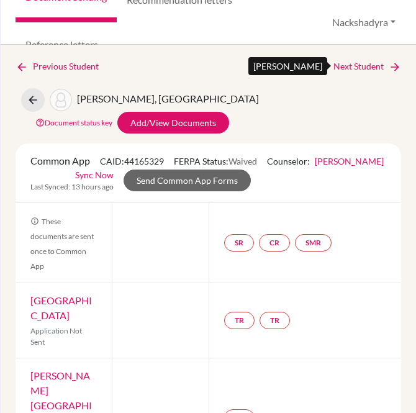
click at [368, 68] on link "Next Student" at bounding box center [367, 67] width 68 height 14
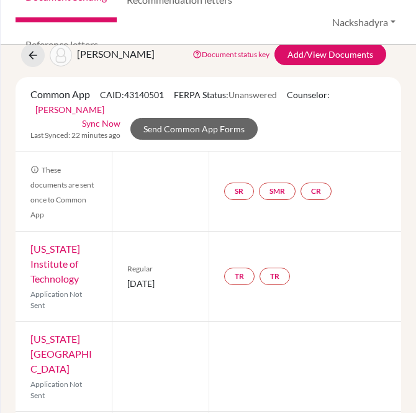
scroll to position [69, 0]
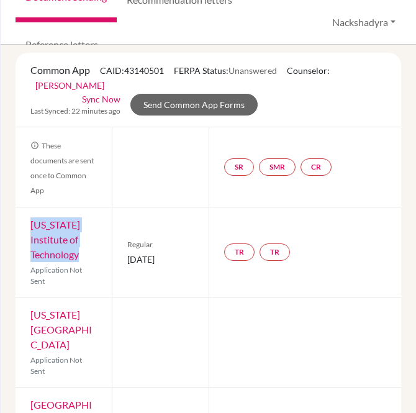
drag, startPoint x: 94, startPoint y: 252, endPoint x: 31, endPoint y: 227, distance: 67.7
click at [31, 227] on div "[US_STATE] Institute of Technology Application Not Sent" at bounding box center [64, 251] width 96 height 89
drag, startPoint x: 147, startPoint y: 268, endPoint x: 125, endPoint y: 255, distance: 25.3
click at [127, 255] on span "[DATE]" at bounding box center [160, 259] width 66 height 13
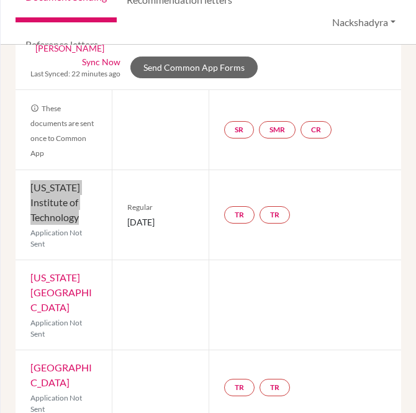
scroll to position [138, 0]
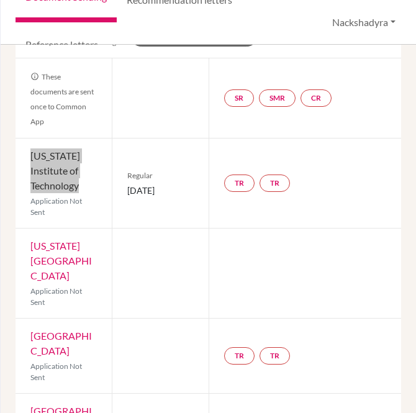
drag, startPoint x: 85, startPoint y: 275, endPoint x: 31, endPoint y: 247, distance: 60.8
click at [31, 247] on div "[US_STATE] Institute of Technology Application Not Sent" at bounding box center [64, 273] width 96 height 89
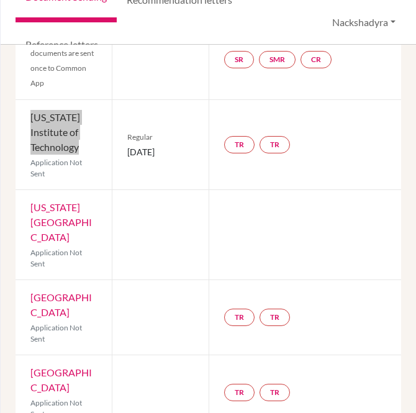
scroll to position [207, 0]
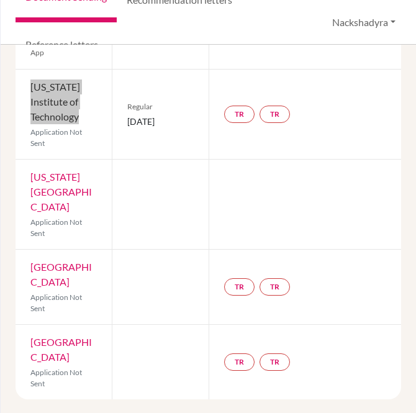
drag, startPoint x: 83, startPoint y: 294, endPoint x: 32, endPoint y: 266, distance: 58.9
click at [32, 266] on div "[GEOGRAPHIC_DATA] Application Not Sent" at bounding box center [64, 287] width 96 height 75
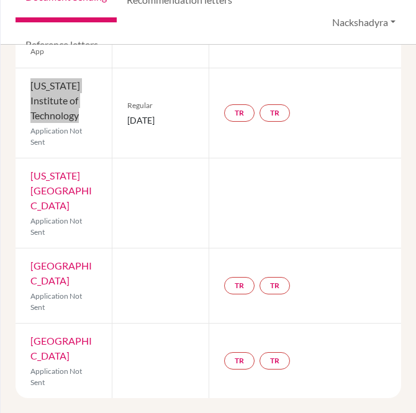
scroll to position [222, 0]
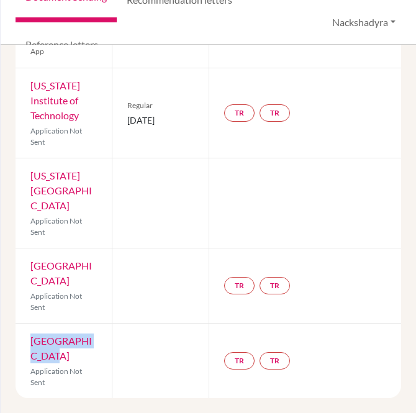
drag, startPoint x: 88, startPoint y: 359, endPoint x: 31, endPoint y: 337, distance: 61.1
click at [31, 337] on div "Duke University Application Not Sent" at bounding box center [64, 361] width 96 height 75
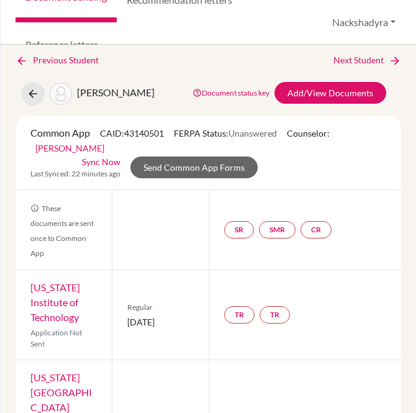
scroll to position [0, 0]
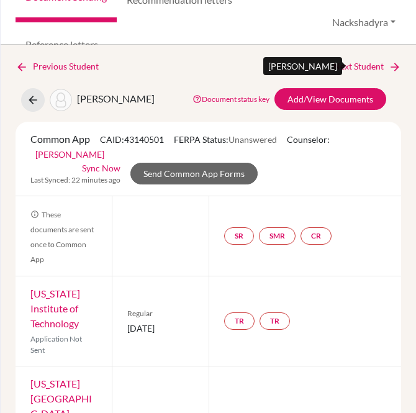
click at [370, 64] on link "Next Student" at bounding box center [367, 67] width 68 height 14
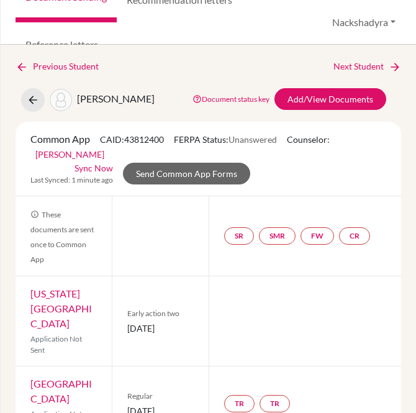
drag, startPoint x: 88, startPoint y: 325, endPoint x: 27, endPoint y: 296, distance: 66.9
click at [27, 296] on div "[US_STATE] Institute of Technology Application Not Sent" at bounding box center [64, 320] width 96 height 89
drag, startPoint x: 154, startPoint y: 331, endPoint x: 127, endPoint y: 325, distance: 28.0
click at [127, 325] on span "[DATE]" at bounding box center [160, 328] width 66 height 13
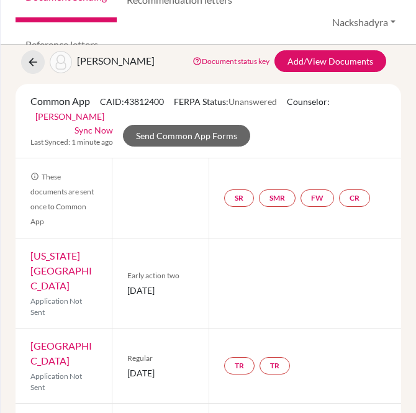
scroll to position [69, 0]
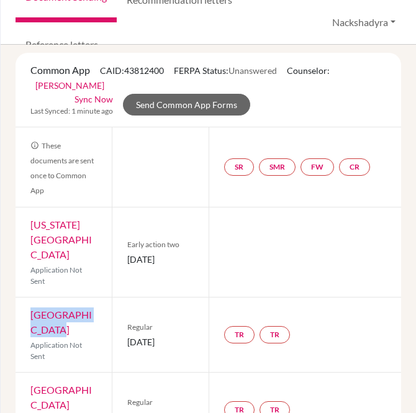
drag, startPoint x: 86, startPoint y: 326, endPoint x: 25, endPoint y: 308, distance: 63.5
click at [25, 308] on div "Brown University Application Not Sent" at bounding box center [64, 334] width 96 height 75
drag, startPoint x: 150, startPoint y: 347, endPoint x: 125, endPoint y: 337, distance: 26.8
click at [127, 337] on span "[DATE]" at bounding box center [160, 341] width 66 height 13
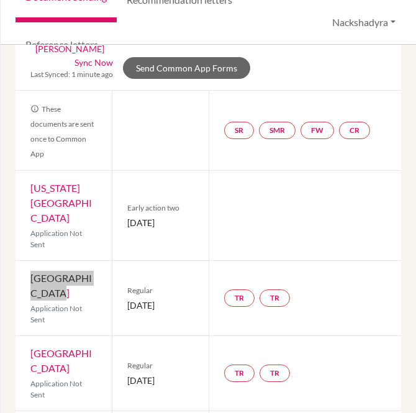
scroll to position [138, 0]
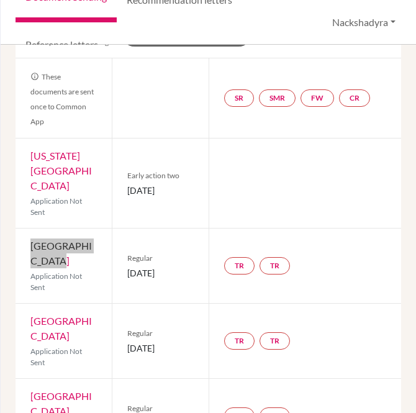
drag, startPoint x: 88, startPoint y: 333, endPoint x: 29, endPoint y: 319, distance: 61.3
click at [29, 319] on div "Columbia University Application Not Sent" at bounding box center [64, 341] width 96 height 75
drag, startPoint x: 154, startPoint y: 352, endPoint x: 125, endPoint y: 345, distance: 29.5
click at [127, 345] on span "[DATE]" at bounding box center [160, 348] width 66 height 13
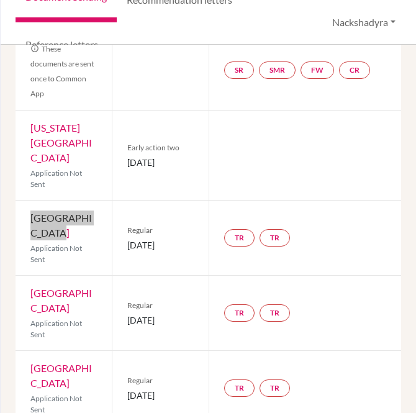
scroll to position [193, 0]
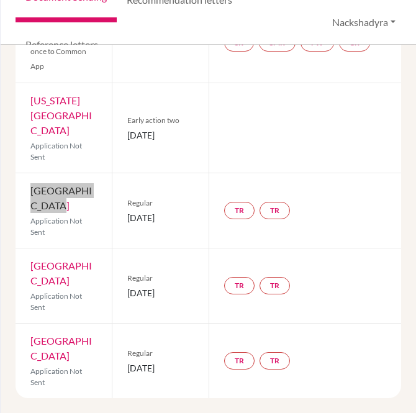
drag, startPoint x: 83, startPoint y: 356, endPoint x: 25, endPoint y: 343, distance: 59.3
click at [25, 343] on div "Cornell University Application Not Sent" at bounding box center [64, 361] width 96 height 75
drag, startPoint x: 145, startPoint y: 376, endPoint x: 122, endPoint y: 362, distance: 26.7
click at [122, 362] on div "Regular [DATE]" at bounding box center [160, 361] width 96 height 75
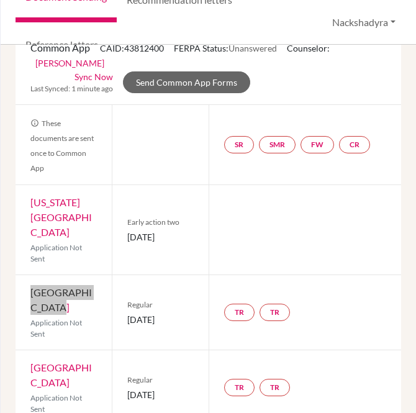
scroll to position [0, 0]
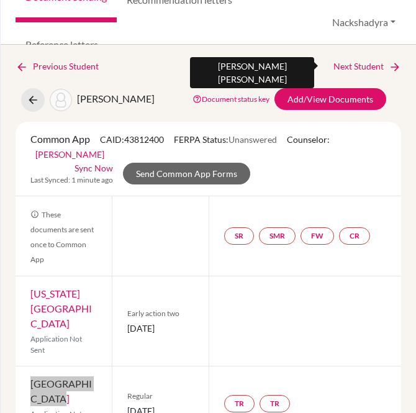
click at [342, 66] on link "Next Student" at bounding box center [367, 67] width 68 height 14
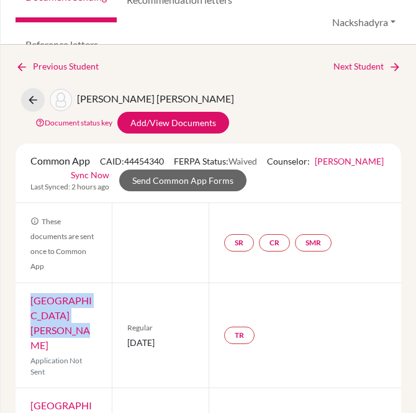
drag, startPoint x: 71, startPoint y: 331, endPoint x: 32, endPoint y: 306, distance: 46.7
click at [32, 306] on div "Franklin & [PERSON_NAME] College Application Not Sent" at bounding box center [64, 335] width 96 height 104
drag, startPoint x: 131, startPoint y: 337, endPoint x: 127, endPoint y: 328, distance: 9.5
click at [122, 330] on div "Regular [DATE]" at bounding box center [160, 335] width 96 height 104
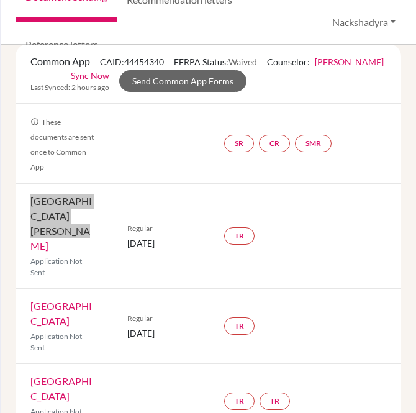
scroll to position [138, 0]
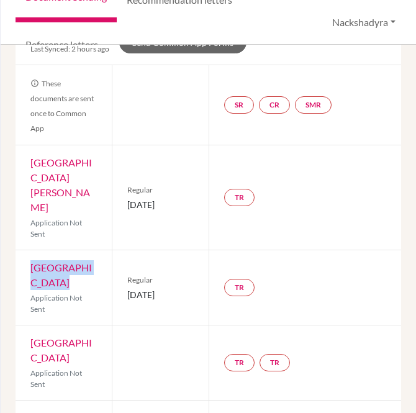
drag, startPoint x: 71, startPoint y: 268, endPoint x: 24, endPoint y: 250, distance: 51.1
click at [24, 250] on div "Lehigh University Application Not Sent" at bounding box center [64, 287] width 96 height 75
drag, startPoint x: 149, startPoint y: 283, endPoint x: 123, endPoint y: 275, distance: 27.3
click at [123, 275] on div "Regular [DATE]" at bounding box center [160, 287] width 96 height 75
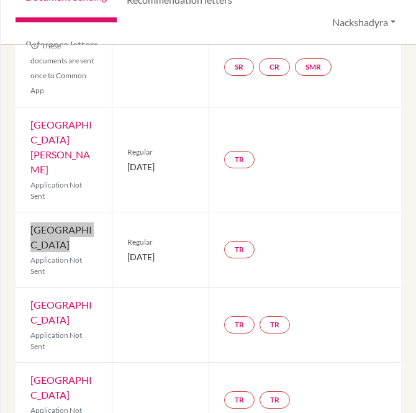
scroll to position [207, 0]
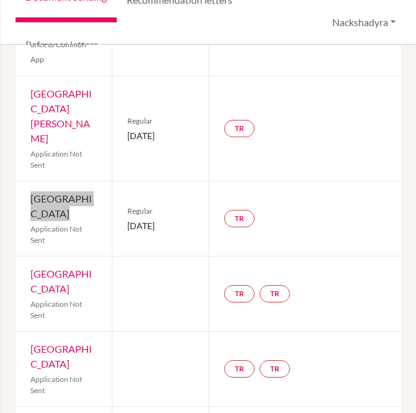
drag, startPoint x: 71, startPoint y: 274, endPoint x: 34, endPoint y: 261, distance: 40.3
click at [24, 263] on div "[GEOGRAPHIC_DATA] Application Not Sent" at bounding box center [64, 293] width 96 height 75
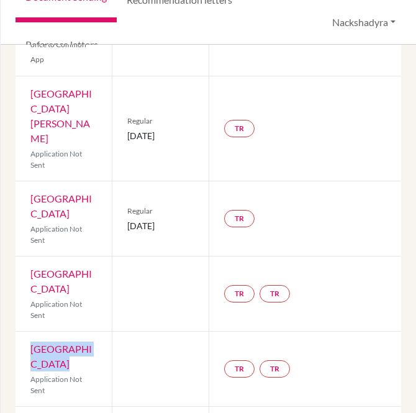
drag, startPoint x: 71, startPoint y: 351, endPoint x: 29, endPoint y: 337, distance: 45.4
click at [29, 337] on div "[GEOGRAPHIC_DATA] Application Not Sent" at bounding box center [64, 369] width 96 height 75
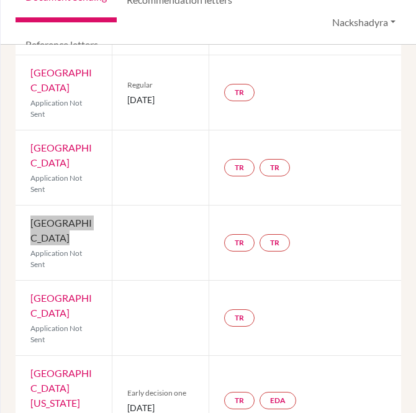
scroll to position [345, 0]
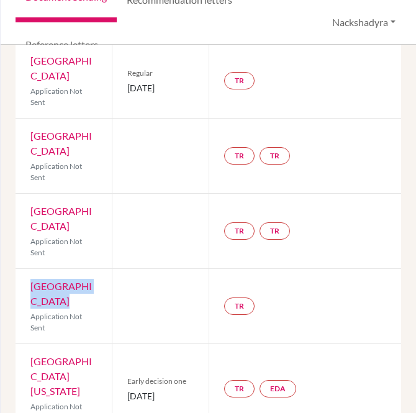
drag, startPoint x: 65, startPoint y: 284, endPoint x: 32, endPoint y: 271, distance: 35.2
click at [32, 271] on div "Lafayette College Application Not Sent" at bounding box center [64, 306] width 96 height 75
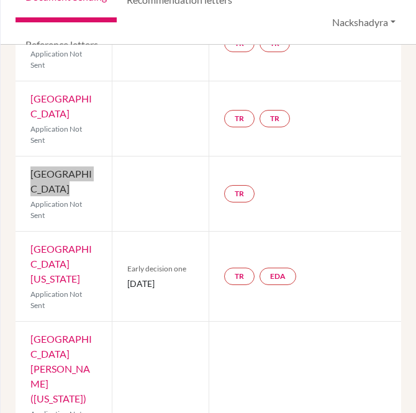
scroll to position [483, 0]
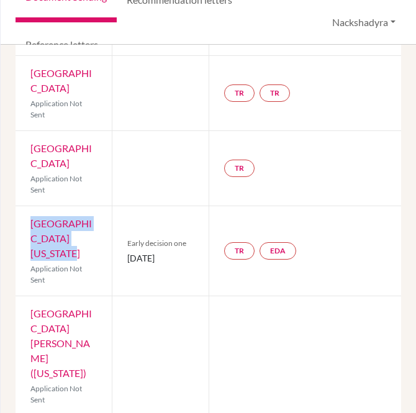
drag, startPoint x: 96, startPoint y: 224, endPoint x: 32, endPoint y: 207, distance: 66.1
click at [32, 207] on div "[GEOGRAPHIC_DATA][US_STATE] Application Not Sent" at bounding box center [64, 250] width 96 height 89
drag, startPoint x: 163, startPoint y: 238, endPoint x: 122, endPoint y: 227, distance: 41.9
click at [122, 227] on div "Early decision one [DATE]" at bounding box center [160, 250] width 96 height 89
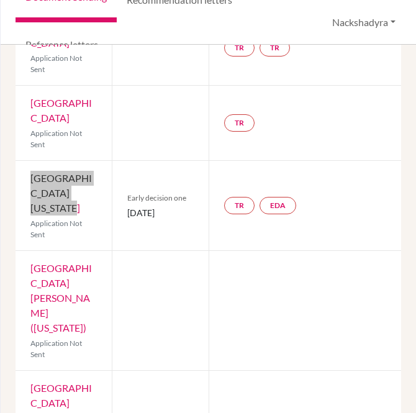
scroll to position [551, 0]
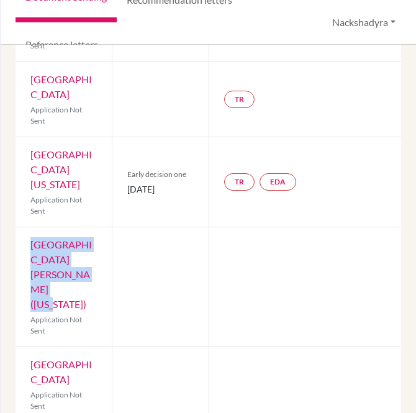
drag, startPoint x: 87, startPoint y: 243, endPoint x: 29, endPoint y: 219, distance: 63.2
click at [29, 227] on div "[GEOGRAPHIC_DATA][PERSON_NAME] ([US_STATE]) Application Not Sent" at bounding box center [64, 286] width 96 height 119
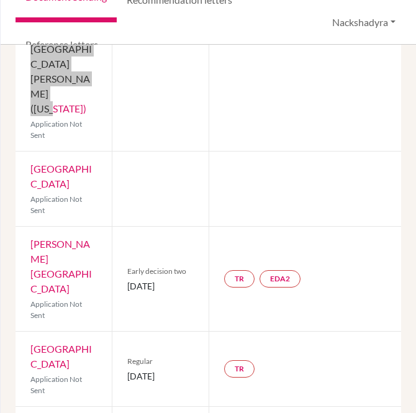
scroll to position [678, 0]
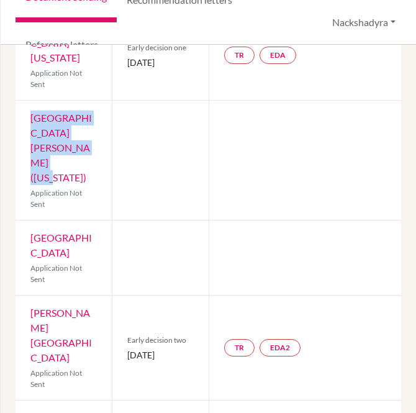
drag, startPoint x: 94, startPoint y: 196, endPoint x: 22, endPoint y: 178, distance: 74.9
click at [22, 220] on div "University College [GEOGRAPHIC_DATA] Application Not Sent" at bounding box center [64, 257] width 96 height 75
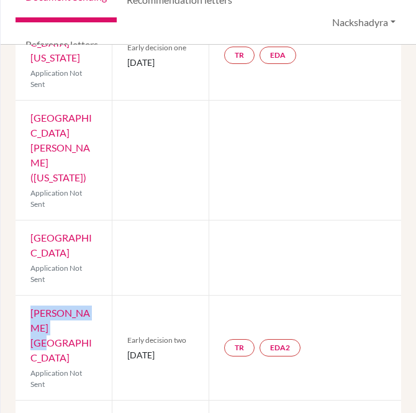
drag, startPoint x: 73, startPoint y: 266, endPoint x: 30, endPoint y: 256, distance: 44.6
click at [30, 296] on div "[PERSON_NAME] College Application Not Sent" at bounding box center [64, 348] width 96 height 104
drag, startPoint x: 147, startPoint y: 286, endPoint x: 125, endPoint y: 278, distance: 23.6
click at [127, 348] on span "[DATE]" at bounding box center [160, 354] width 66 height 13
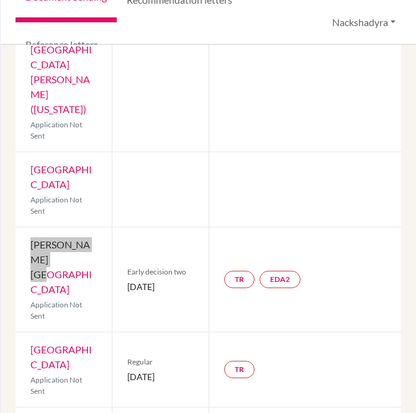
scroll to position [747, 0]
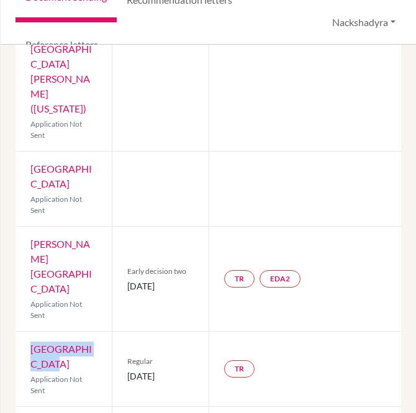
drag, startPoint x: 77, startPoint y: 275, endPoint x: 26, endPoint y: 260, distance: 53.2
click at [26, 332] on div "Bowdoin College Application Not Sent" at bounding box center [64, 369] width 96 height 75
drag, startPoint x: 146, startPoint y: 294, endPoint x: 122, endPoint y: 283, distance: 26.4
click at [122, 332] on div "Regular [DATE]" at bounding box center [160, 369] width 96 height 75
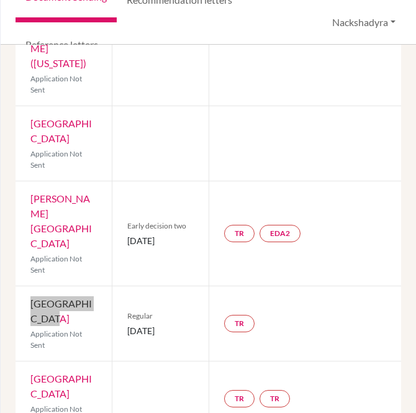
scroll to position [816, 0]
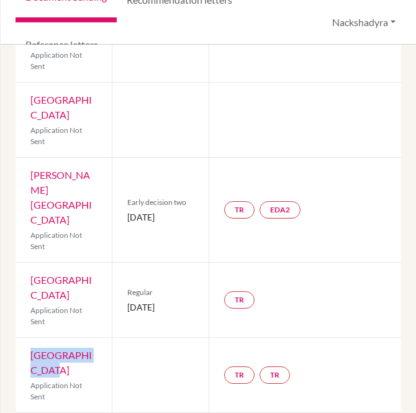
drag, startPoint x: 69, startPoint y: 279, endPoint x: 127, endPoint y: 271, distance: 58.3
click at [27, 338] on div "Amherst College Application Not Sent" at bounding box center [64, 375] width 96 height 75
drag, startPoint x: 81, startPoint y: 355, endPoint x: 29, endPoint y: 342, distance: 53.3
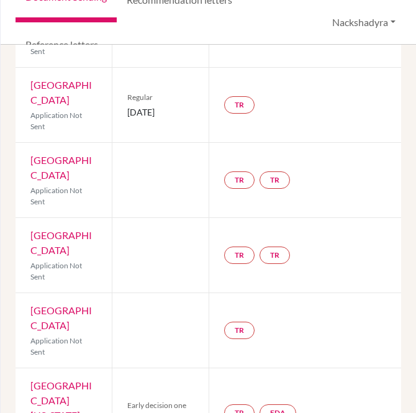
scroll to position [345, 0]
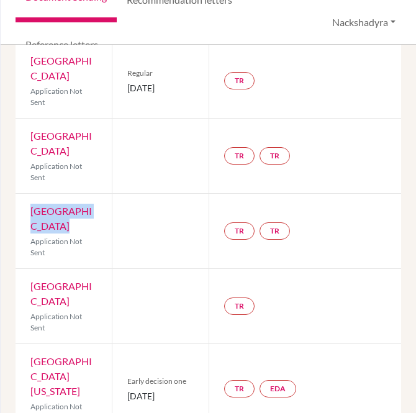
drag, startPoint x: 75, startPoint y: 210, endPoint x: 31, endPoint y: 197, distance: 45.2
click at [31, 197] on div "[GEOGRAPHIC_DATA] Application Not Sent" at bounding box center [64, 231] width 96 height 75
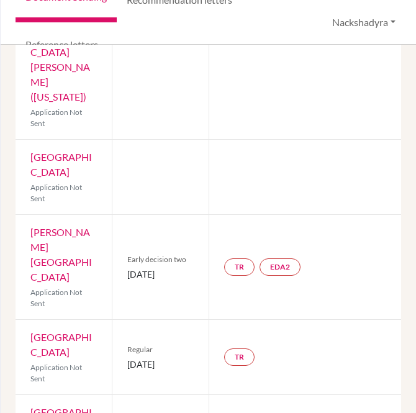
scroll to position [816, 0]
